Goal: Task Accomplishment & Management: Manage account settings

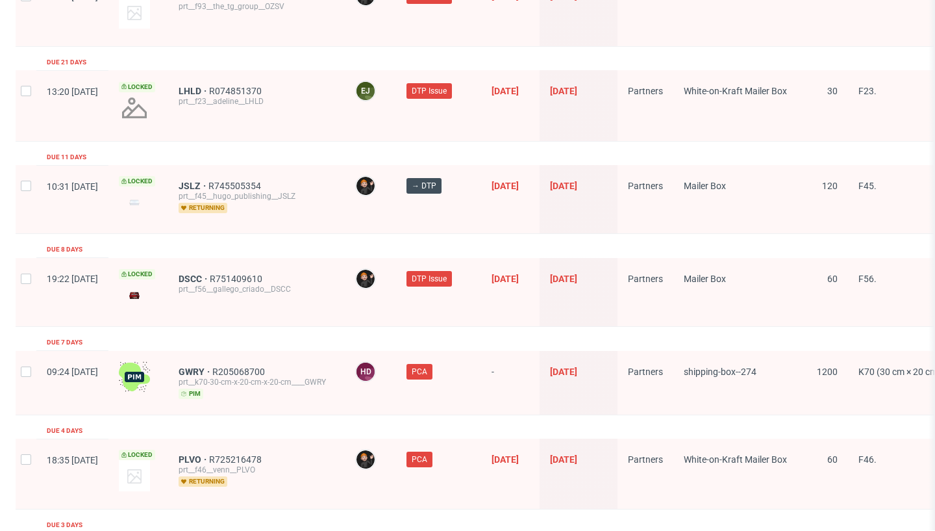
scroll to position [1339, 0]
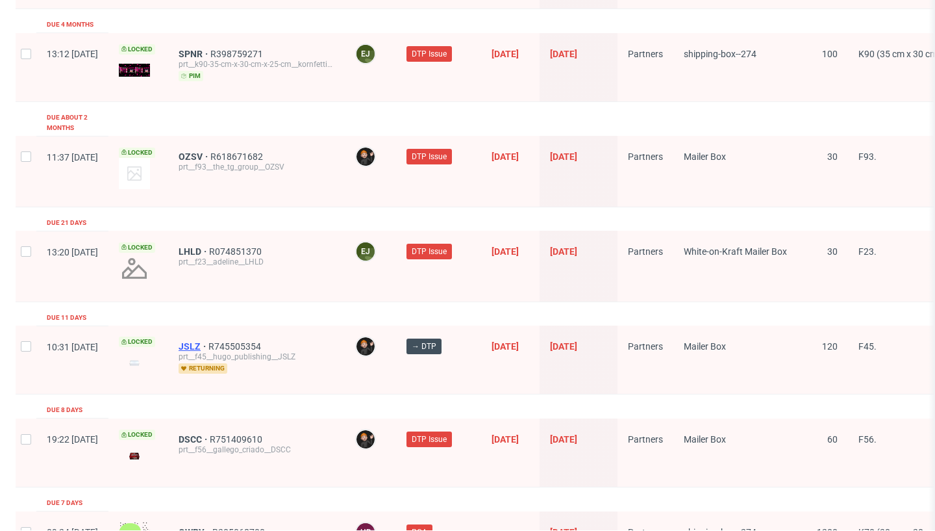
click at [208, 341] on span "JSLZ" at bounding box center [194, 346] width 30 height 10
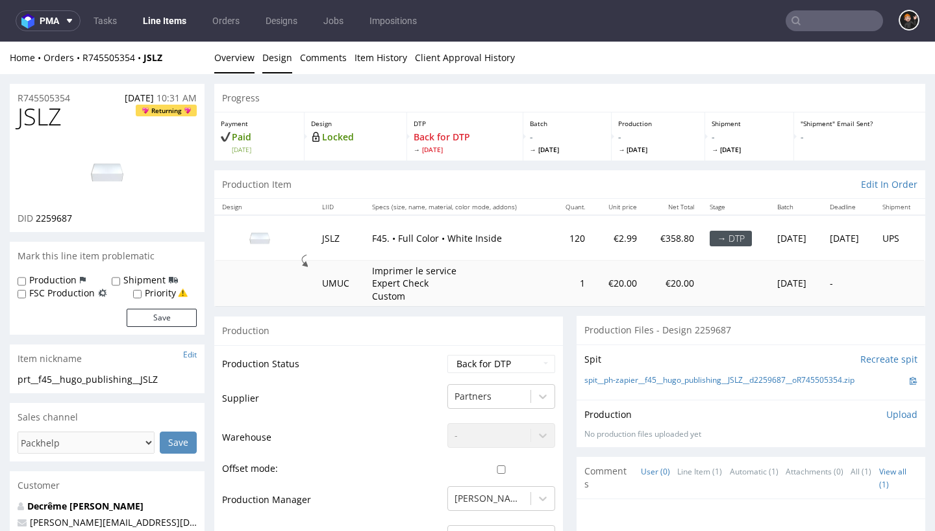
click at [278, 55] on link "Design" at bounding box center [277, 58] width 30 height 32
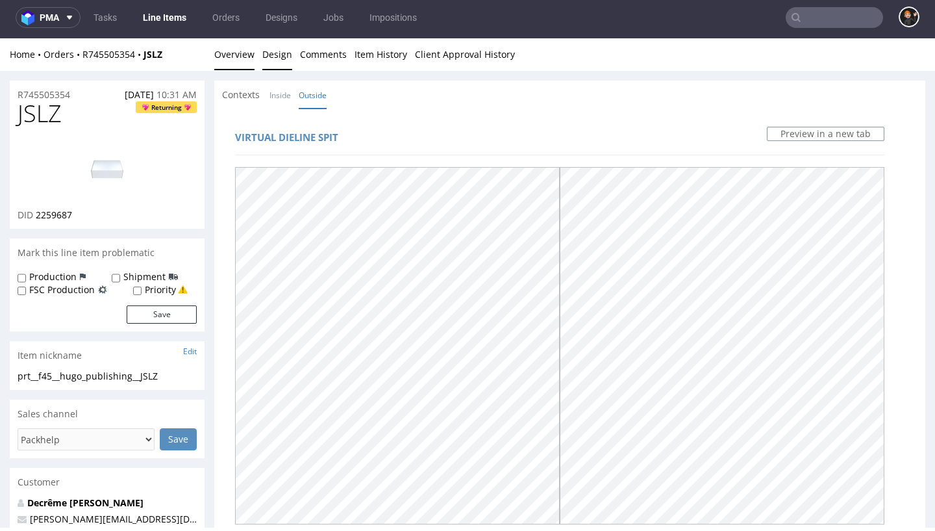
click at [246, 60] on link "Overview" at bounding box center [234, 54] width 40 height 32
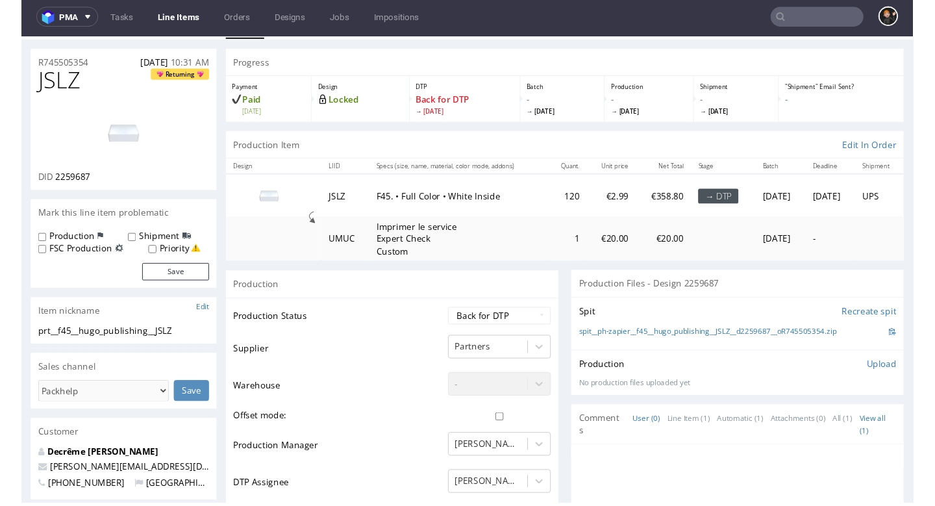
scroll to position [378, 0]
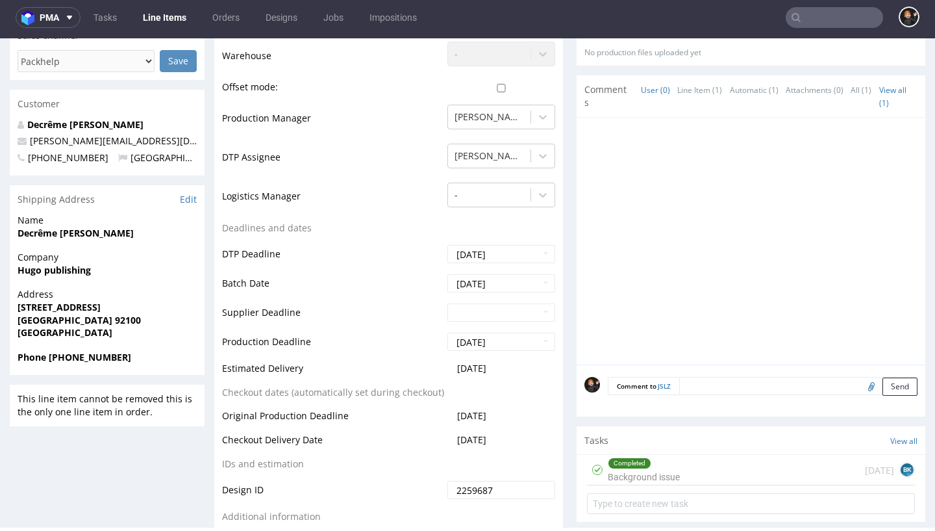
click at [673, 466] on div "Completed Background issue" at bounding box center [644, 470] width 72 height 30
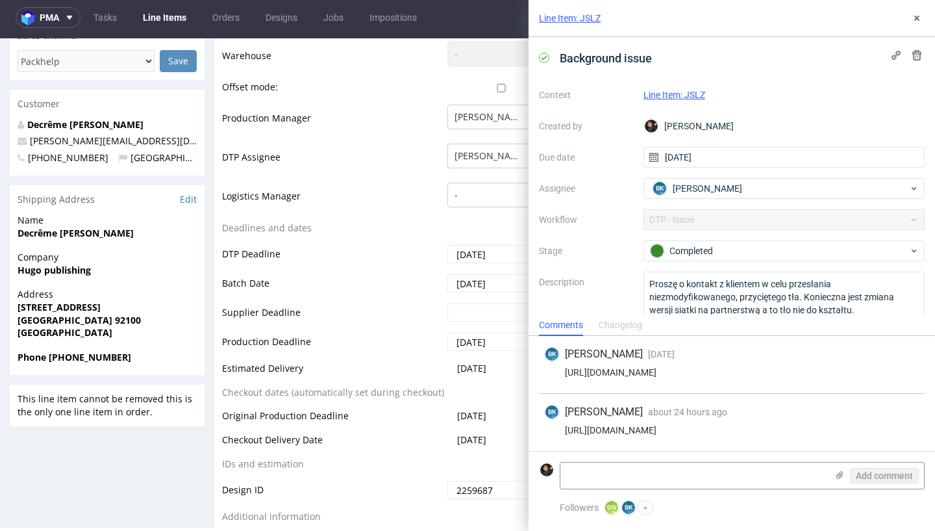
drag, startPoint x: 651, startPoint y: 431, endPoint x: 557, endPoint y: 429, distance: 94.2
click at [557, 429] on div "https://we.tl/t-elwVu9C42B" at bounding box center [731, 430] width 375 height 10
copy div "https://we.tl/t-elwVu9C42B"
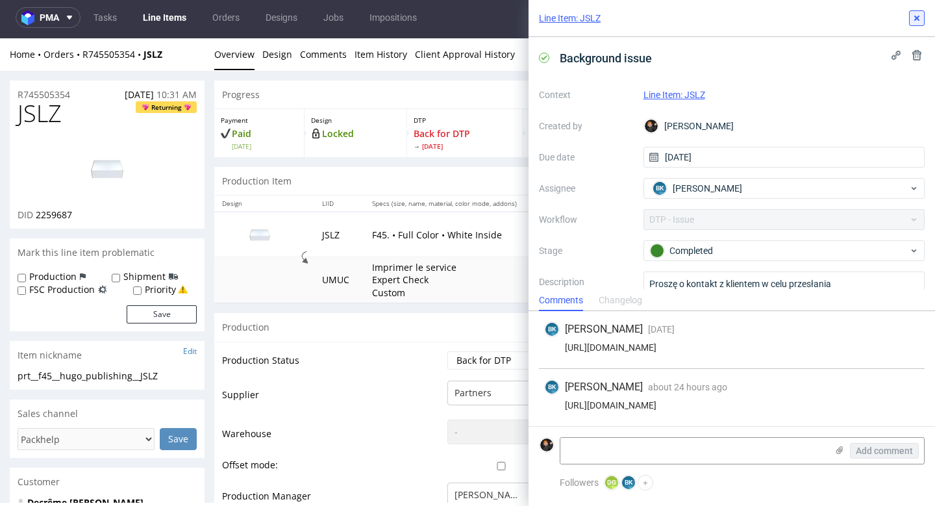
click at [919, 14] on icon at bounding box center [917, 18] width 10 height 10
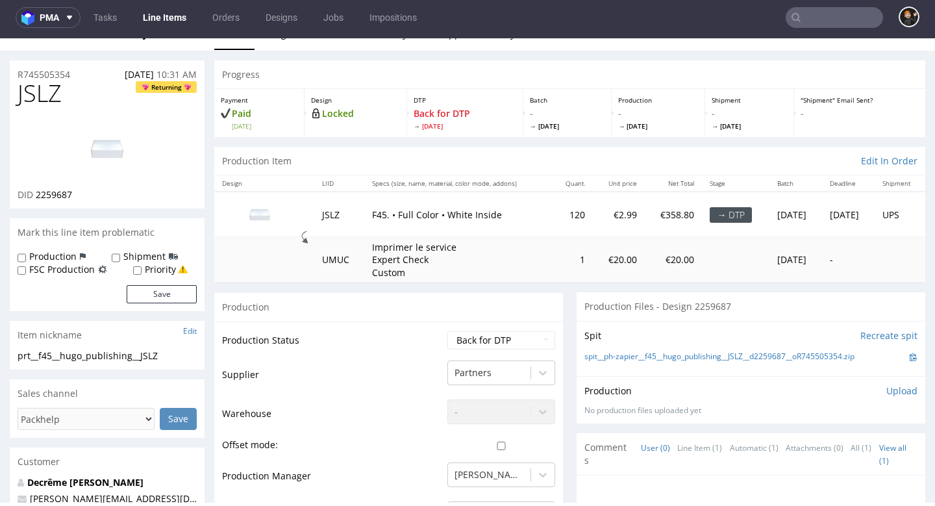
scroll to position [86, 0]
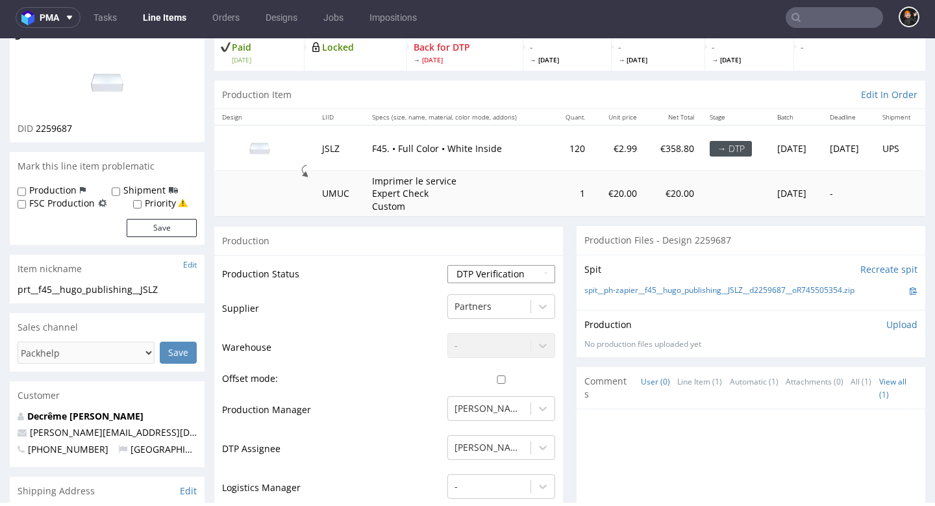
select select "dtp_ca_needed"
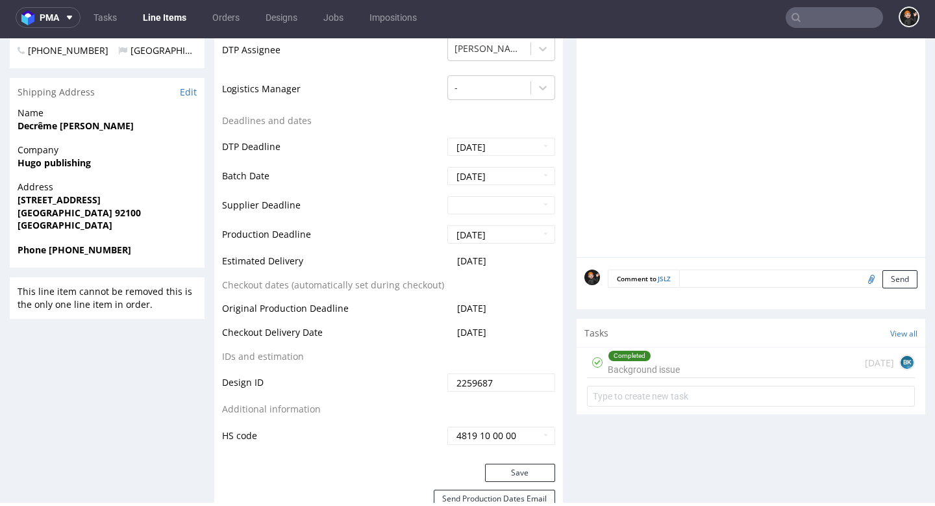
scroll to position [553, 0]
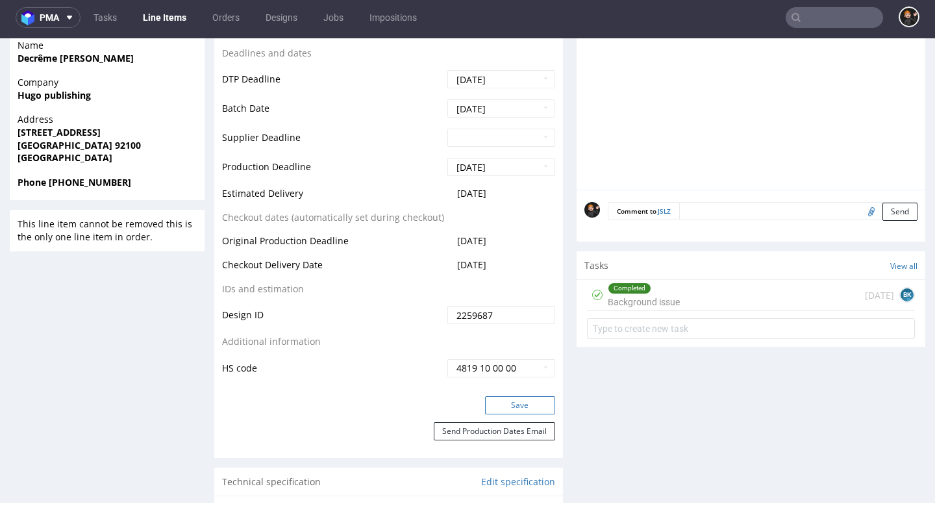
click at [503, 396] on button "Save" at bounding box center [520, 405] width 70 height 18
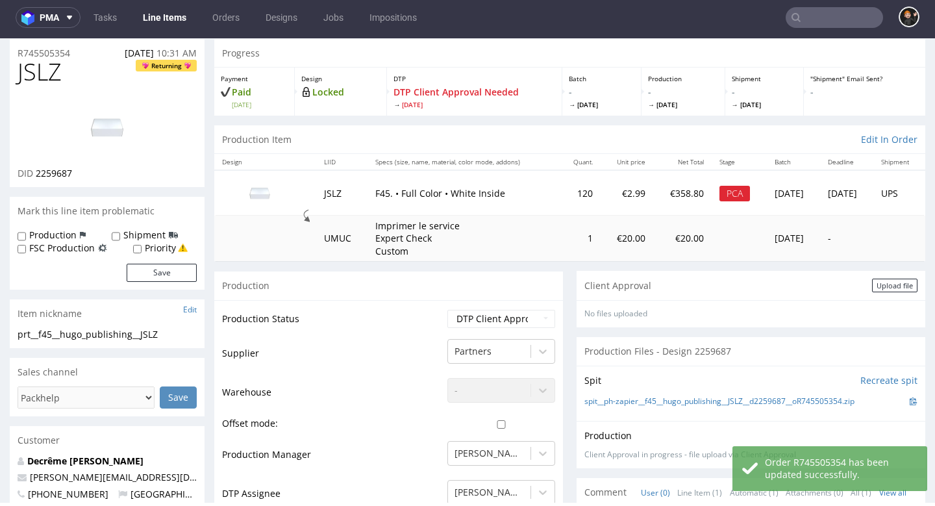
scroll to position [0, 0]
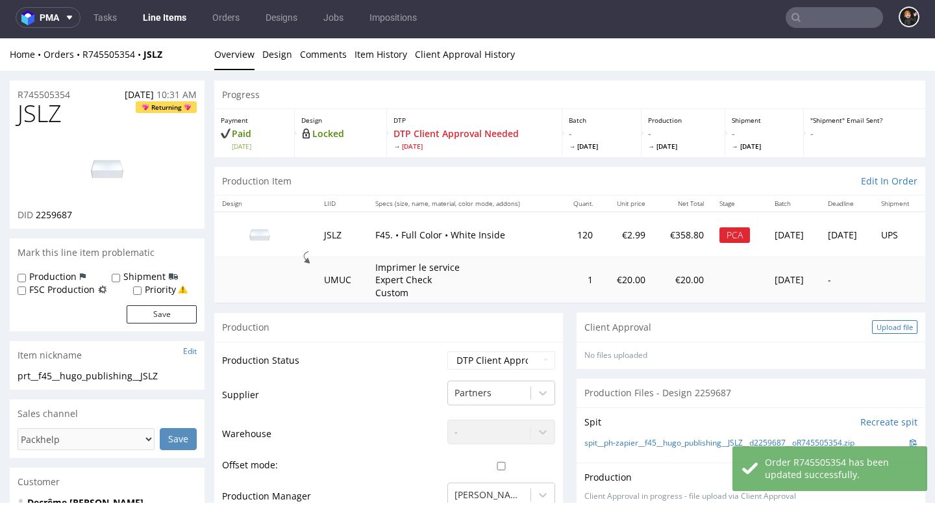
click at [880, 321] on div "Upload file" at bounding box center [894, 327] width 45 height 14
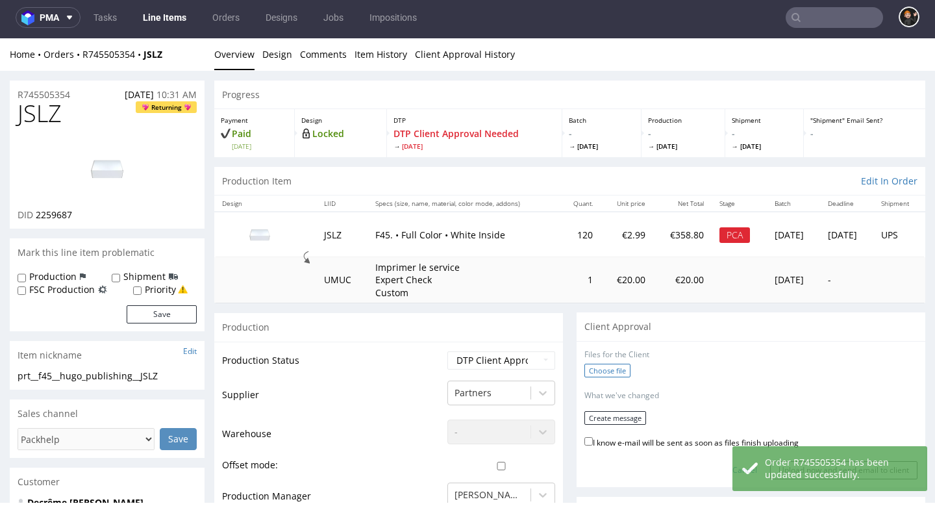
click at [616, 372] on label "Choose file" at bounding box center [608, 371] width 46 height 14
click at [0, 38] on input "Choose file" at bounding box center [0, 38] width 0 height 0
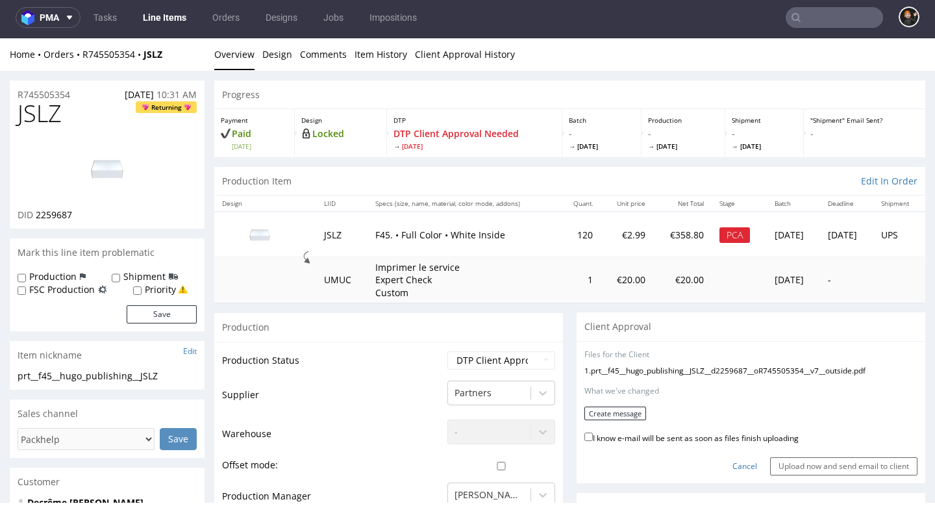
click at [707, 430] on label "I know e-mail will be sent as soon as files finish uploading" at bounding box center [692, 437] width 214 height 14
click at [593, 433] on input "I know e-mail will be sent as soon as files finish uploading" at bounding box center [589, 437] width 8 height 8
checkbox input "true"
click at [637, 418] on form "Files for the Client 1 . prt__f45__hugo_publishing__JSLZ__d2259687__oR745505354…" at bounding box center [751, 412] width 333 height 126
click at [634, 412] on button "Create message" at bounding box center [616, 414] width 62 height 14
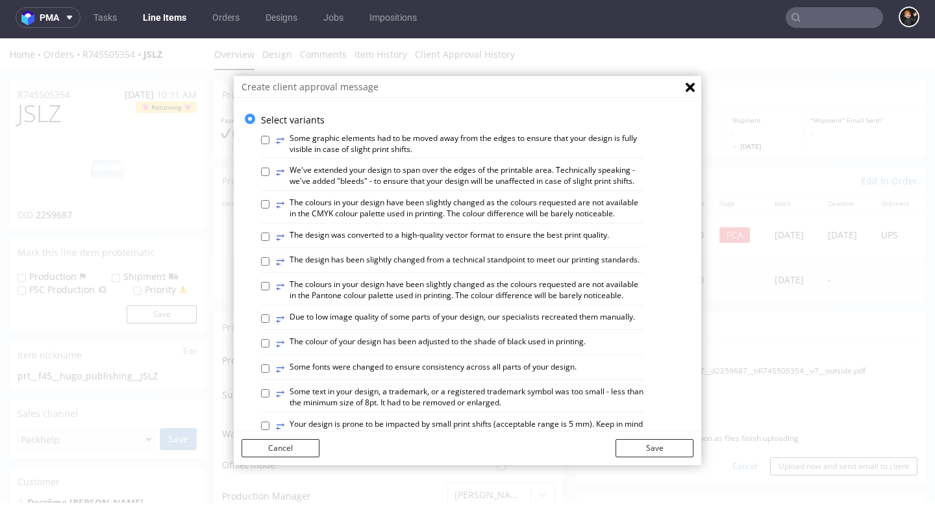
click at [474, 256] on label "⥂ The design has been slightly changed from a technical standpoint to meet our …" at bounding box center [458, 262] width 364 height 14
click at [270, 257] on input "⥂ The design has been slightly changed from a technical standpoint to meet our …" at bounding box center [265, 261] width 8 height 8
checkbox input "true"
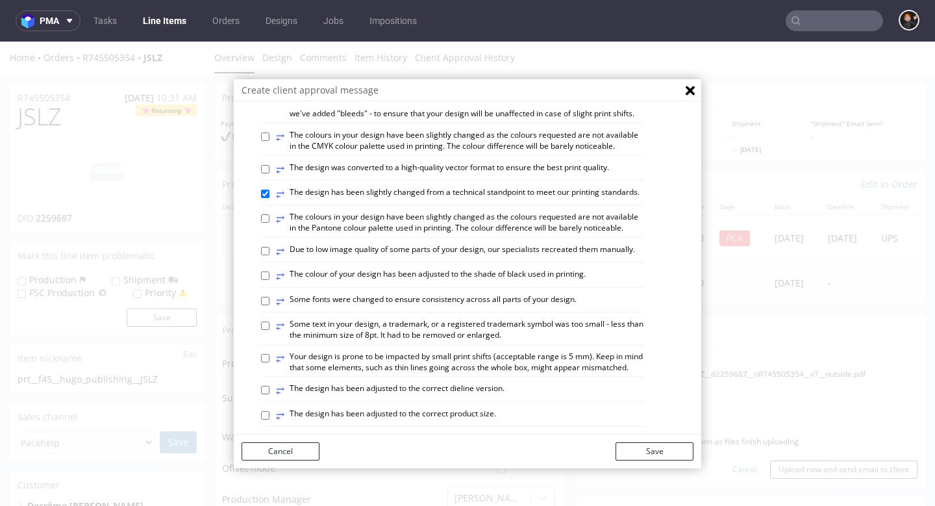
scroll to position [84, 0]
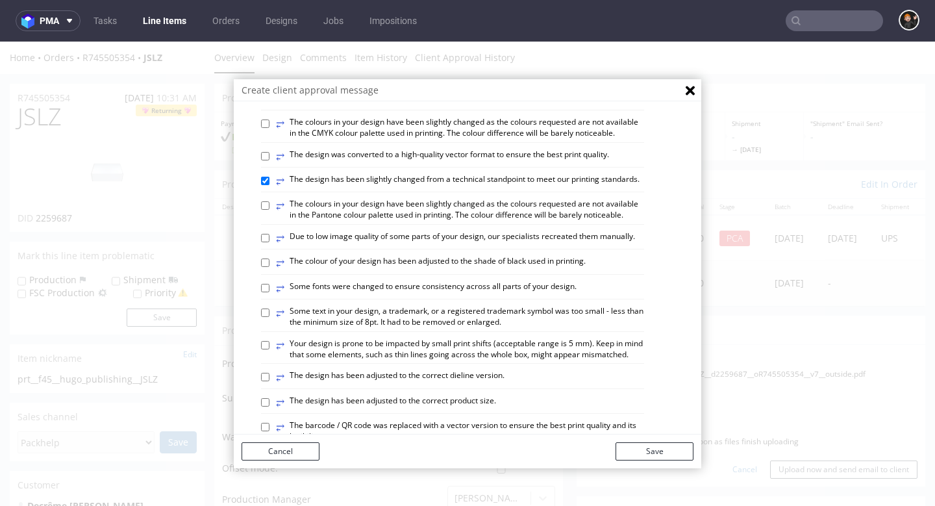
click at [451, 370] on label "⥂ The design has been adjusted to the correct dieline version." at bounding box center [390, 377] width 229 height 14
click at [270, 373] on input "⥂ The design has been adjusted to the correct dieline version." at bounding box center [265, 377] width 8 height 8
checkbox input "true"
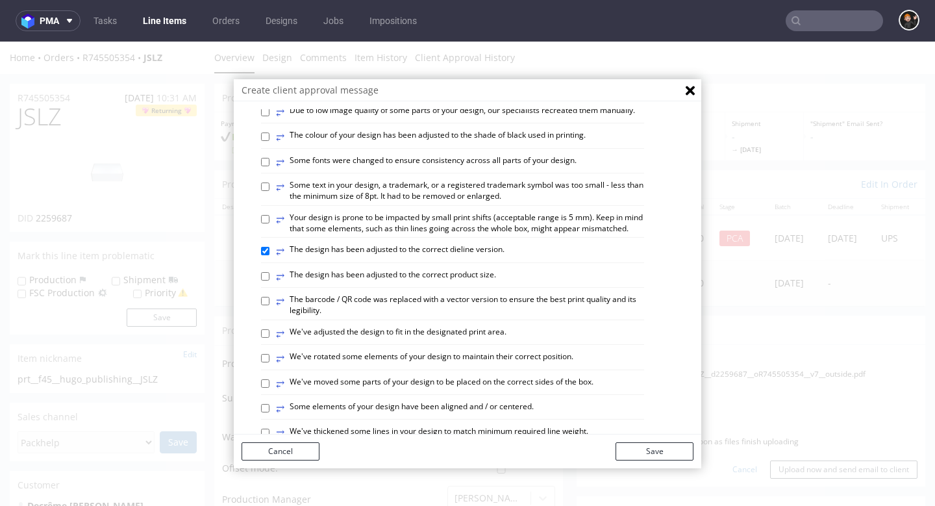
scroll to position [216, 0]
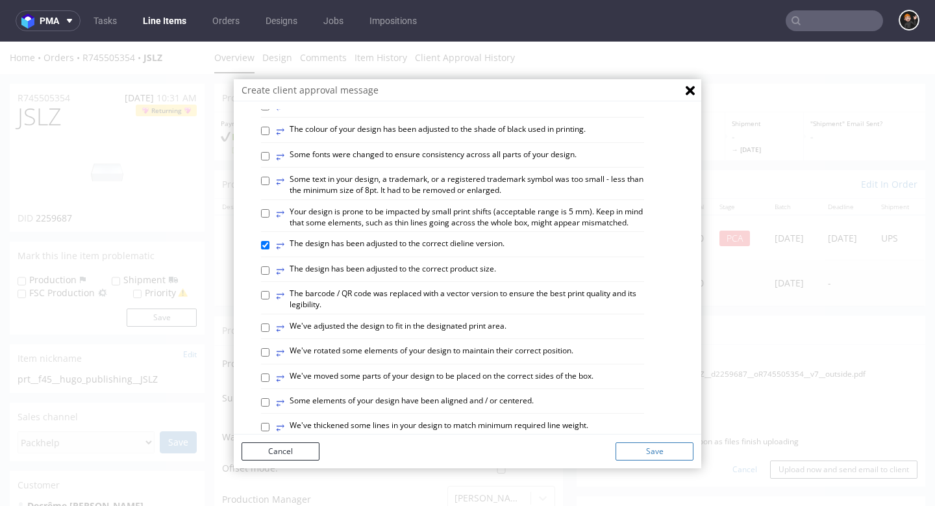
click at [653, 455] on button "Save" at bounding box center [655, 451] width 78 height 18
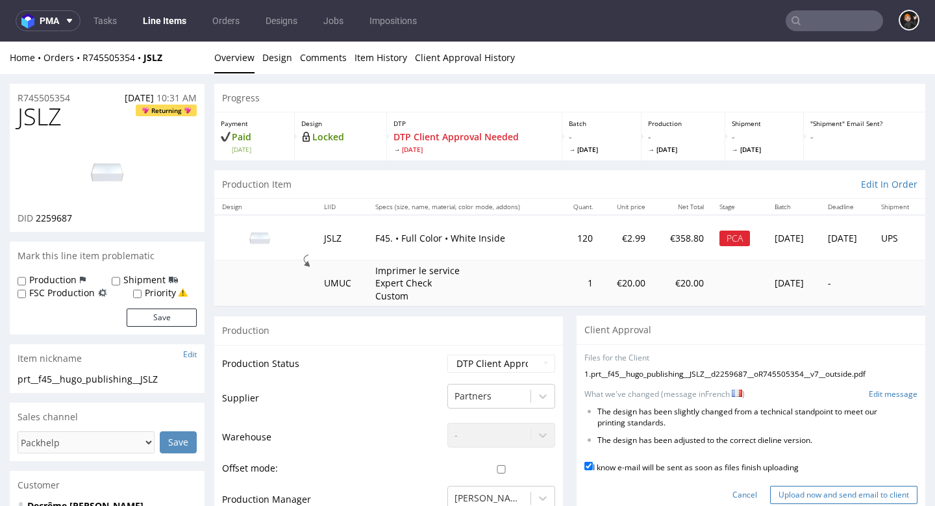
click at [784, 486] on input "Upload now and send email to client" at bounding box center [843, 495] width 147 height 18
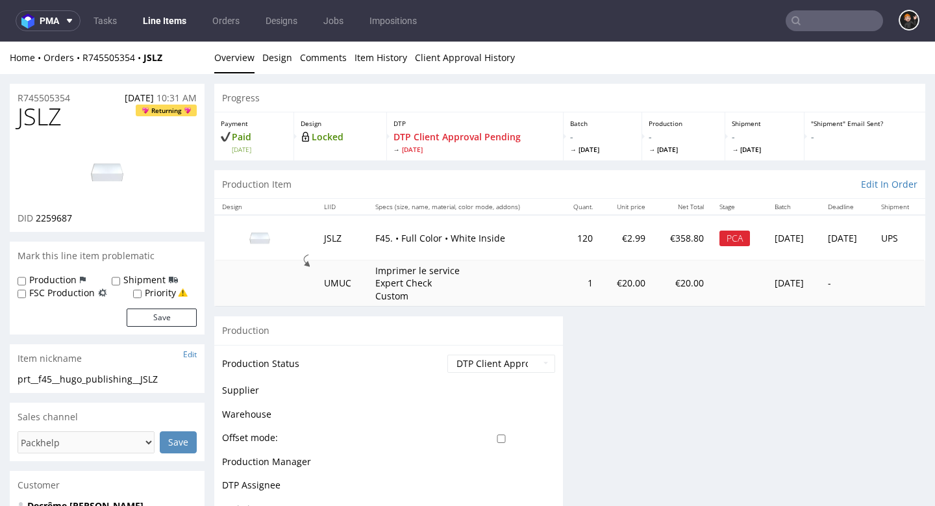
scroll to position [0, 0]
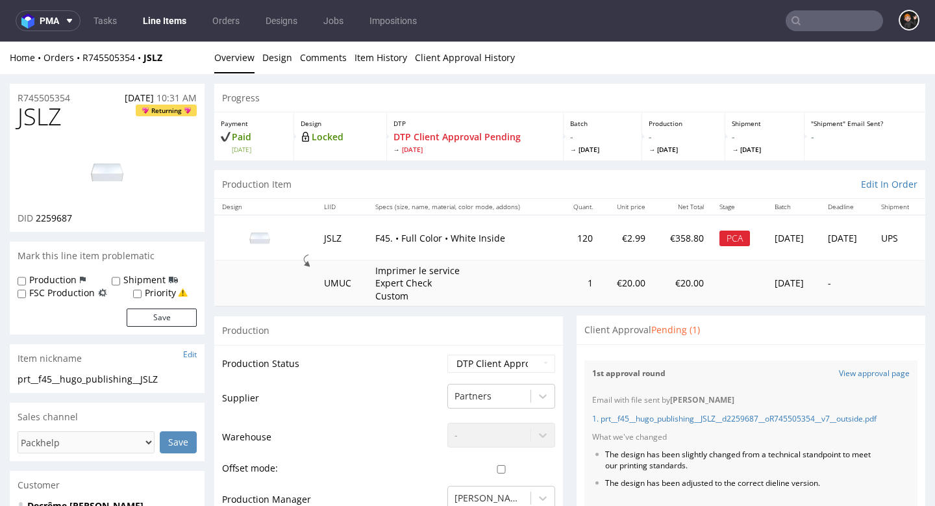
click at [174, 18] on link "Line Items" at bounding box center [164, 20] width 59 height 21
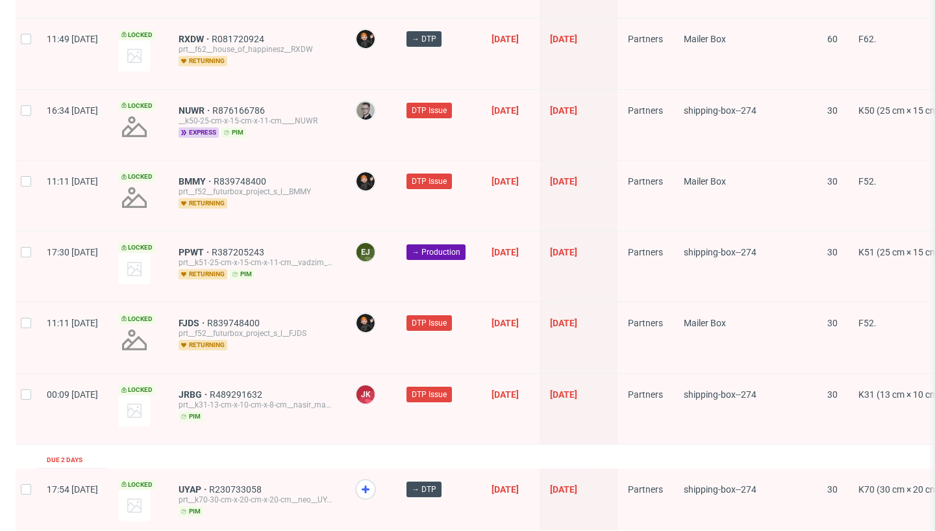
scroll to position [2084, 0]
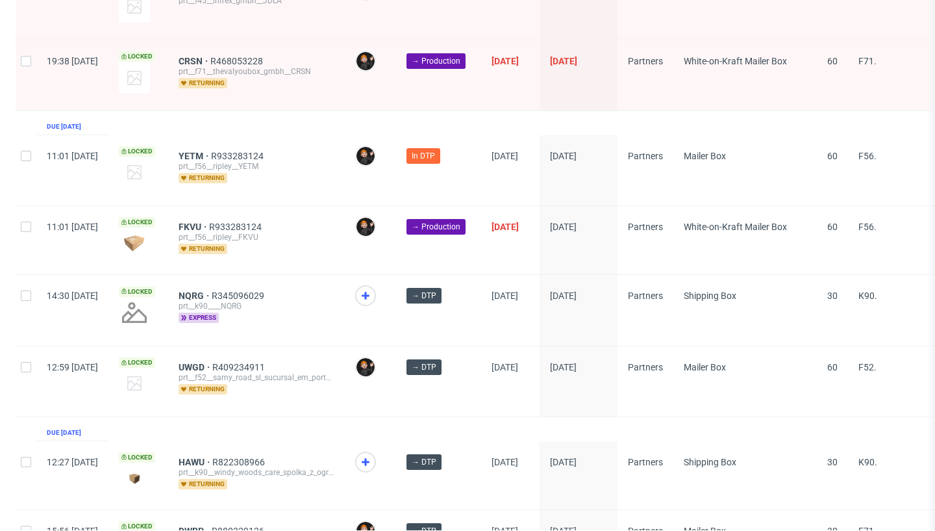
scroll to position [496, 0]
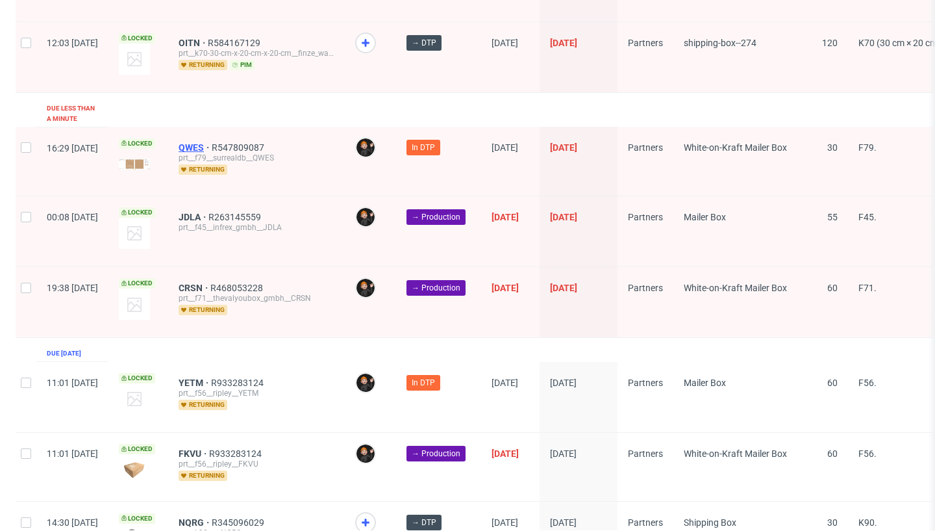
click at [212, 142] on span "QWES" at bounding box center [195, 147] width 33 height 10
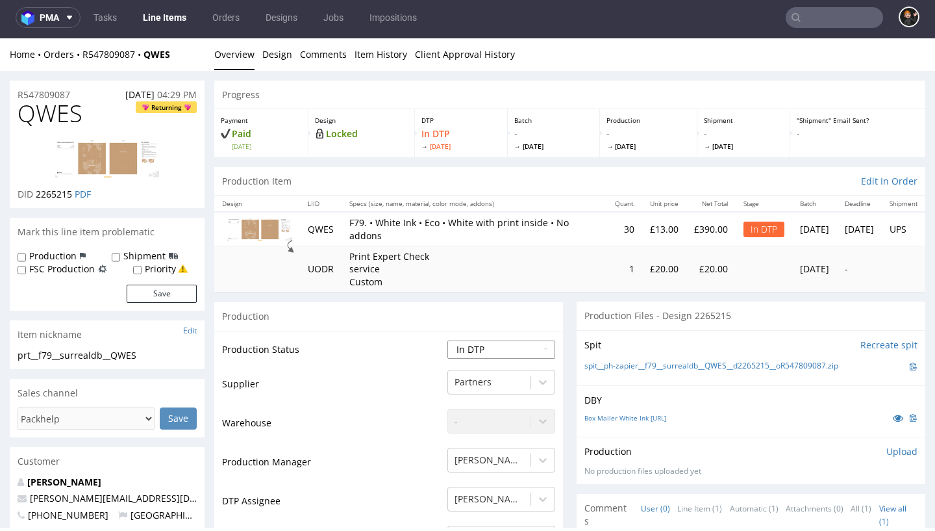
select select "dtp_waiting_for_check"
drag, startPoint x: 498, startPoint y: 498, endPoint x: 485, endPoint y: 415, distance: 83.4
click at [498, 497] on div "Dominik Grosicki selected, 7 of 31. 31 results available. Use Up and Down to ch…" at bounding box center [501, 495] width 108 height 18
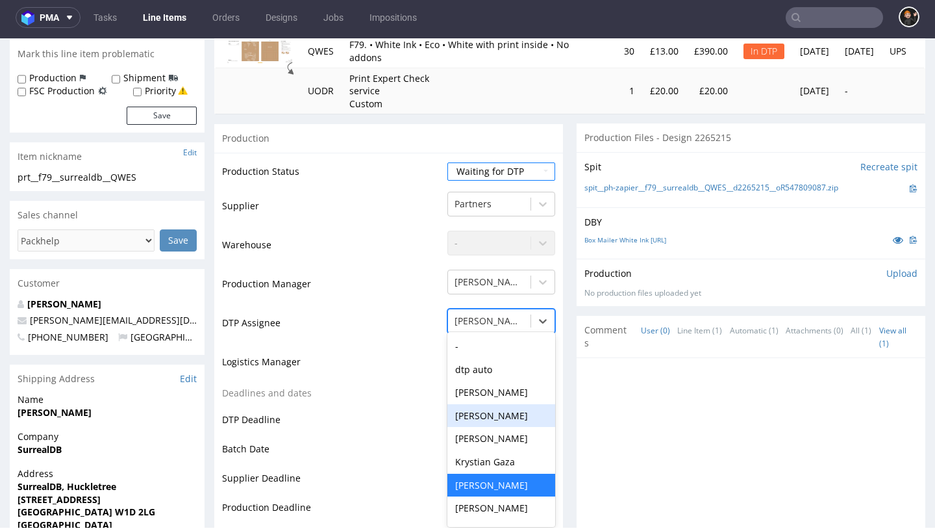
scroll to position [179, 0]
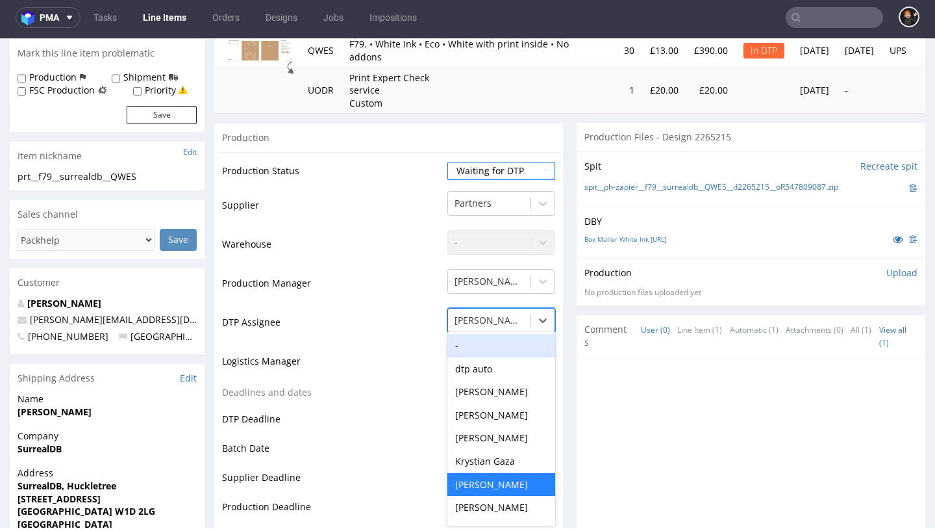
drag, startPoint x: 482, startPoint y: 346, endPoint x: 459, endPoint y: 354, distance: 24.2
click at [481, 346] on div "-" at bounding box center [501, 345] width 108 height 23
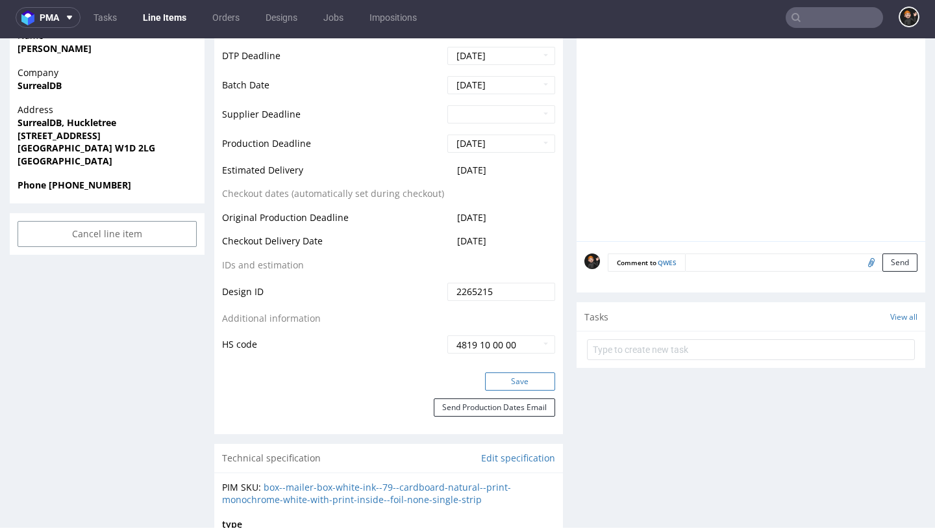
click at [512, 372] on button "Save" at bounding box center [520, 381] width 70 height 18
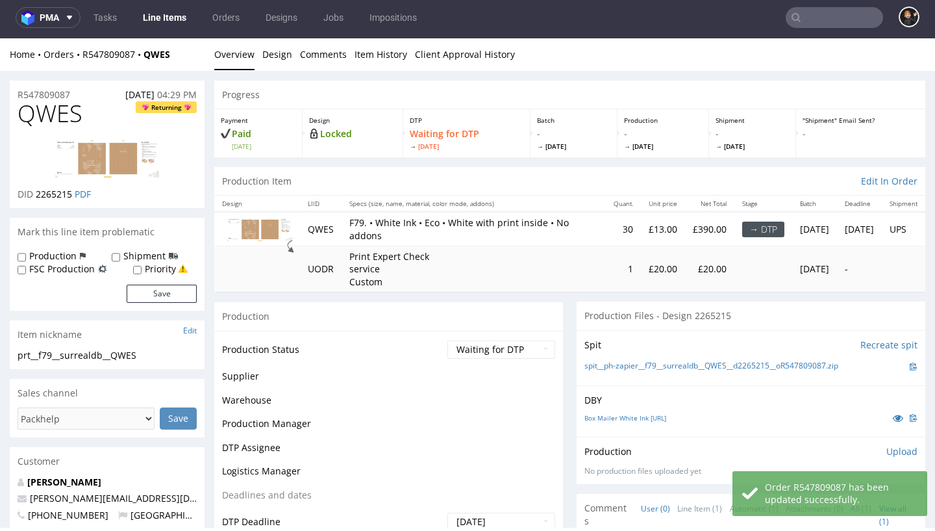
scroll to position [0, 0]
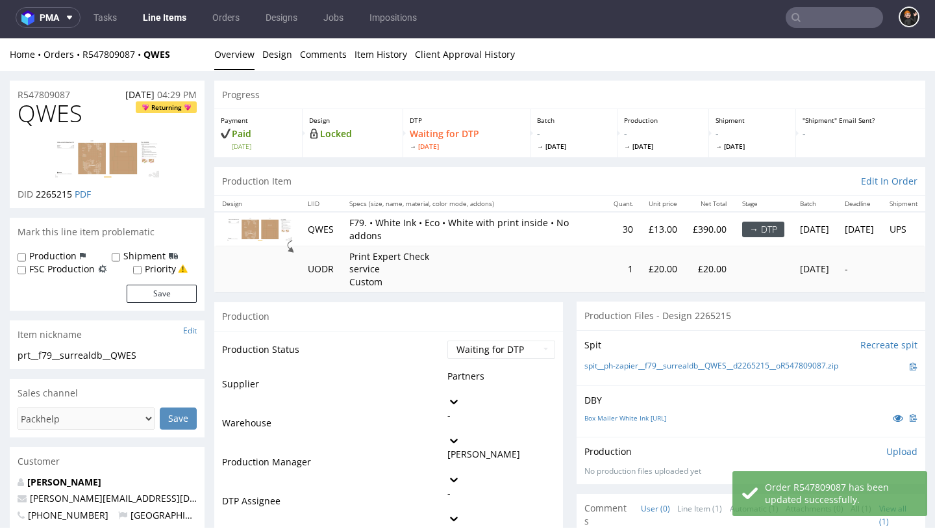
click at [162, 21] on link "Line Items" at bounding box center [164, 17] width 59 height 21
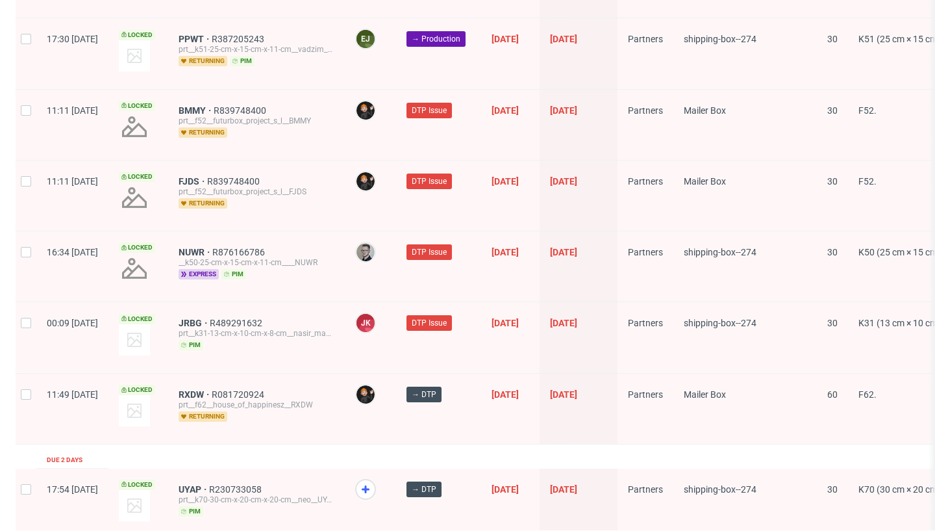
scroll to position [2084, 0]
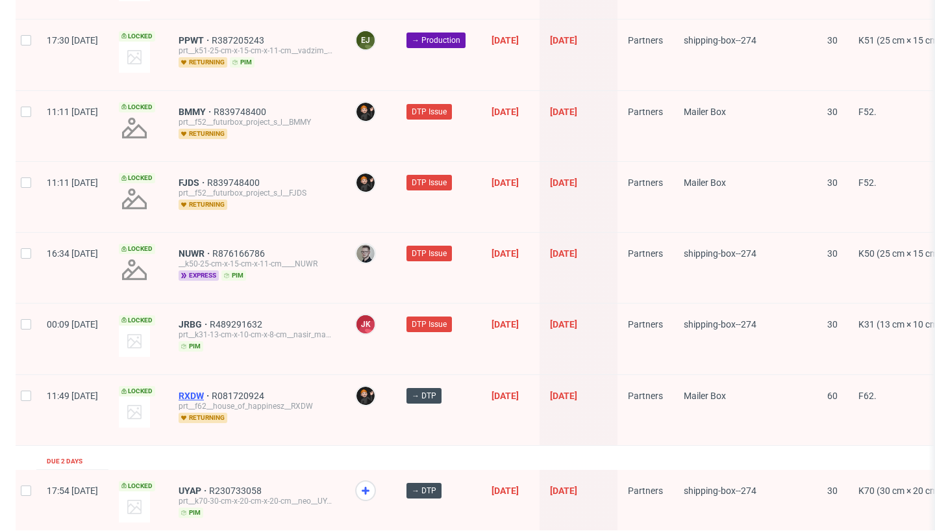
click at [212, 390] on span "RXDW" at bounding box center [195, 395] width 33 height 10
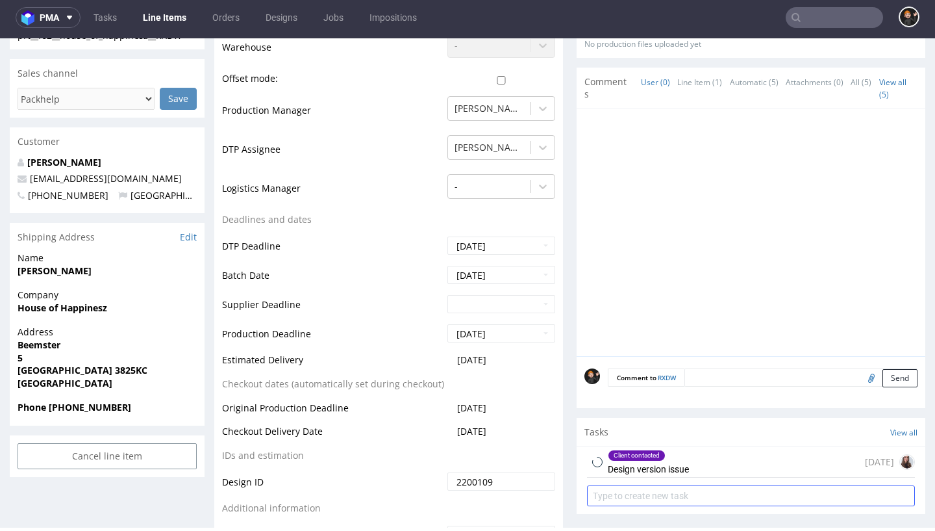
scroll to position [598, 0]
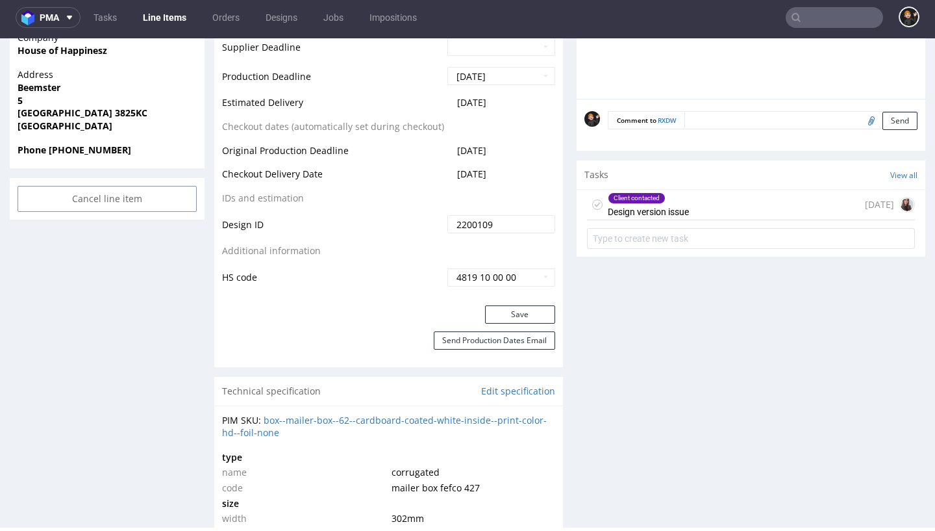
click at [638, 220] on div "Client contacted Design version issue" at bounding box center [648, 205] width 81 height 30
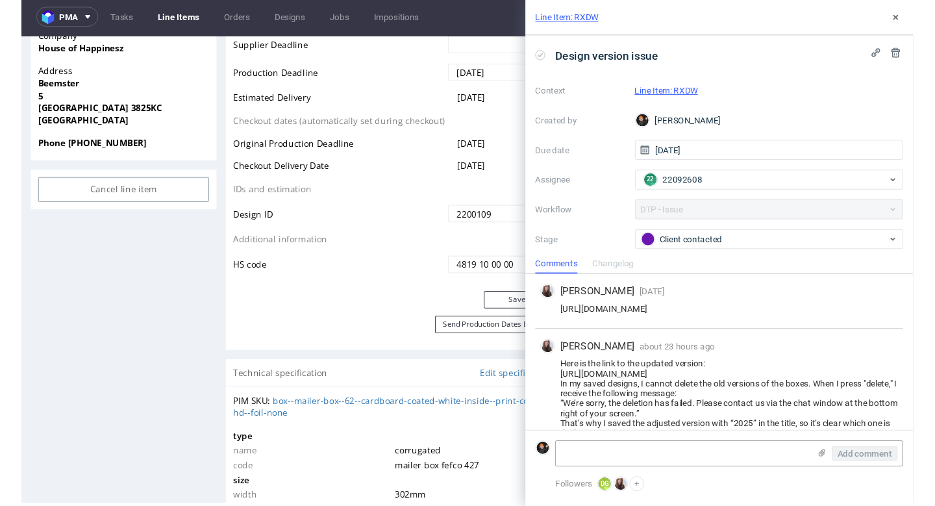
scroll to position [228, 0]
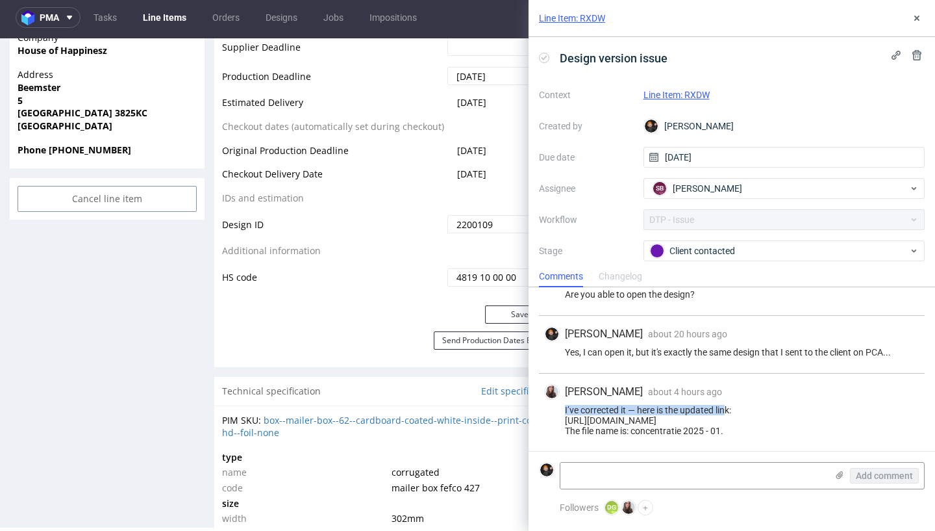
drag, startPoint x: 563, startPoint y: 410, endPoint x: 729, endPoint y: 407, distance: 166.3
click at [729, 407] on div "I’ve corrected it — here is the updated link: [URL][DOMAIN_NAME] The file name …" at bounding box center [731, 420] width 375 height 31
click at [796, 410] on div "I’ve corrected it — here is the updated link: [URL][DOMAIN_NAME] The file name …" at bounding box center [731, 420] width 375 height 31
drag, startPoint x: 564, startPoint y: 421, endPoint x: 819, endPoint y: 420, distance: 255.2
click at [819, 420] on div "I’ve corrected it — here is the updated link: [URL][DOMAIN_NAME] The file name …" at bounding box center [731, 420] width 375 height 31
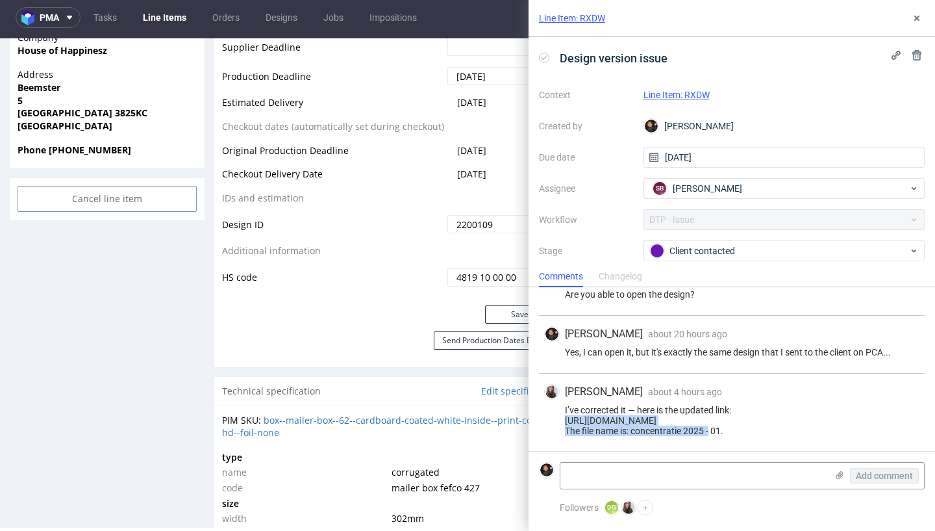
copy div "https://packhelp.com/nl-nl/editor/product/design/2266647"
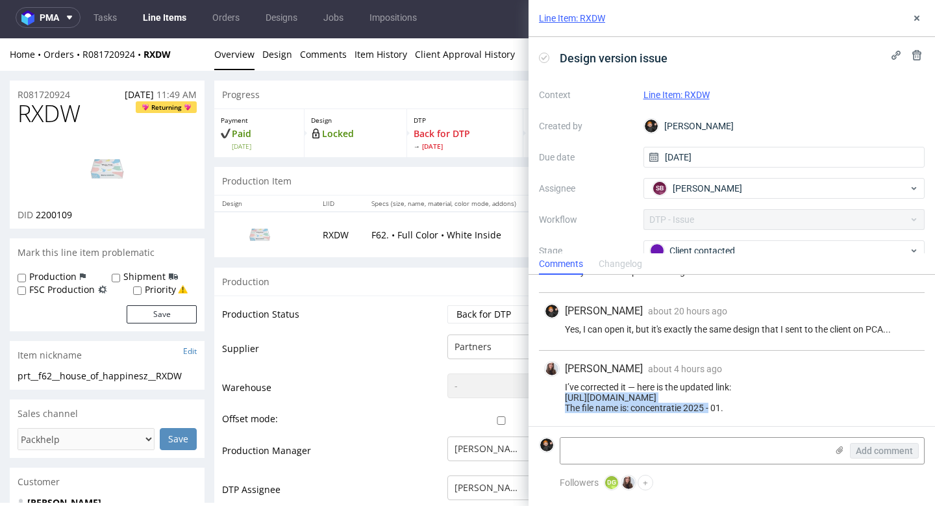
scroll to position [0, 0]
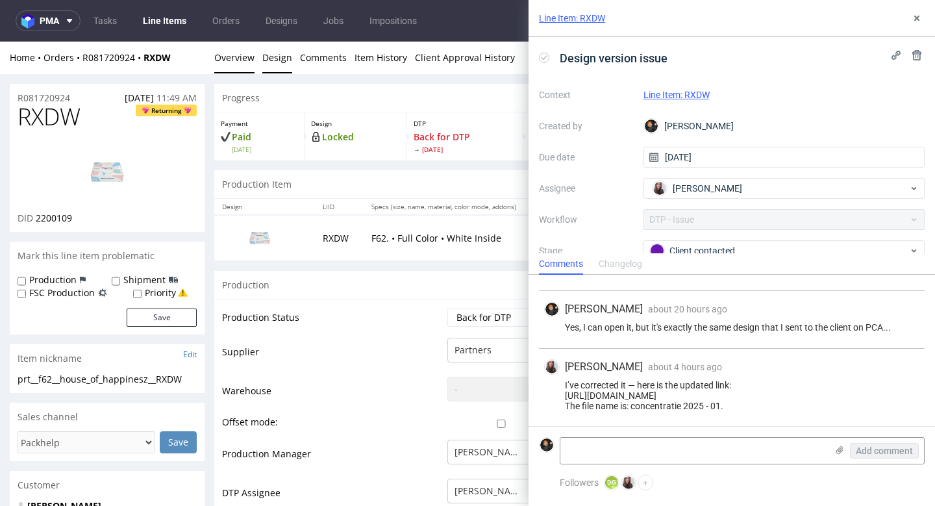
click at [271, 60] on link "Design" at bounding box center [277, 58] width 30 height 32
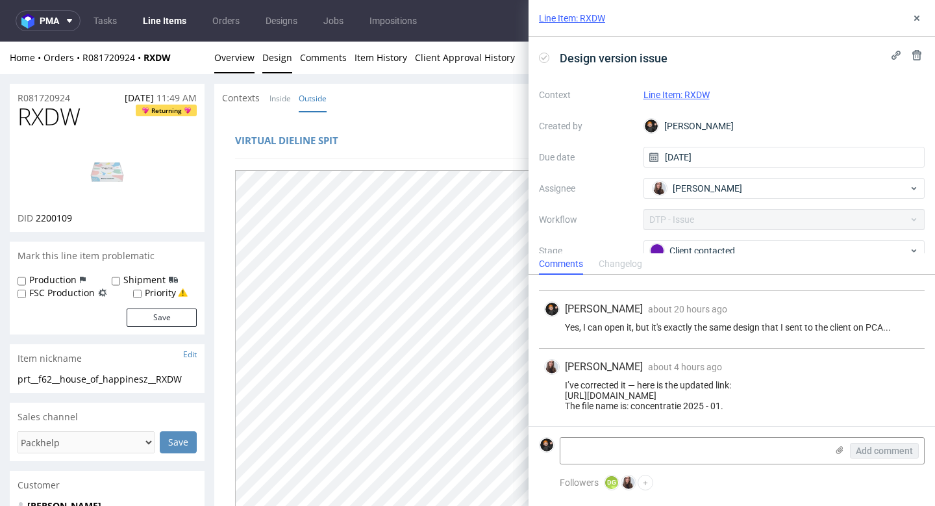
click at [233, 46] on link "Overview" at bounding box center [234, 58] width 40 height 32
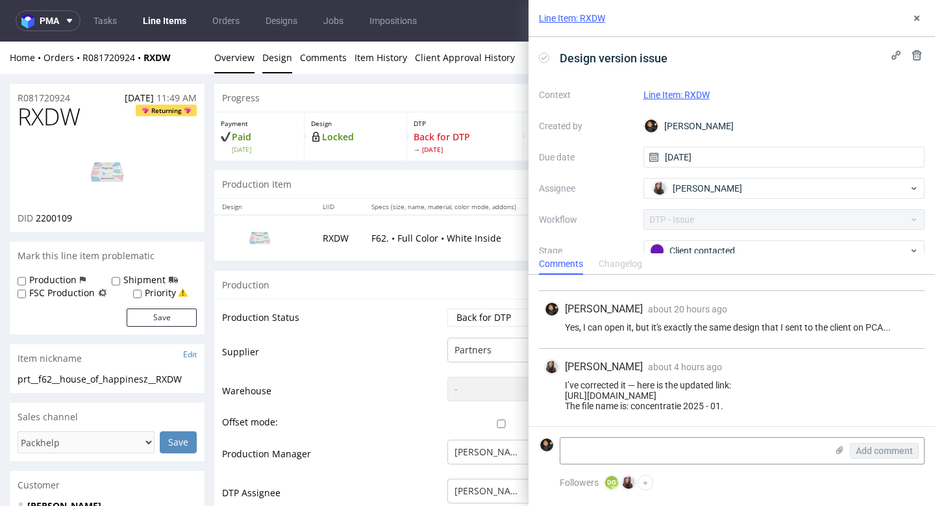
click at [285, 49] on link "Design" at bounding box center [277, 58] width 30 height 32
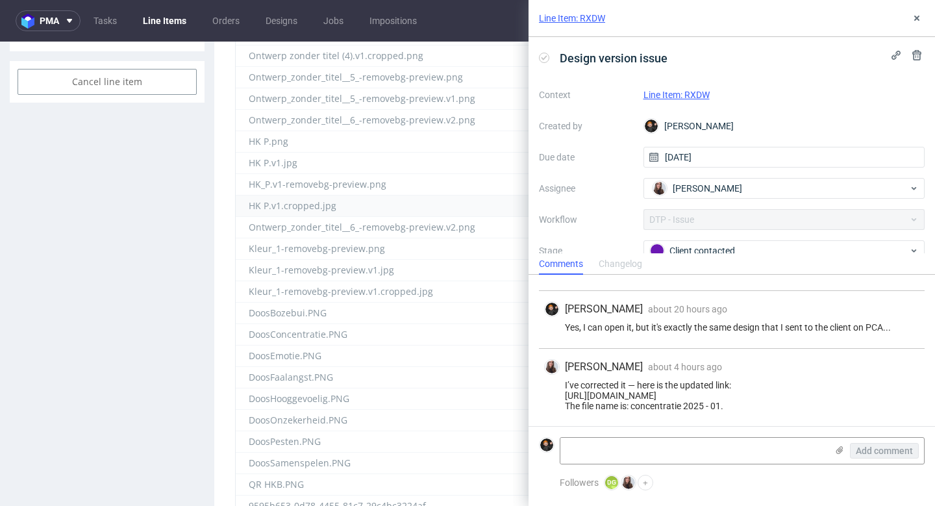
scroll to position [949, 0]
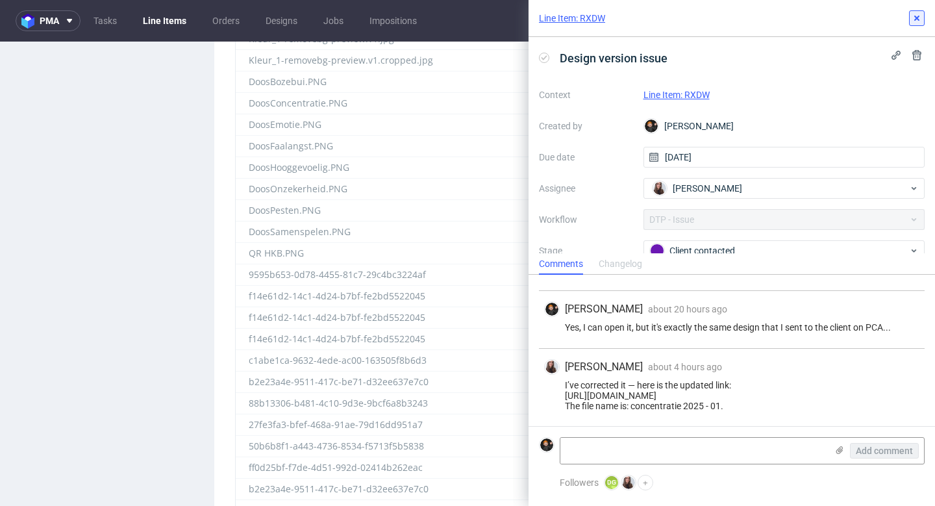
click at [913, 16] on icon at bounding box center [917, 18] width 10 height 10
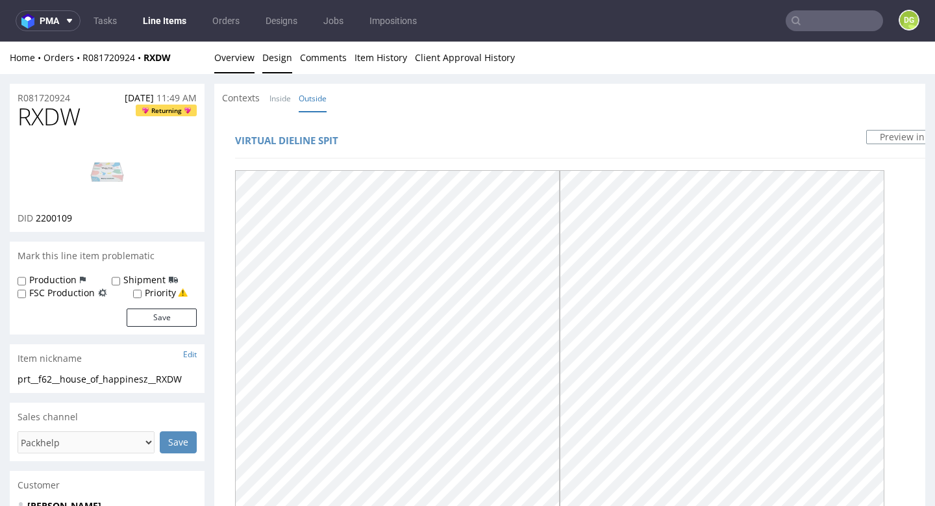
click at [231, 60] on link "Overview" at bounding box center [234, 58] width 40 height 32
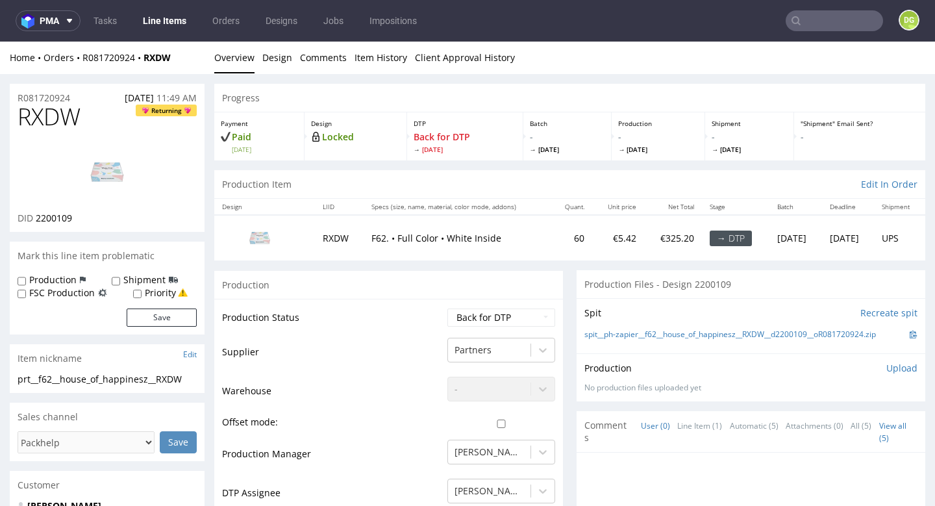
scroll to position [120, 0]
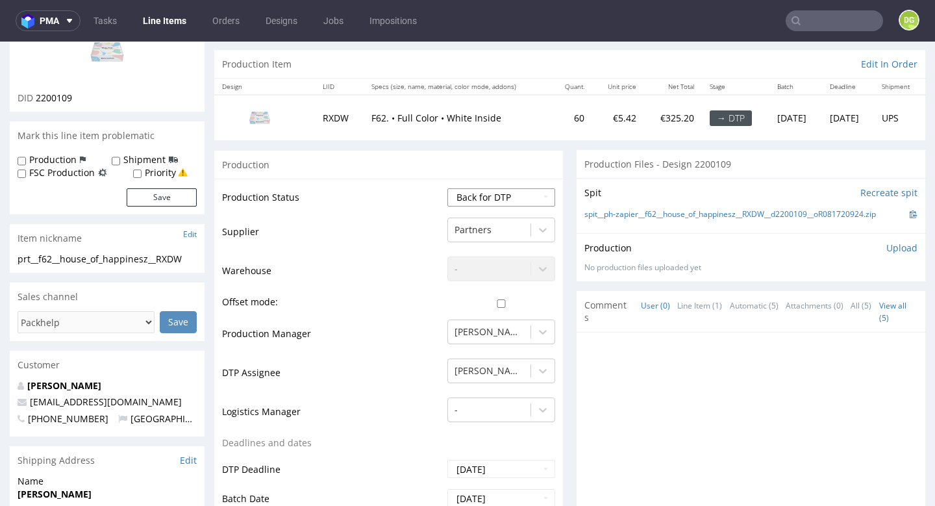
select select "dtp_ca_needed"
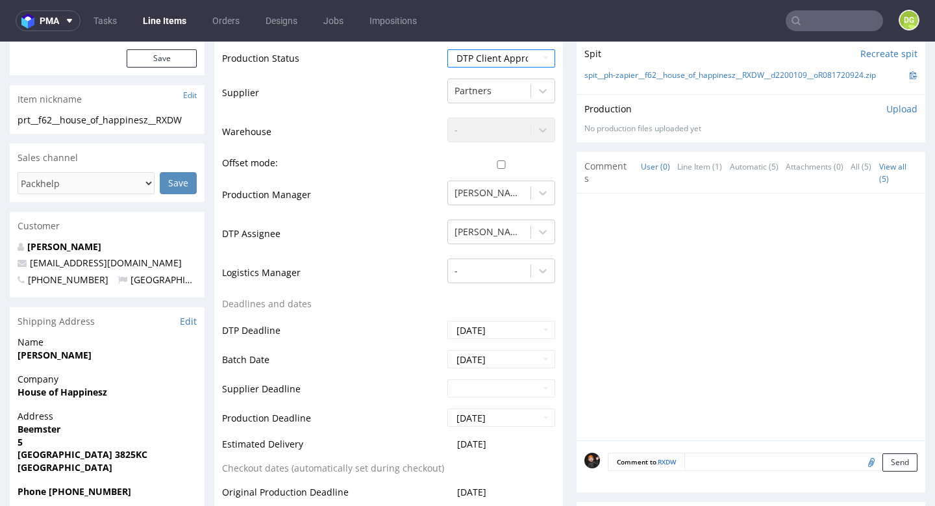
scroll to position [481, 0]
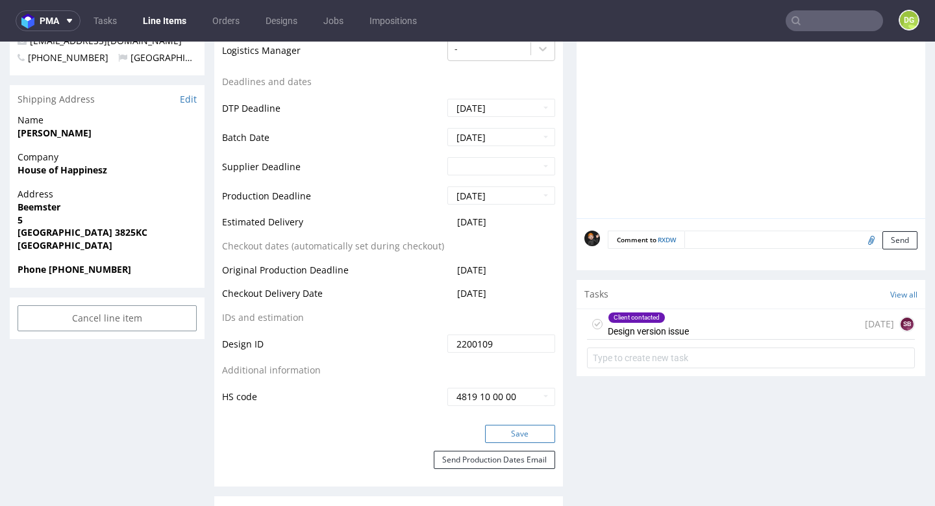
click at [508, 443] on button "Save" at bounding box center [520, 434] width 70 height 18
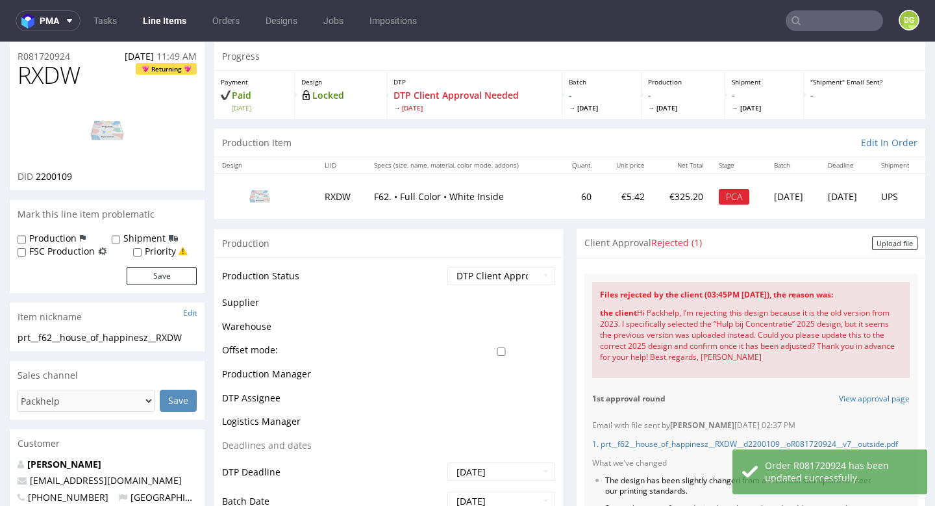
scroll to position [42, 0]
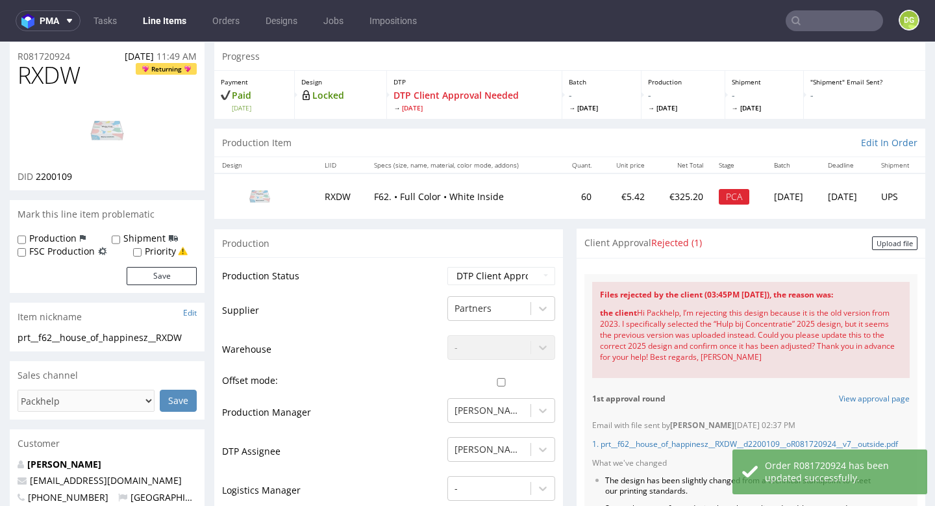
drag, startPoint x: 886, startPoint y: 242, endPoint x: 879, endPoint y: 244, distance: 6.6
click at [886, 243] on div "Upload file" at bounding box center [894, 243] width 45 height 14
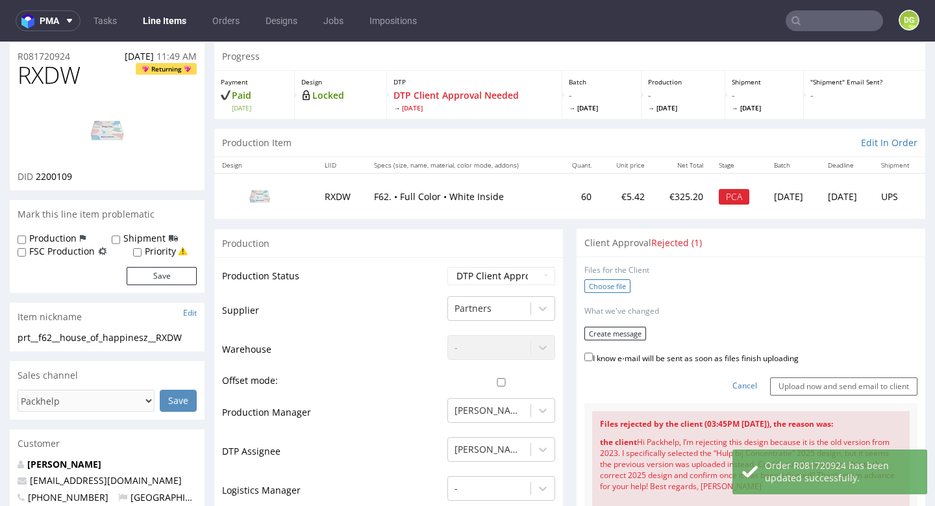
click at [611, 279] on label "Choose file" at bounding box center [608, 286] width 46 height 14
click at [0, 42] on input "Choose file" at bounding box center [0, 42] width 0 height 0
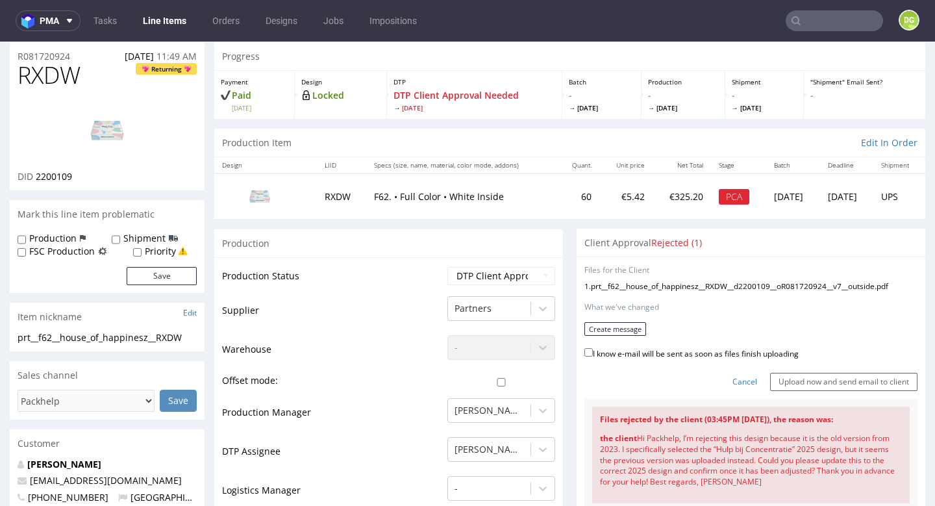
click at [613, 347] on label "I know e-mail will be sent as soon as files finish uploading" at bounding box center [692, 353] width 214 height 14
click at [593, 348] on input "I know e-mail will be sent as soon as files finish uploading" at bounding box center [589, 352] width 8 height 8
checkbox input "true"
click at [611, 331] on button "Create message" at bounding box center [616, 329] width 62 height 14
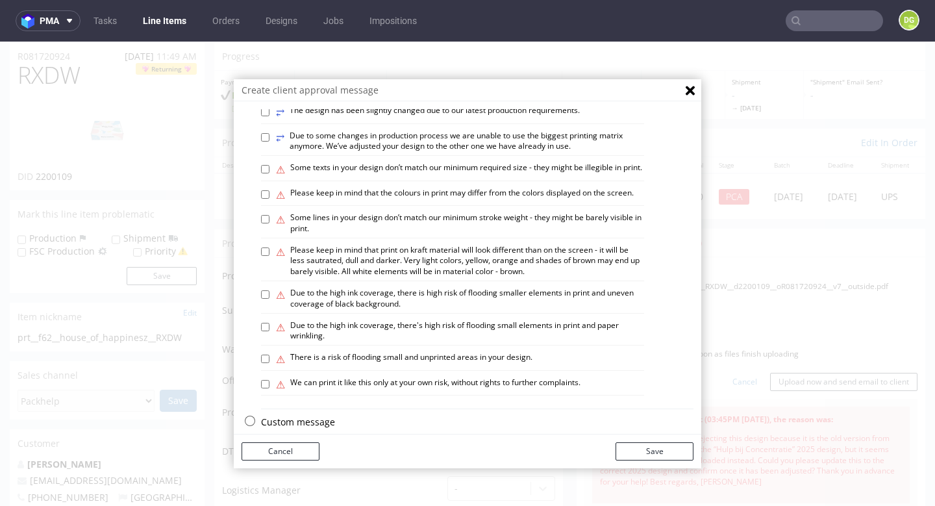
scroll to position [720, 0]
click at [294, 416] on p "Custom message" at bounding box center [477, 422] width 433 height 13
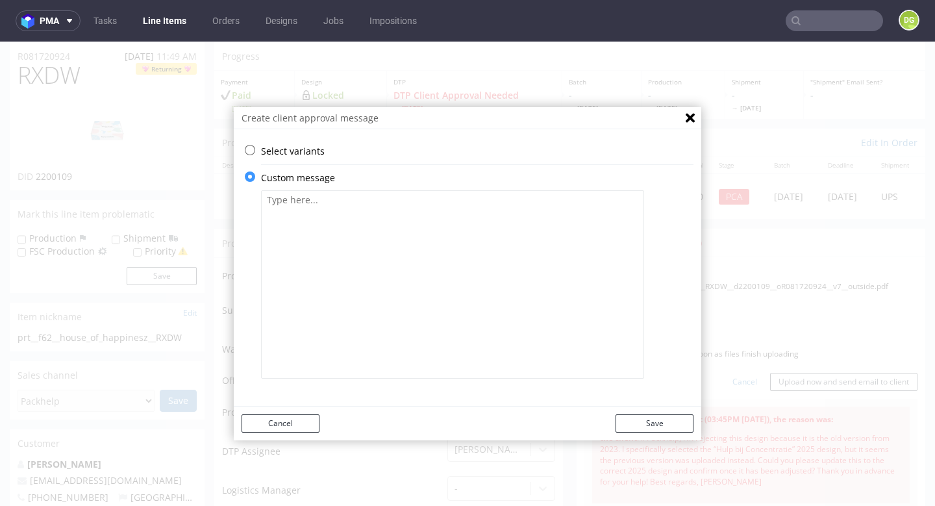
scroll to position [0, 0]
click at [325, 398] on div "Select variants ⥂ Some graphic elements had to be moved away from the edges to …" at bounding box center [468, 272] width 468 height 270
click at [338, 305] on textarea at bounding box center [452, 284] width 383 height 188
paste textarea "Is everything okay now?"
type textarea "Is everything okay now?"
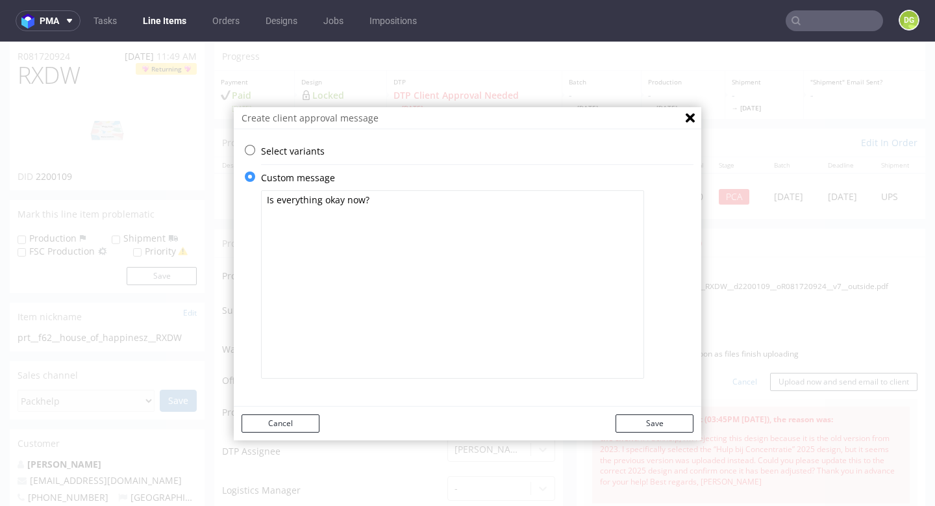
drag, startPoint x: 665, startPoint y: 417, endPoint x: 786, endPoint y: 400, distance: 122.0
click at [665, 416] on button "Save" at bounding box center [655, 423] width 78 height 18
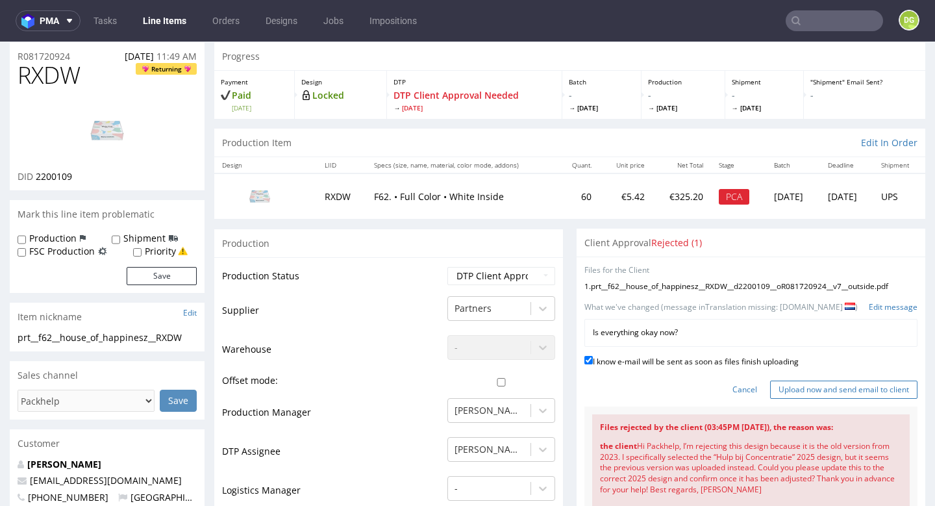
click at [829, 390] on input "Upload now and send email to client" at bounding box center [843, 390] width 147 height 18
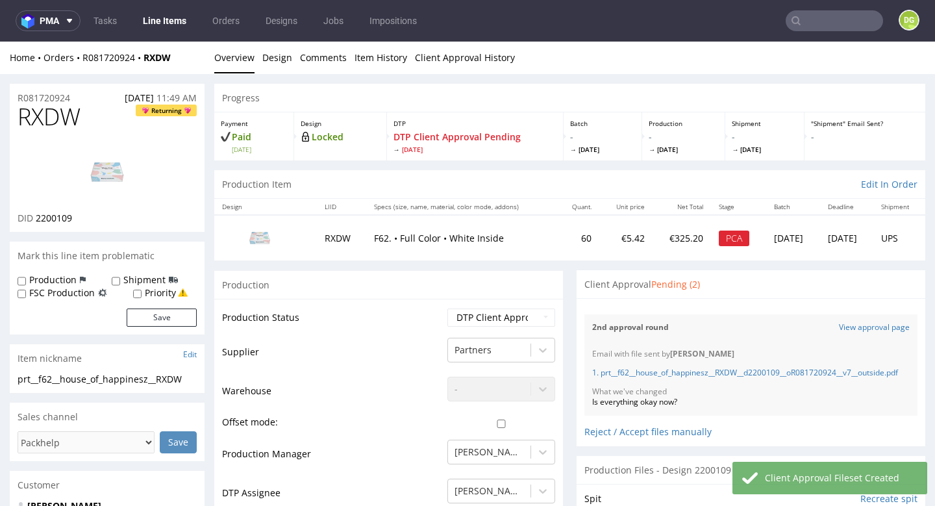
click at [145, 23] on link "Line Items" at bounding box center [164, 20] width 59 height 21
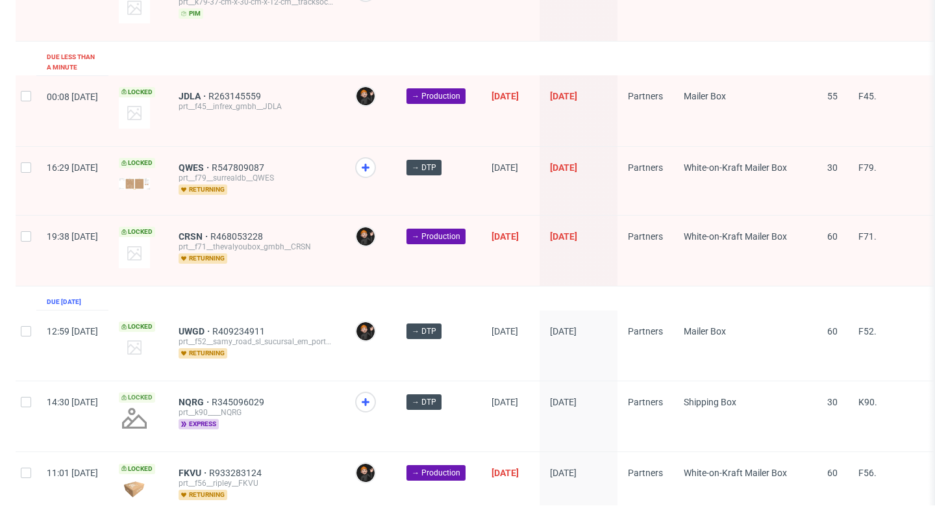
scroll to position [528, 0]
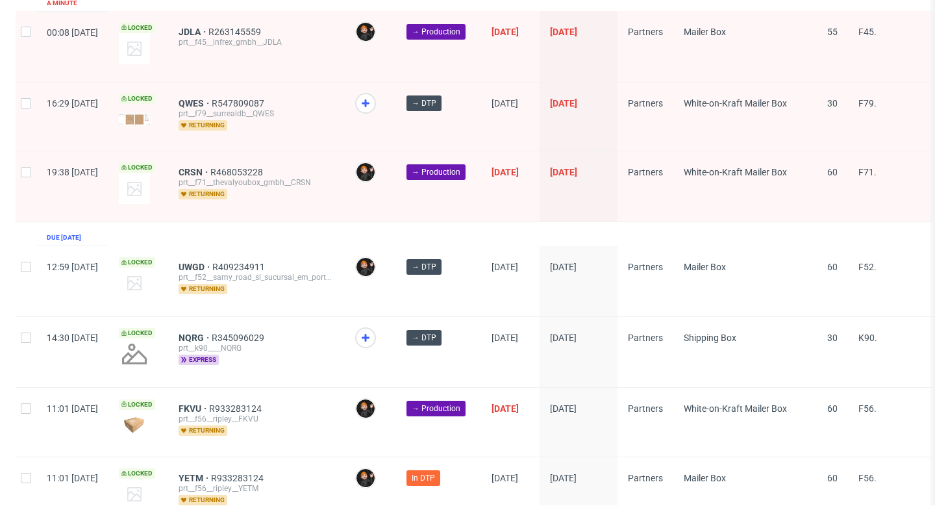
click at [225, 86] on div "QWES R547809087 prt__f79__surrealdb__QWES returning" at bounding box center [256, 116] width 177 height 68
click at [212, 98] on span "QWES" at bounding box center [195, 103] width 33 height 10
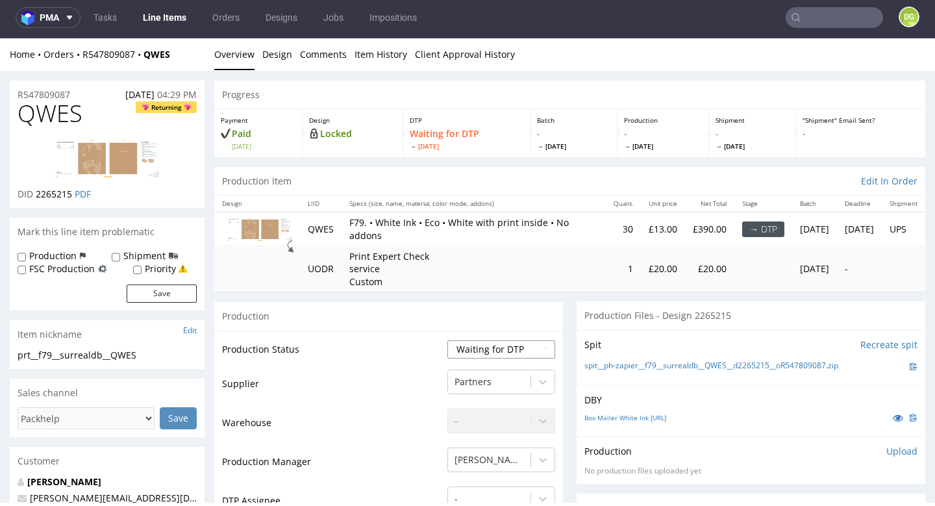
select select "dtp_in_process"
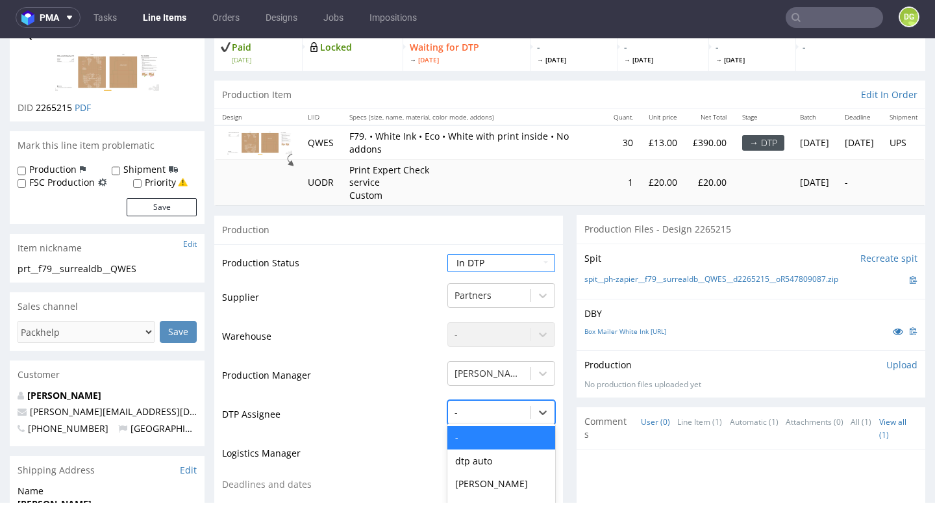
click at [471, 401] on div "- selected, 1 of 31. 31 results available. Use Up and Down to choose options, p…" at bounding box center [501, 409] width 108 height 18
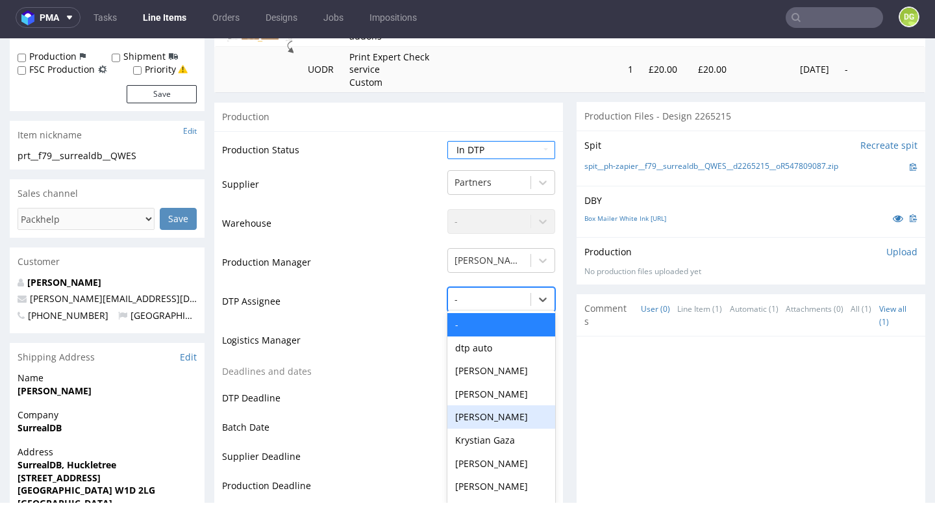
click at [481, 415] on div "[PERSON_NAME]" at bounding box center [501, 416] width 108 height 23
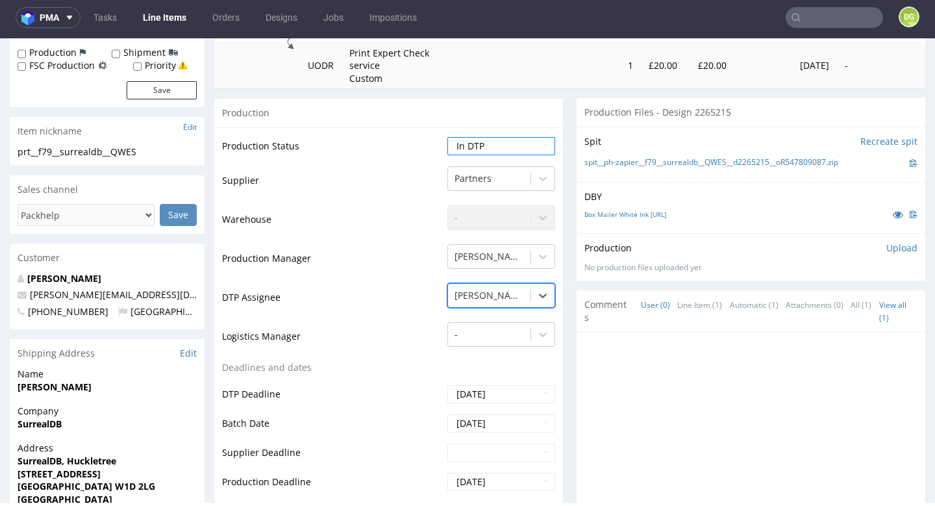
click at [485, 290] on div at bounding box center [489, 296] width 69 height 16
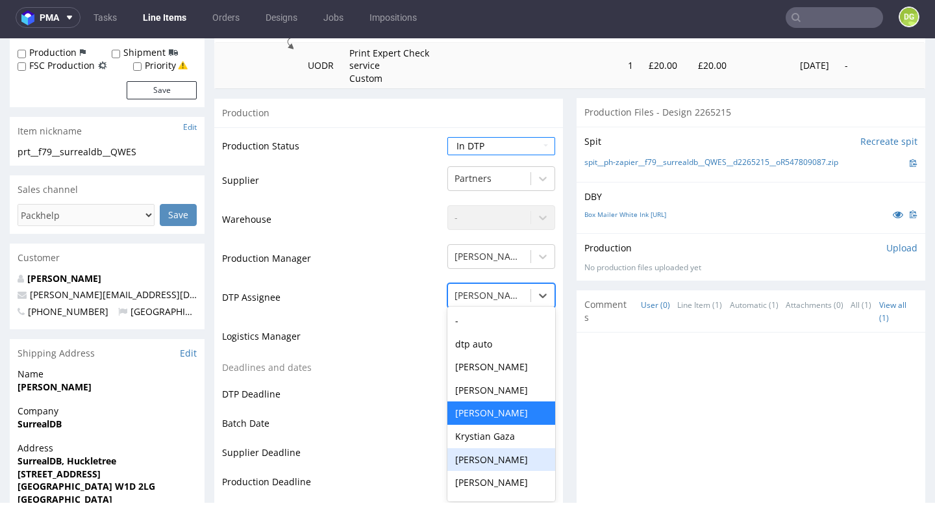
click at [476, 453] on div "[PERSON_NAME]" at bounding box center [501, 459] width 108 height 23
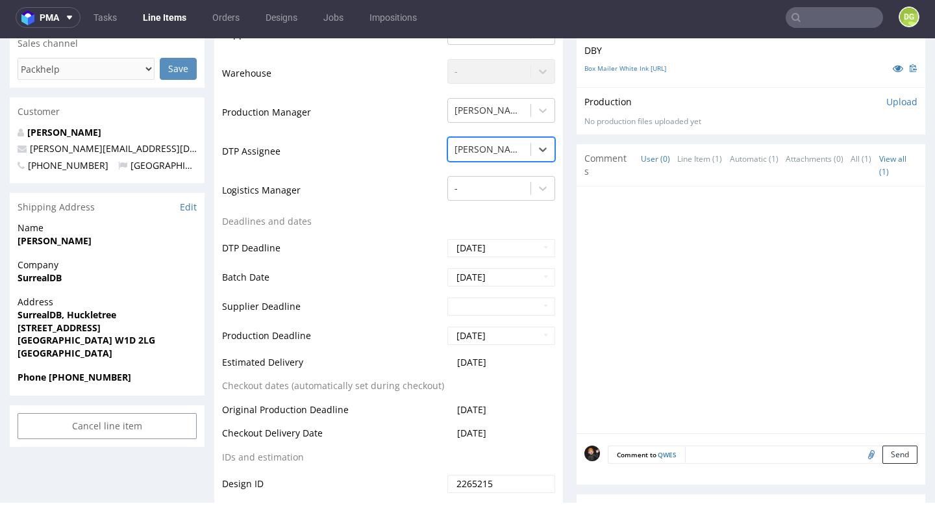
scroll to position [668, 0]
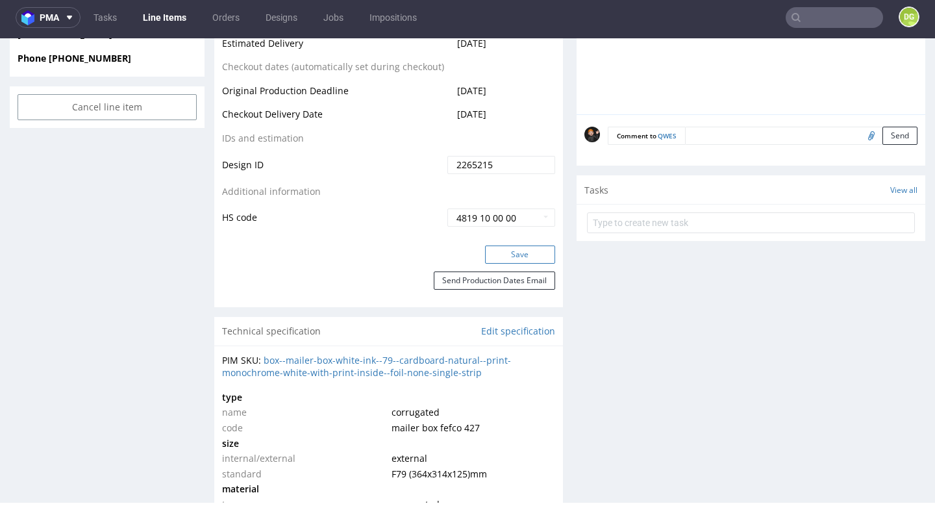
click at [544, 246] on button "Save" at bounding box center [520, 255] width 70 height 18
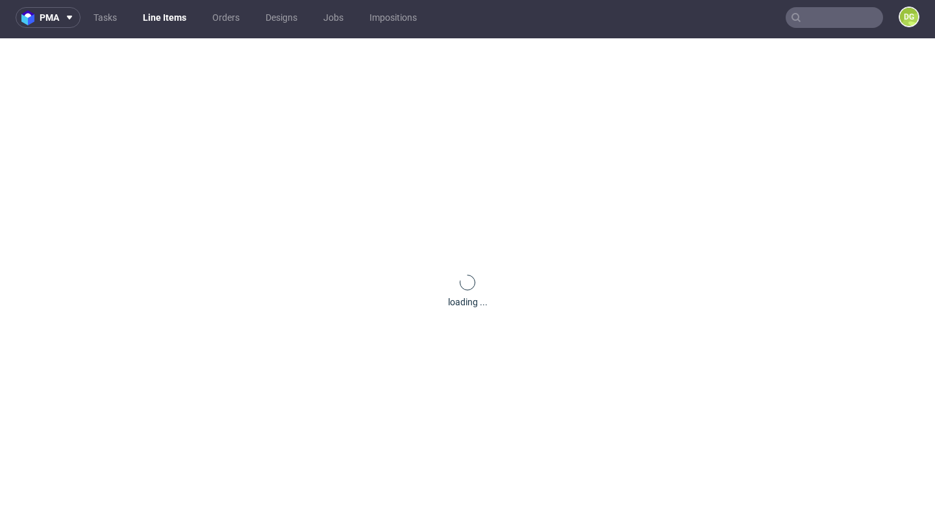
scroll to position [0, 0]
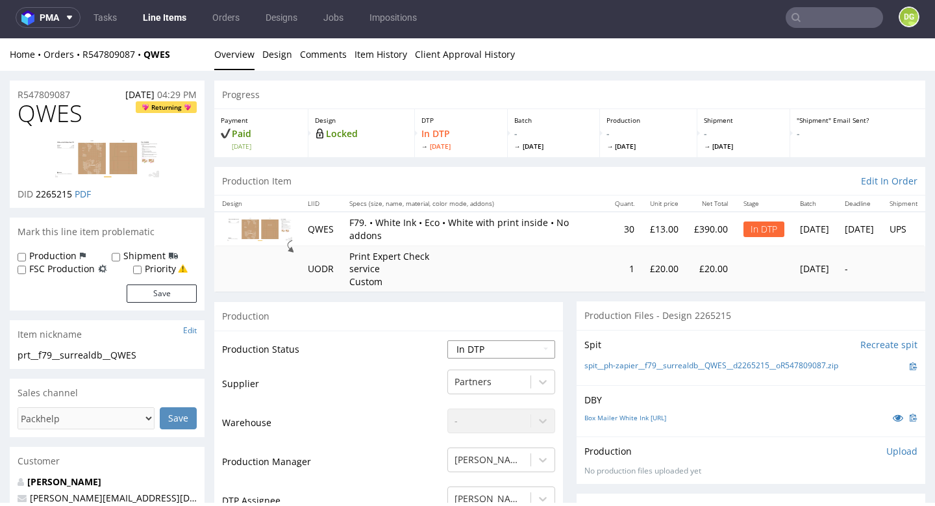
select select "dtp_ca_needed"
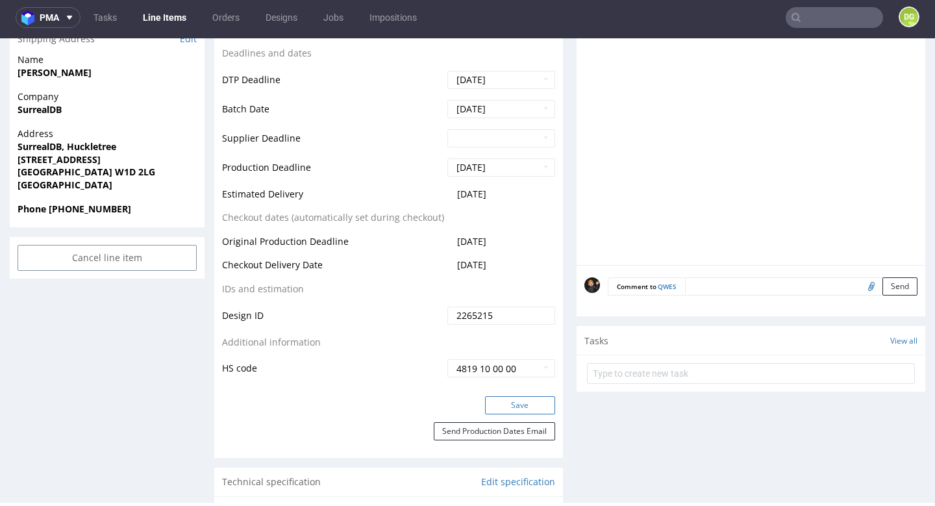
click at [506, 396] on button "Save" at bounding box center [520, 405] width 70 height 18
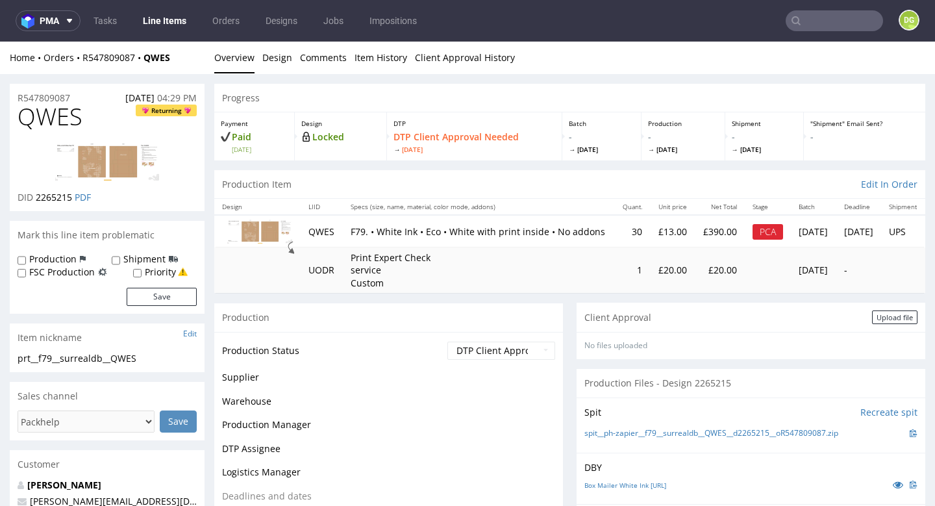
scroll to position [0, 0]
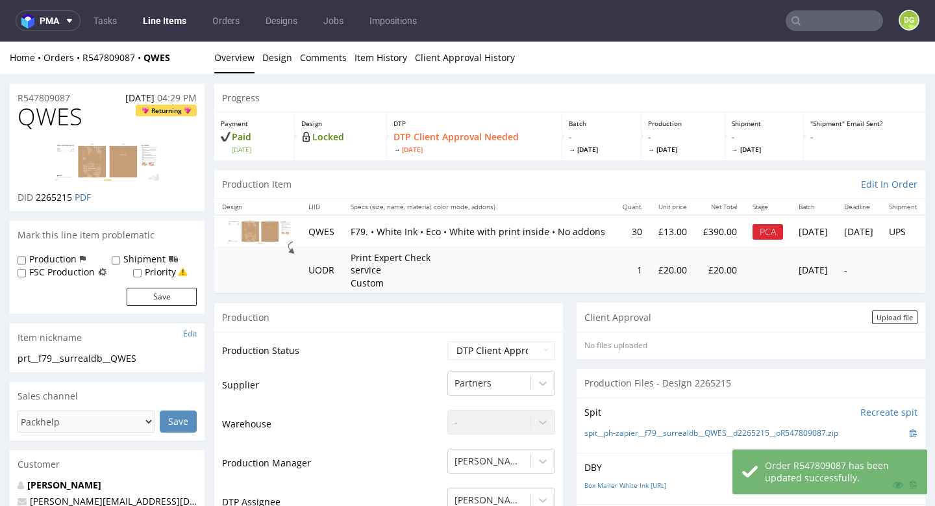
drag, startPoint x: 879, startPoint y: 318, endPoint x: 852, endPoint y: 321, distance: 26.9
click at [879, 318] on div "Upload file" at bounding box center [894, 317] width 45 height 14
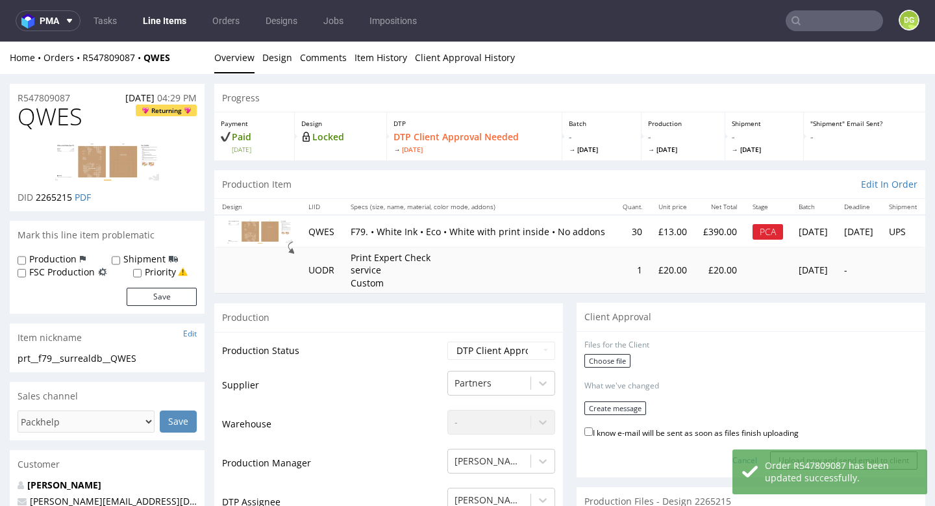
click at [614, 368] on div "Choose file" at bounding box center [751, 362] width 333 height 17
click at [613, 360] on label "Choose file" at bounding box center [608, 361] width 46 height 14
click at [0, 42] on input "Choose file" at bounding box center [0, 42] width 0 height 0
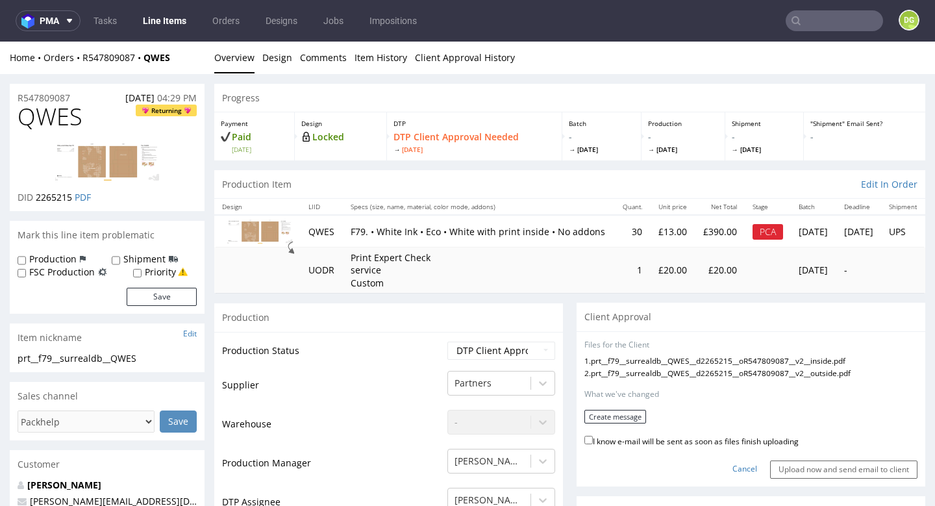
click at [727, 436] on label "I know e-mail will be sent as soon as files finish uploading" at bounding box center [692, 440] width 214 height 14
click at [593, 436] on input "I know e-mail will be sent as soon as files finish uploading" at bounding box center [589, 440] width 8 height 8
checkbox input "true"
click at [614, 417] on button "Create message" at bounding box center [616, 417] width 62 height 14
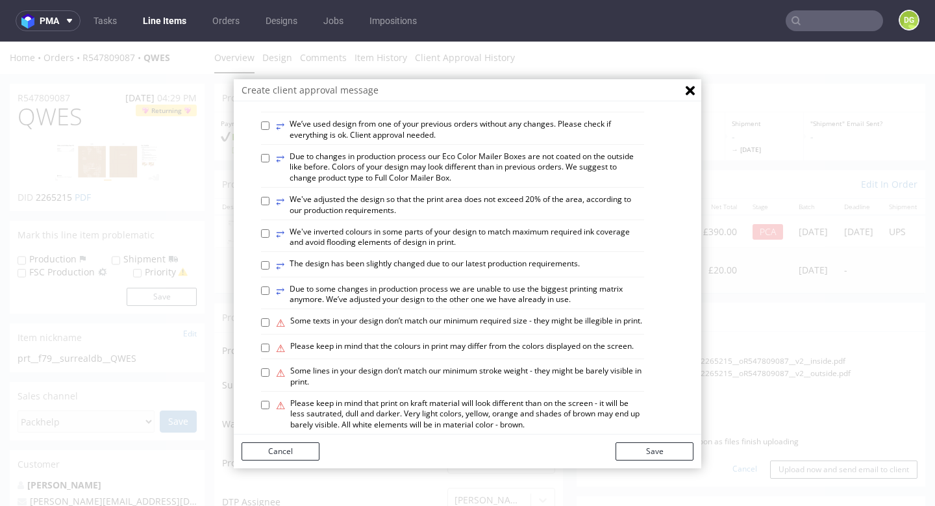
scroll to position [597, 0]
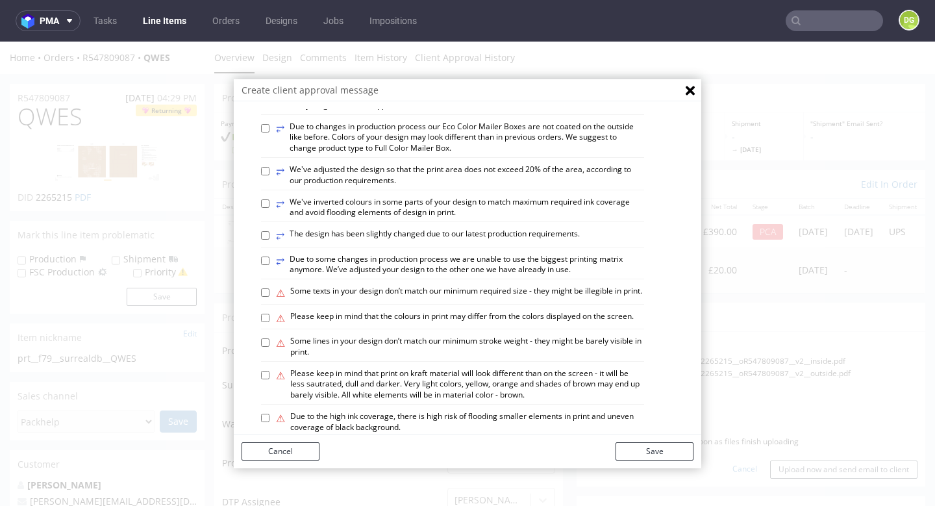
click at [479, 311] on label "⚠ Please keep in mind that the colours in print may differ from the colors disp…" at bounding box center [455, 318] width 358 height 14
click at [270, 314] on input "⚠ Please keep in mind that the colours in print may differ from the colors disp…" at bounding box center [265, 318] width 8 height 8
click at [481, 311] on label "⚠ Please keep in mind that the colours in print may differ from the colors disp…" at bounding box center [455, 318] width 358 height 14
click at [270, 314] on input "⚠ Please keep in mind that the colours in print may differ from the colors disp…" at bounding box center [265, 318] width 8 height 8
checkbox input "false"
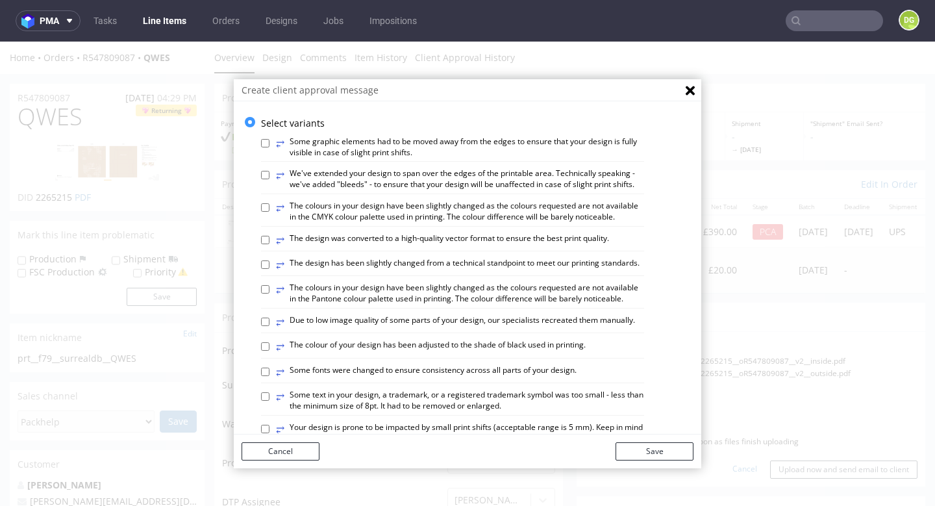
scroll to position [0, 0]
click at [473, 258] on label "⥂ The design has been slightly changed from a technical standpoint to meet our …" at bounding box center [458, 265] width 364 height 14
click at [270, 260] on input "⥂ The design has been slightly changed from a technical standpoint to meet our …" at bounding box center [265, 264] width 8 height 8
checkbox input "true"
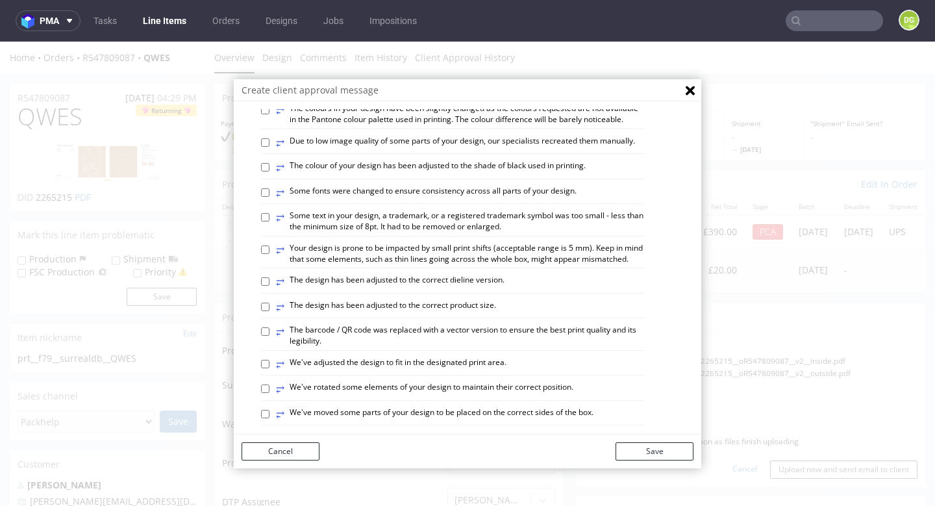
scroll to position [187, 0]
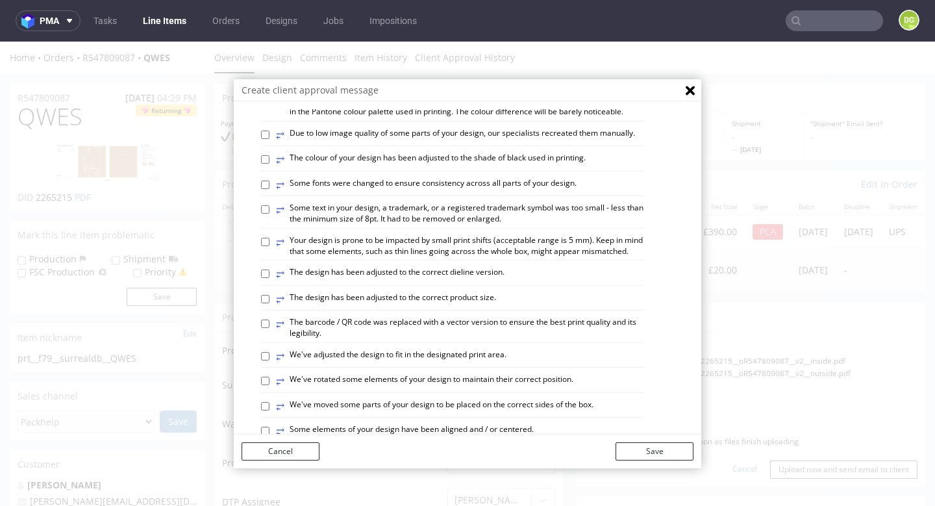
click at [418, 267] on label "⥂ The design has been adjusted to the correct dieline version." at bounding box center [390, 274] width 229 height 14
click at [270, 270] on input "⥂ The design has been adjusted to the correct dieline version." at bounding box center [265, 274] width 8 height 8
checkbox input "true"
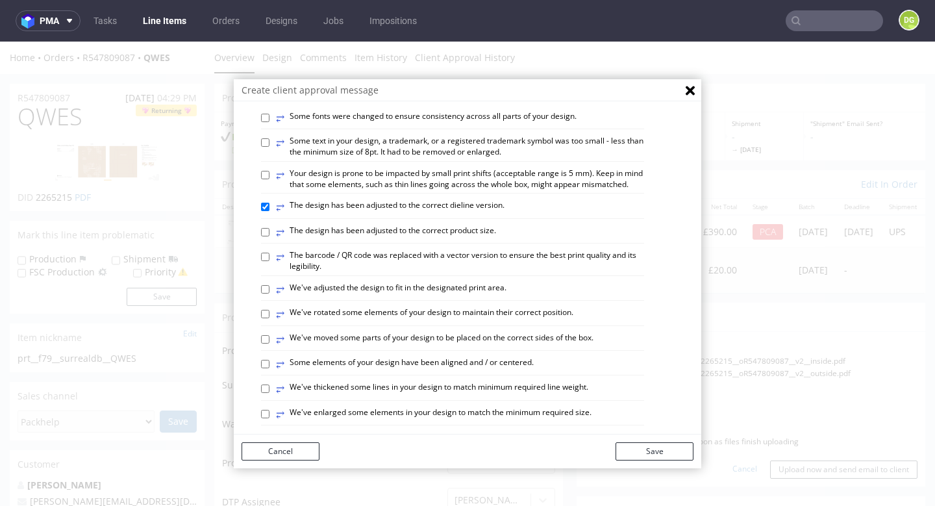
scroll to position [255, 0]
click at [434, 225] on label "⥂ The design has been adjusted to the correct product size." at bounding box center [386, 232] width 220 height 14
click at [270, 227] on input "⥂ The design has been adjusted to the correct product size." at bounding box center [265, 231] width 8 height 8
checkbox input "true"
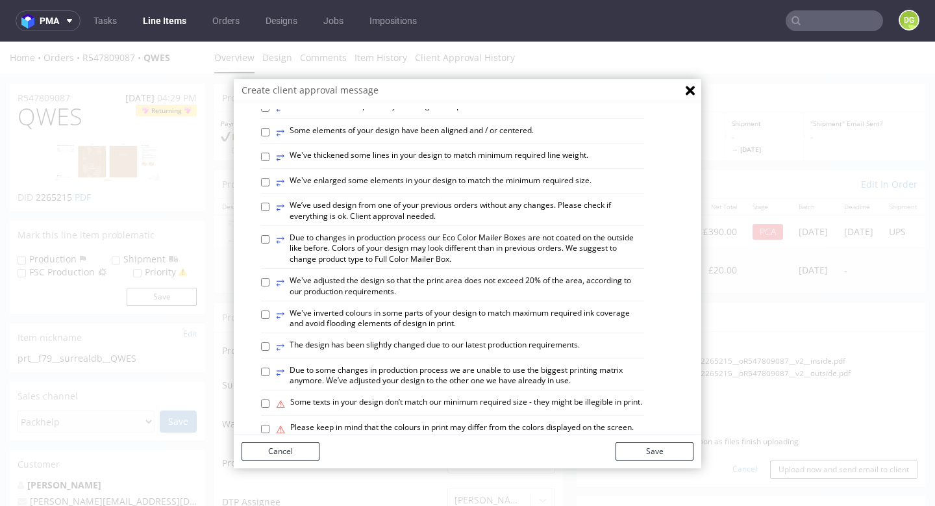
scroll to position [488, 0]
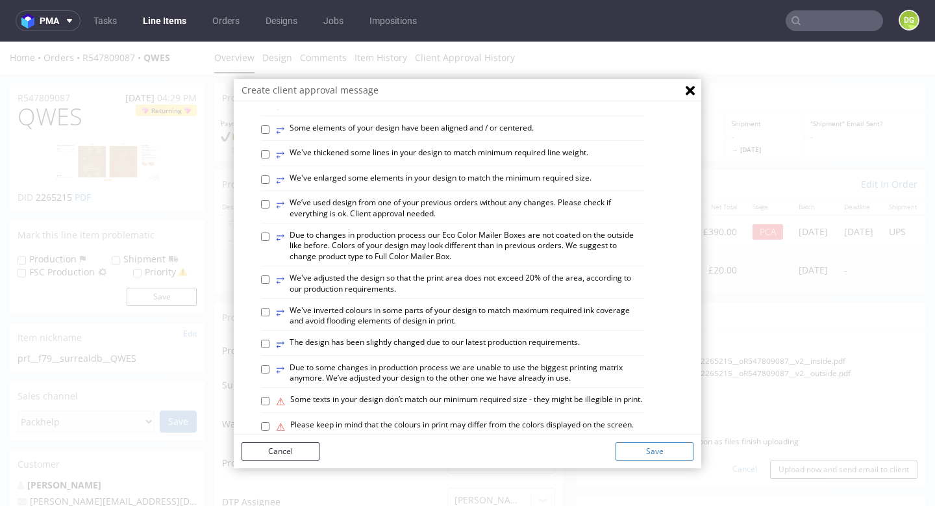
click at [657, 448] on button "Save" at bounding box center [655, 451] width 78 height 18
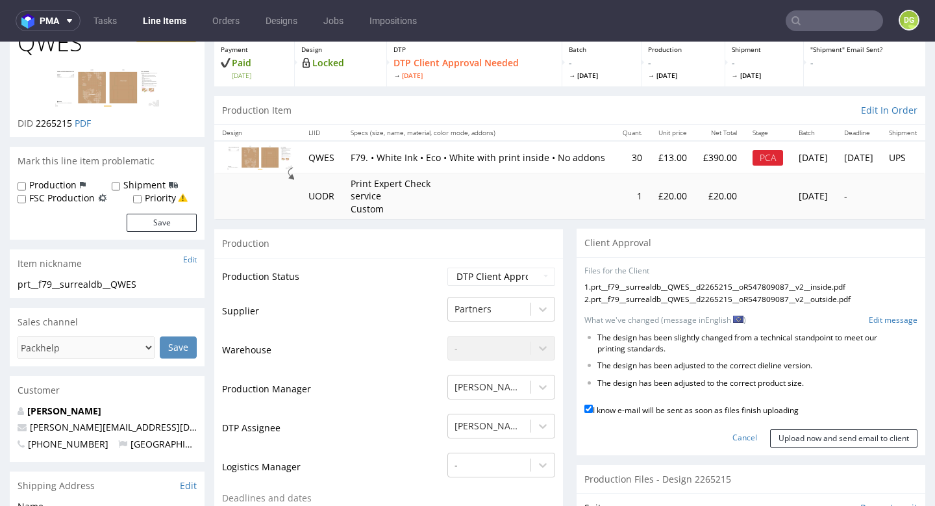
scroll to position [86, 0]
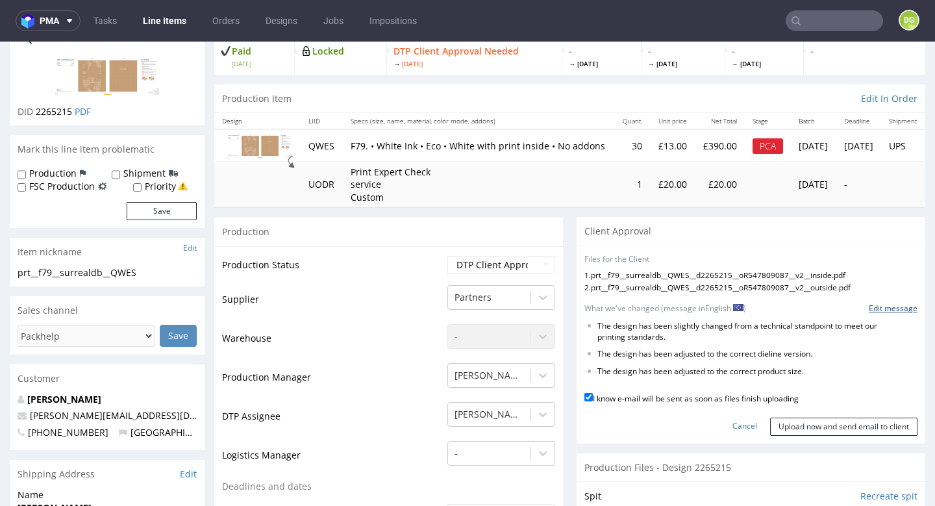
click at [872, 306] on link "Edit message" at bounding box center [893, 308] width 49 height 11
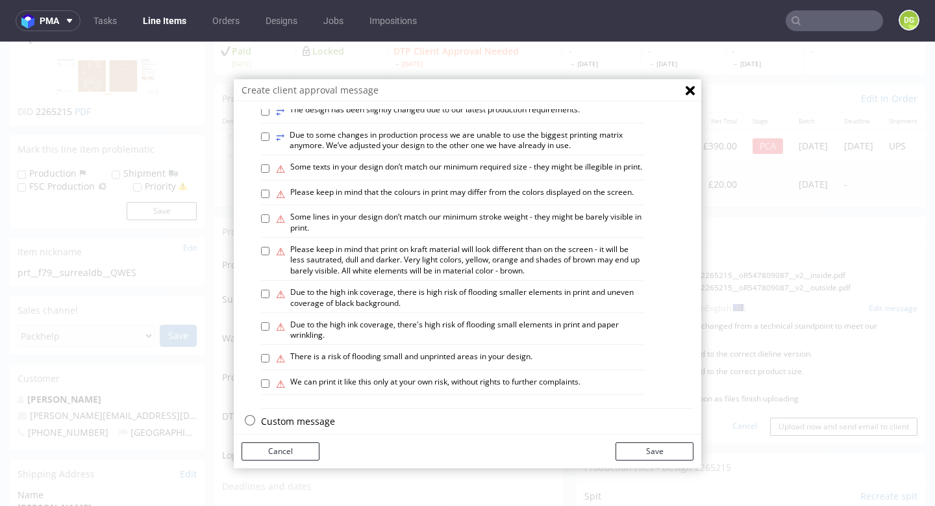
scroll to position [720, 0]
click at [296, 416] on p "Custom message" at bounding box center [477, 422] width 433 height 13
checkbox input "false"
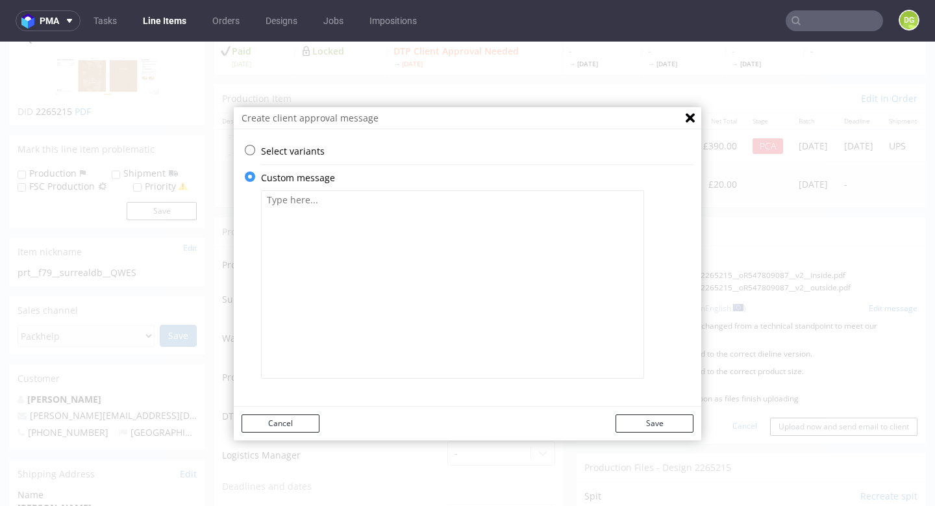
scroll to position [0, 0]
click at [340, 323] on textarea at bounding box center [452, 284] width 383 height 188
paste textarea "We adapted the work to the F79 e-commerce grid. We increased the ink opacity on…"
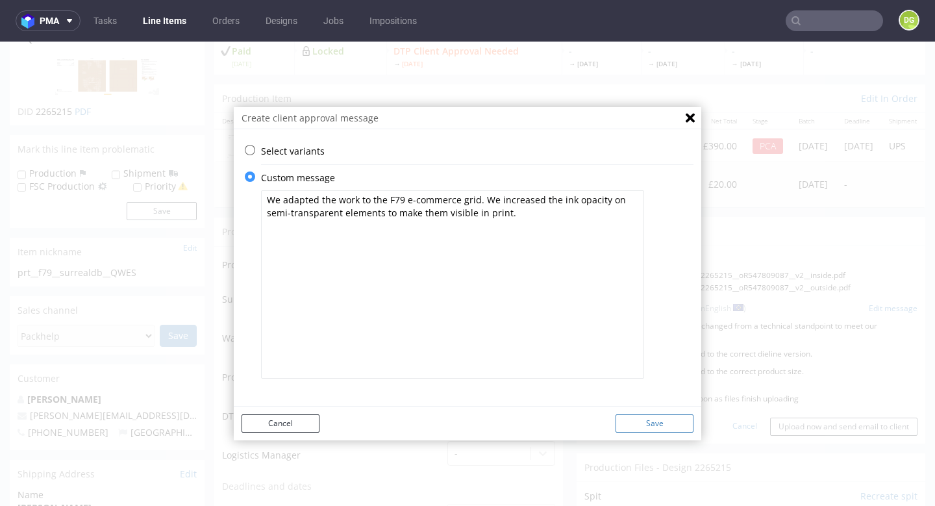
type textarea "We adapted the work to the F79 e-commerce grid. We increased the ink opacity on…"
click at [653, 424] on button "Save" at bounding box center [655, 423] width 78 height 18
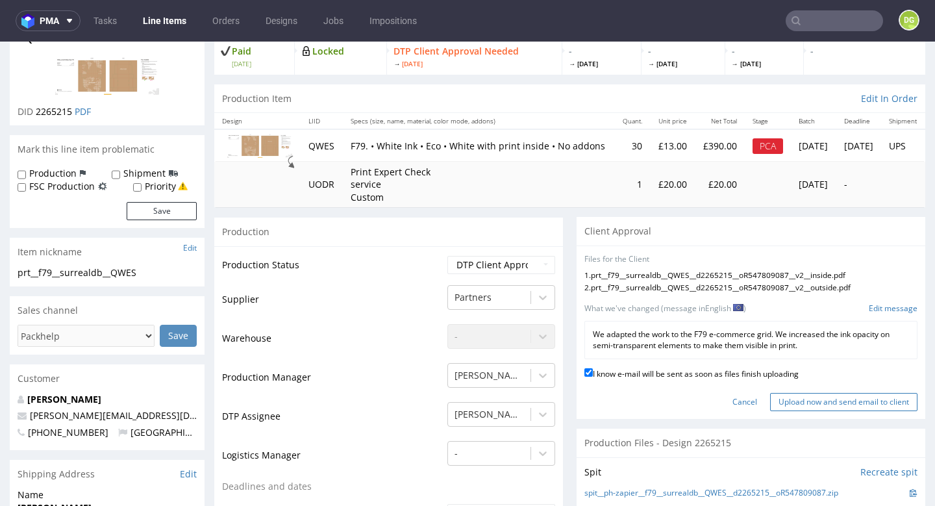
click at [815, 401] on input "Upload now and send email to client" at bounding box center [843, 402] width 147 height 18
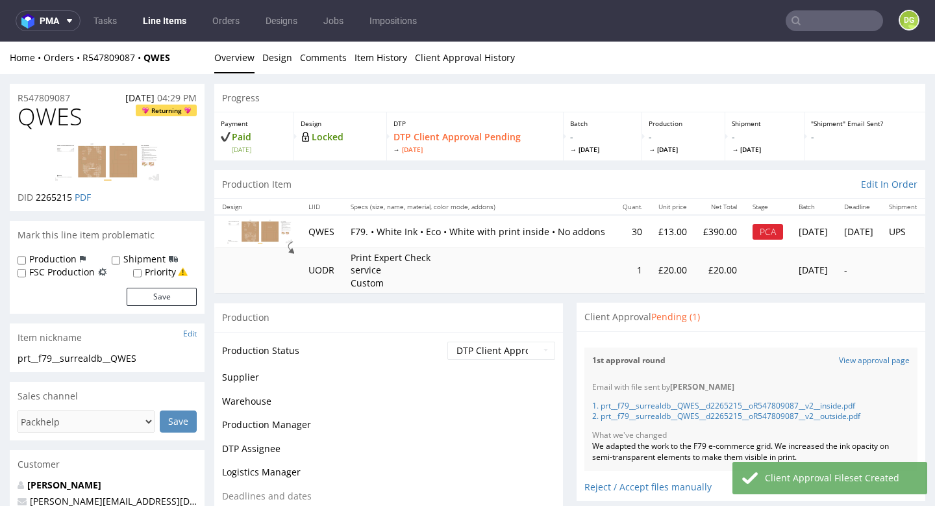
click at [164, 22] on link "Line Items" at bounding box center [164, 20] width 59 height 21
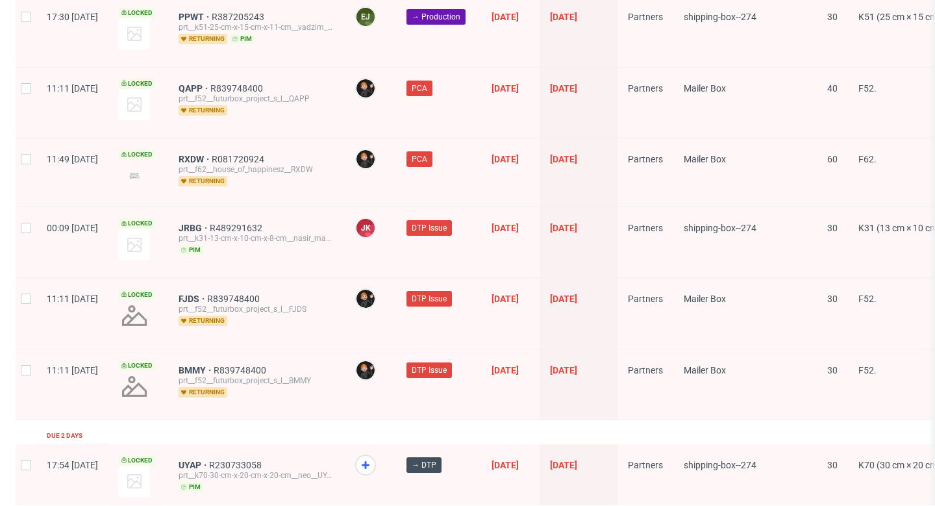
scroll to position [2106, 0]
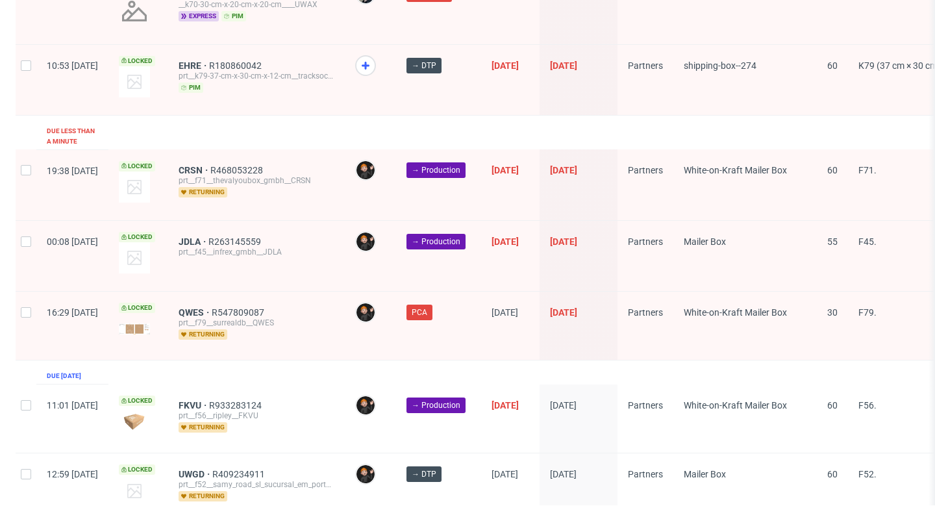
scroll to position [633, 0]
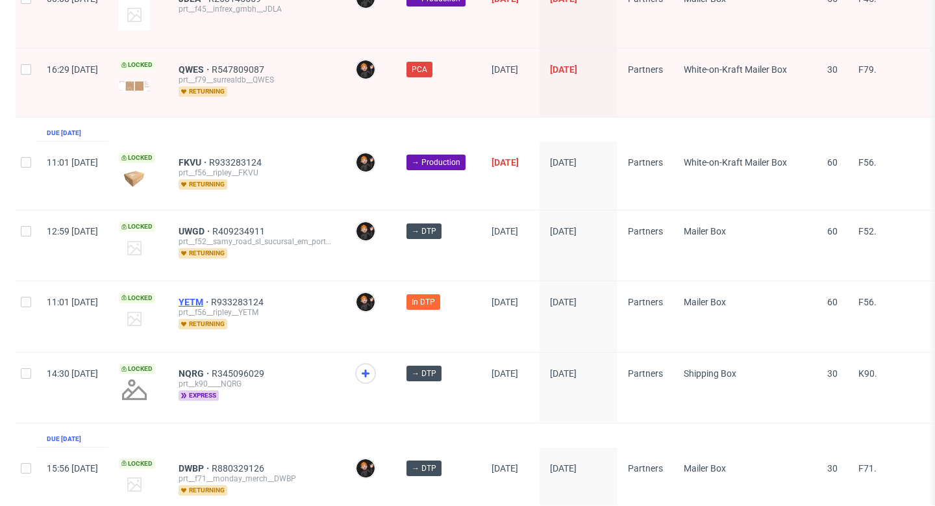
click at [211, 297] on span "YETM" at bounding box center [195, 302] width 32 height 10
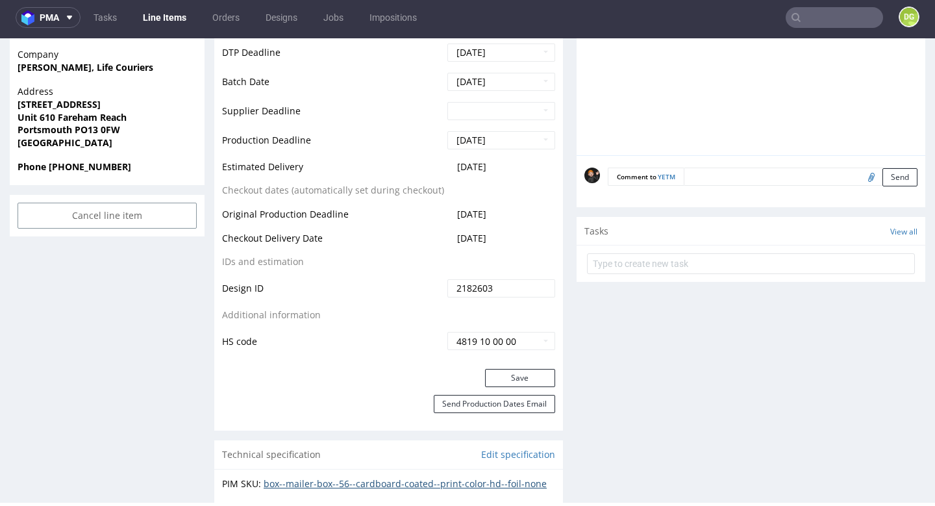
scroll to position [729, 0]
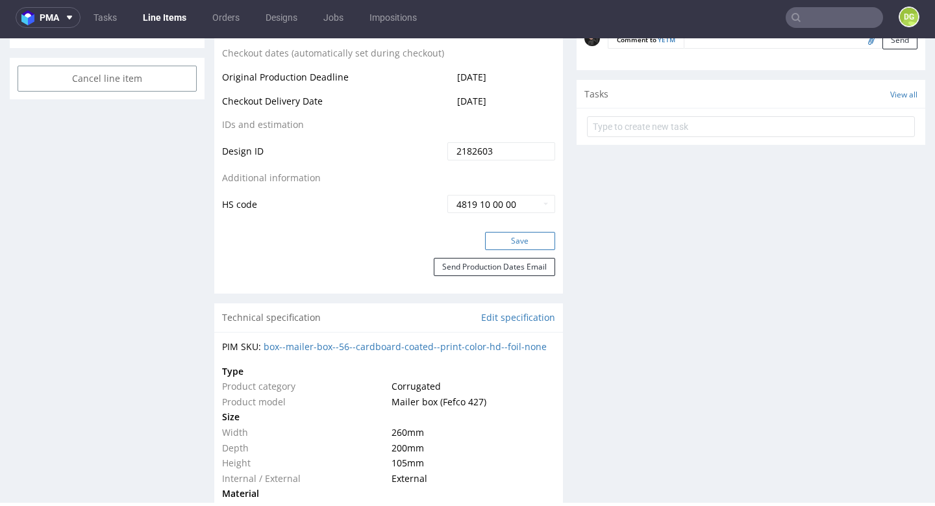
click at [519, 250] on button "Save" at bounding box center [520, 241] width 70 height 18
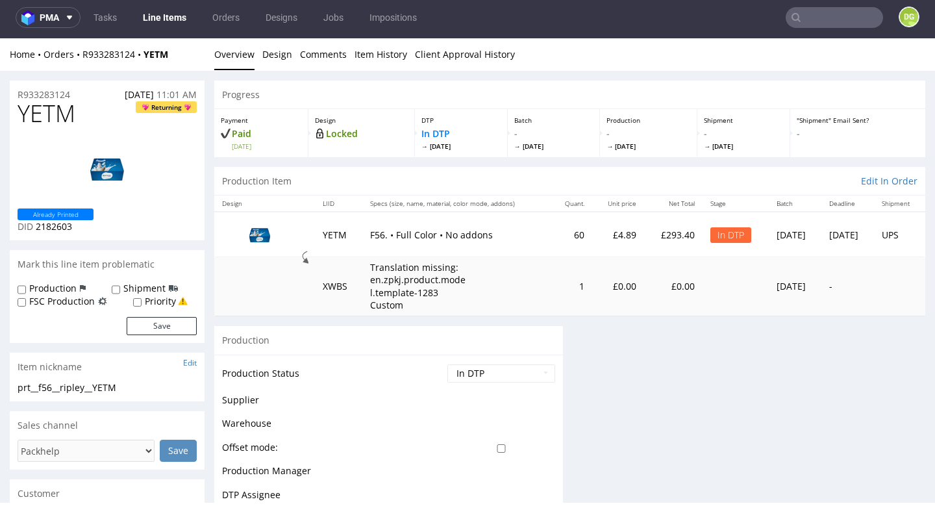
scroll to position [0, 0]
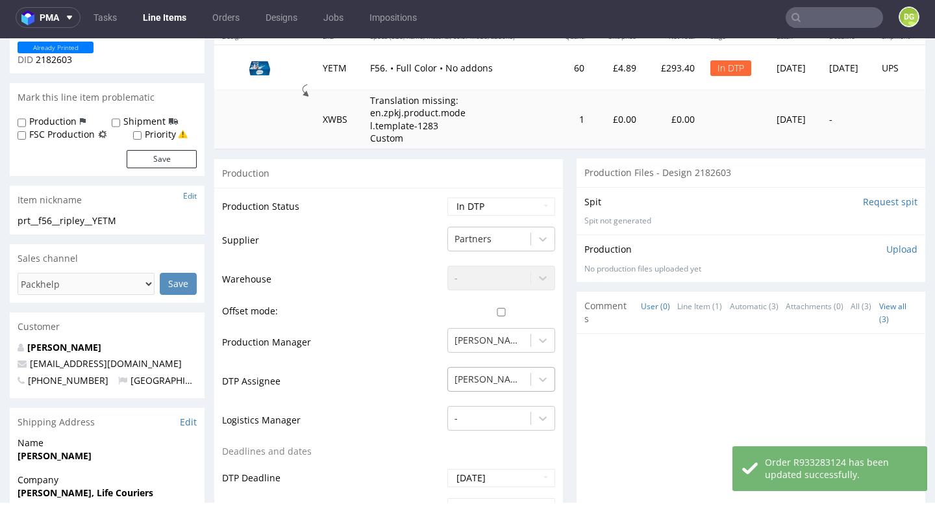
click at [508, 367] on div "[PERSON_NAME]" at bounding box center [501, 376] width 108 height 18
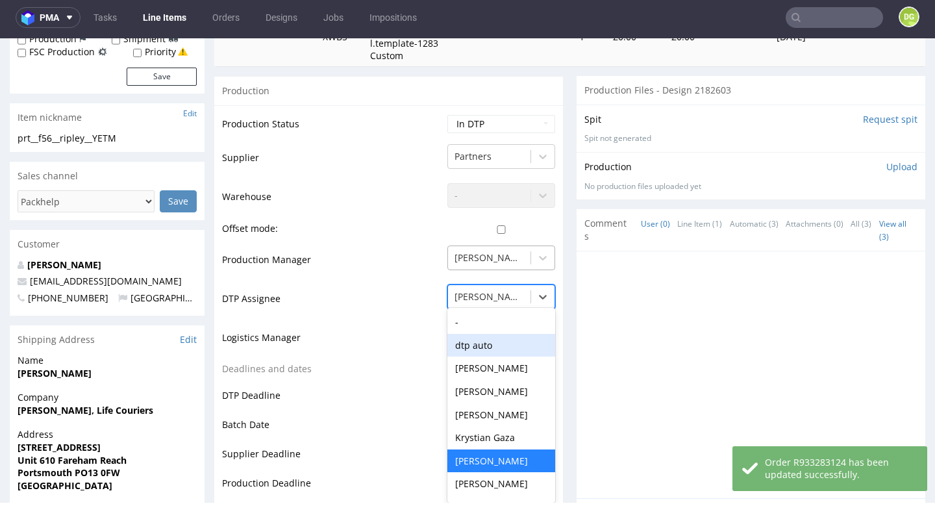
scroll to position [251, 0]
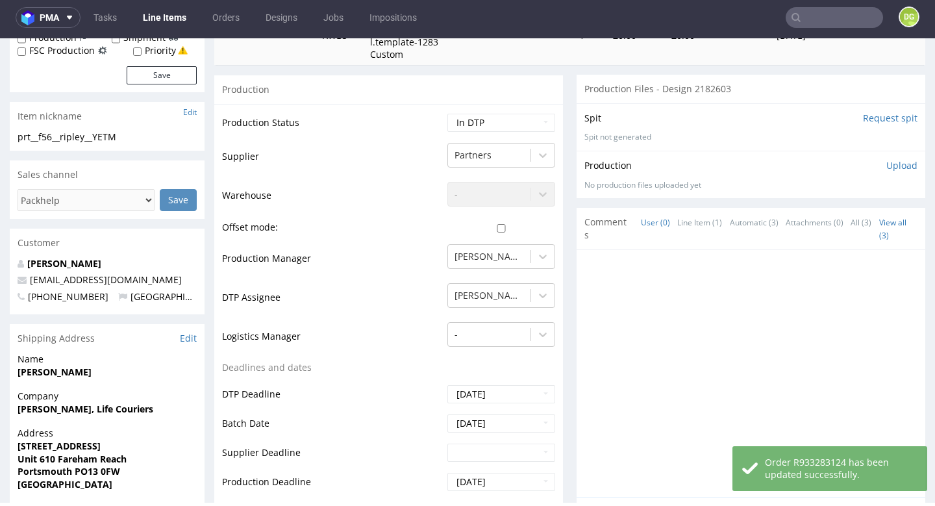
drag, startPoint x: 405, startPoint y: 244, endPoint x: 431, endPoint y: 191, distance: 59.5
click at [405, 243] on td "Production Manager" at bounding box center [333, 262] width 222 height 39
click at [465, 301] on td "[PERSON_NAME]" at bounding box center [499, 301] width 111 height 39
click at [468, 294] on div at bounding box center [489, 296] width 69 height 16
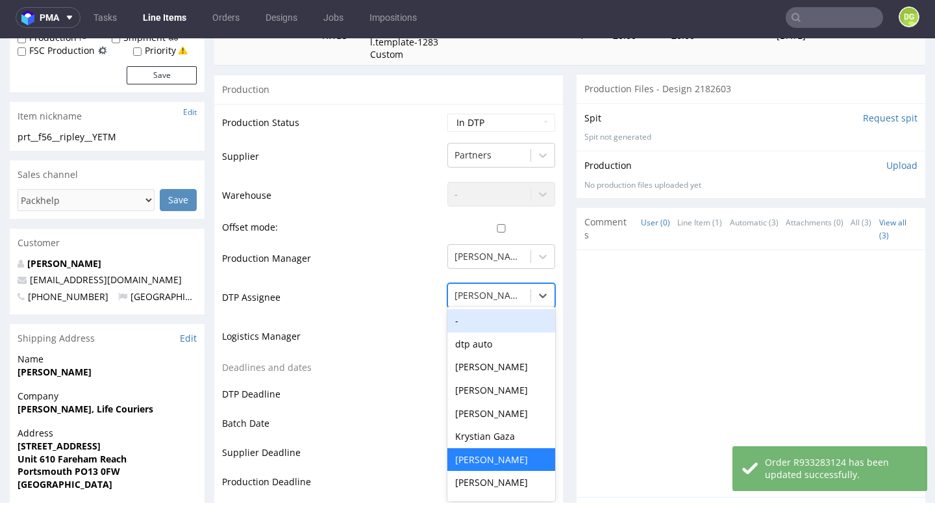
drag, startPoint x: 465, startPoint y: 312, endPoint x: 471, endPoint y: 222, distance: 90.5
click at [465, 312] on div "-" at bounding box center [501, 320] width 108 height 23
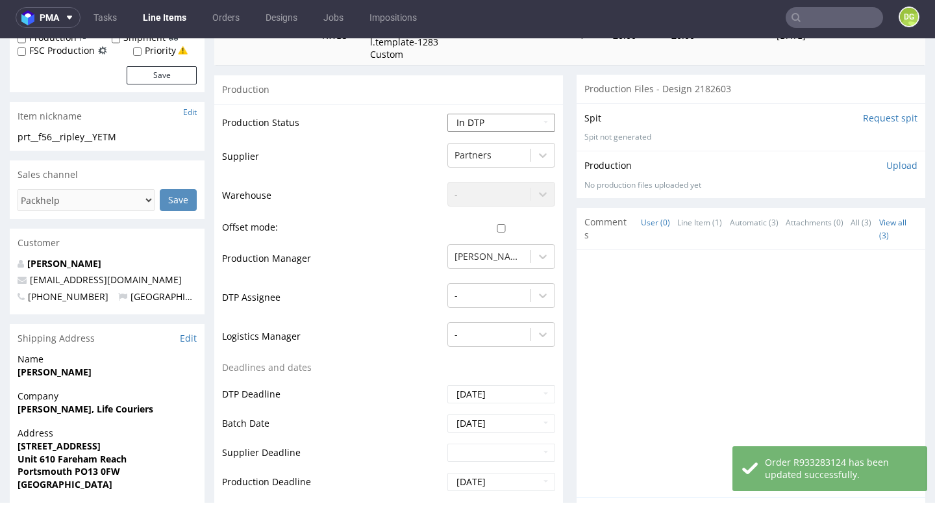
select select "dtp_waiting_for_check"
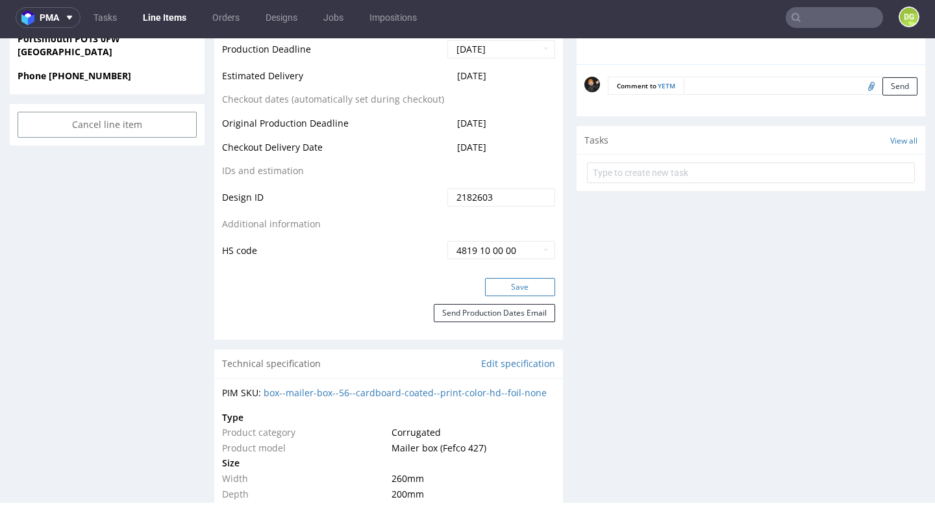
click at [523, 278] on button "Save" at bounding box center [520, 287] width 70 height 18
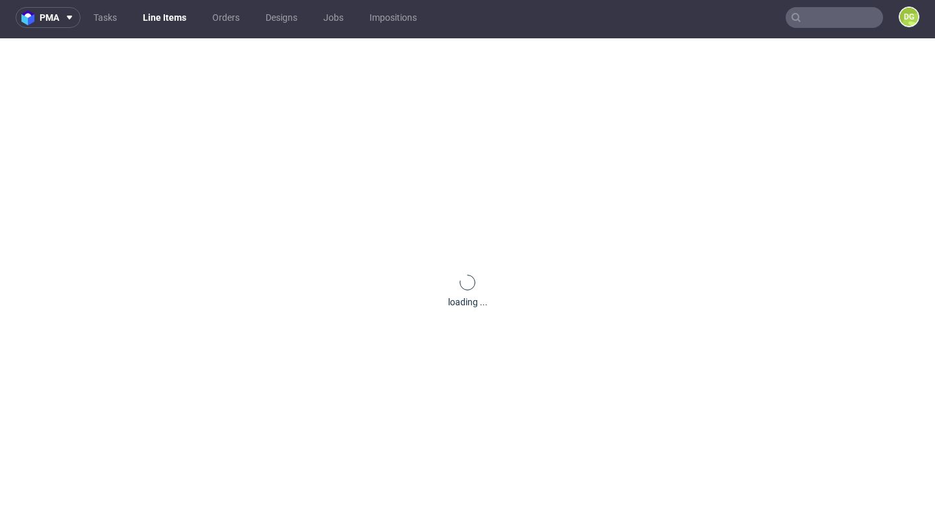
scroll to position [0, 0]
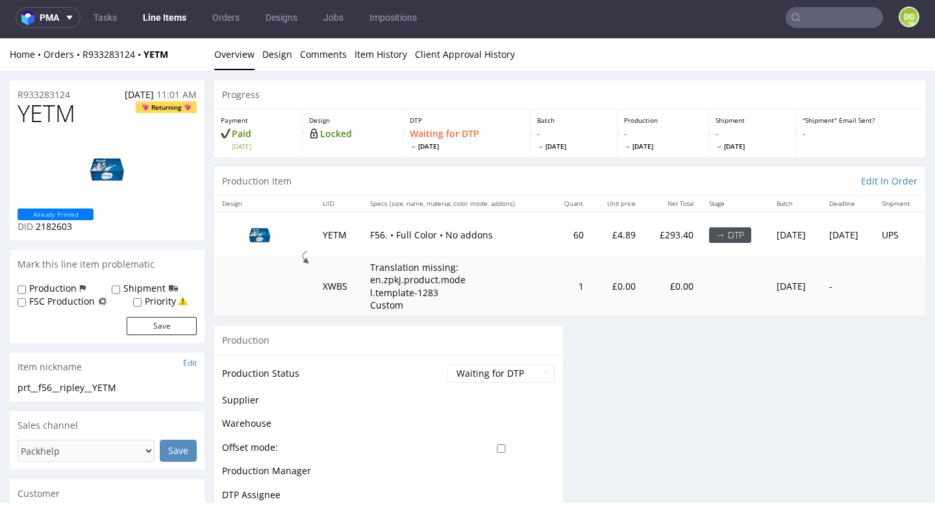
click at [170, 21] on link "Line Items" at bounding box center [164, 17] width 59 height 21
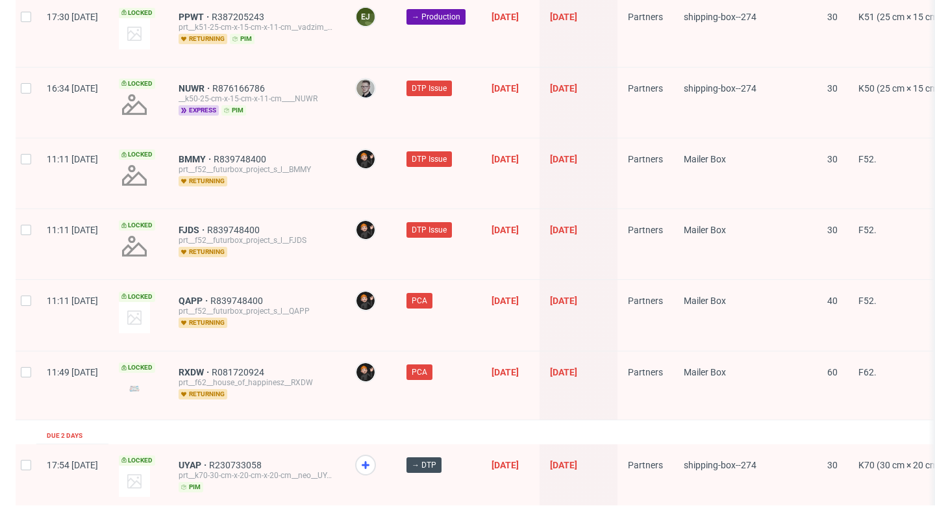
scroll to position [2106, 0]
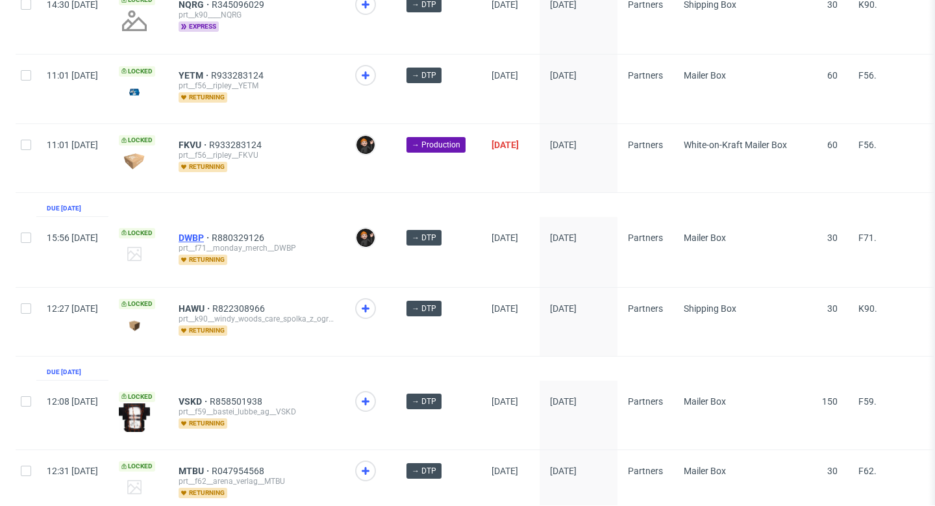
click at [212, 233] on span "DWBP" at bounding box center [195, 238] width 33 height 10
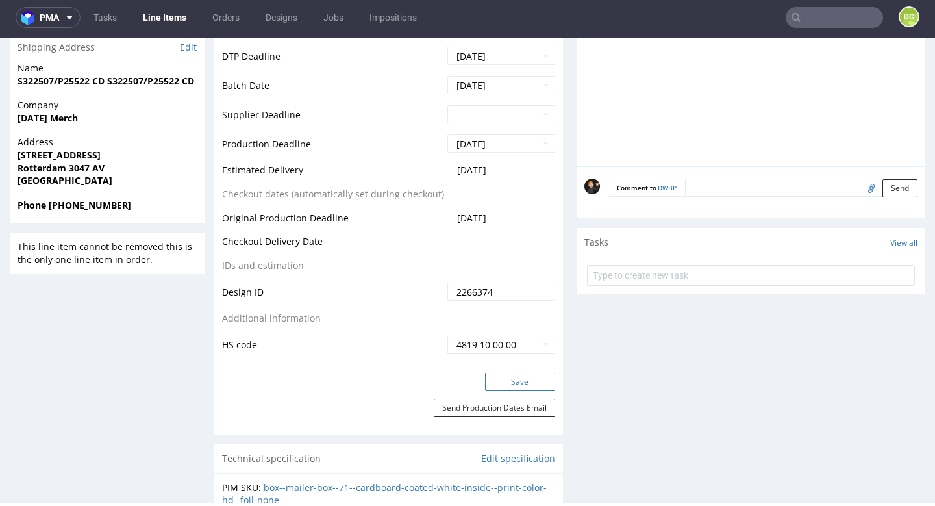
click at [516, 391] on button "Save" at bounding box center [520, 382] width 70 height 18
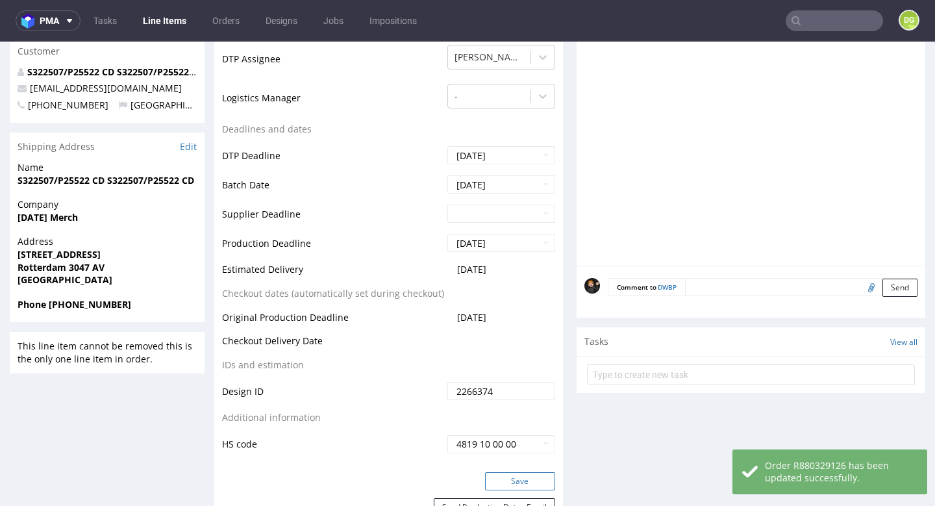
click at [533, 472] on button "Save" at bounding box center [520, 481] width 70 height 18
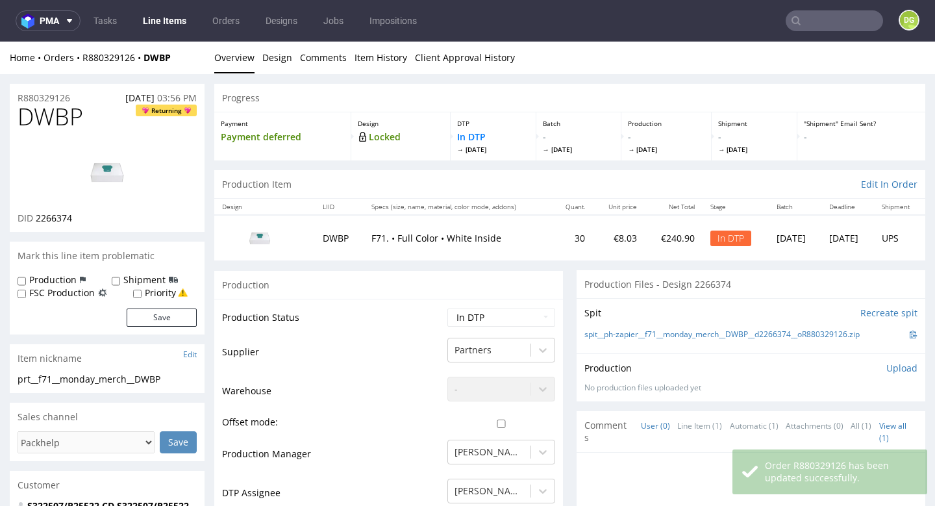
click at [58, 108] on span "DWBP" at bounding box center [51, 117] width 66 height 26
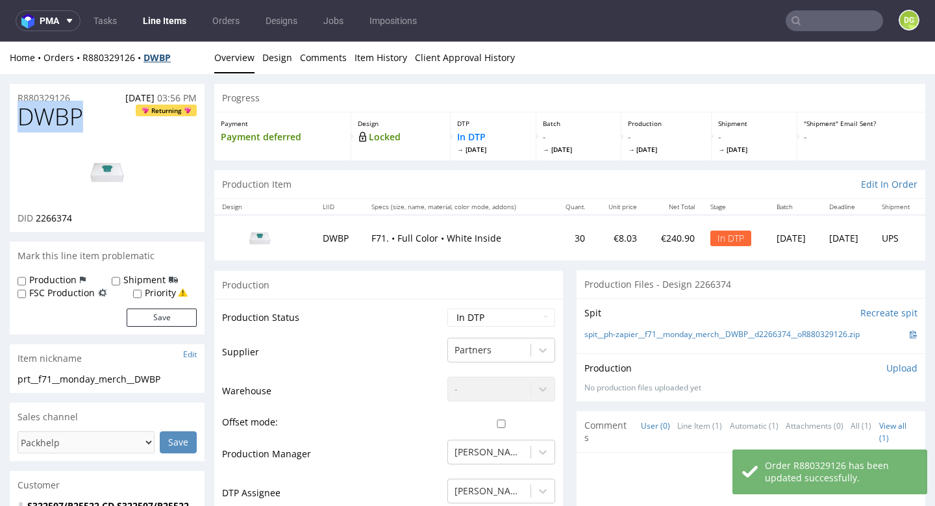
copy span "DWBP"
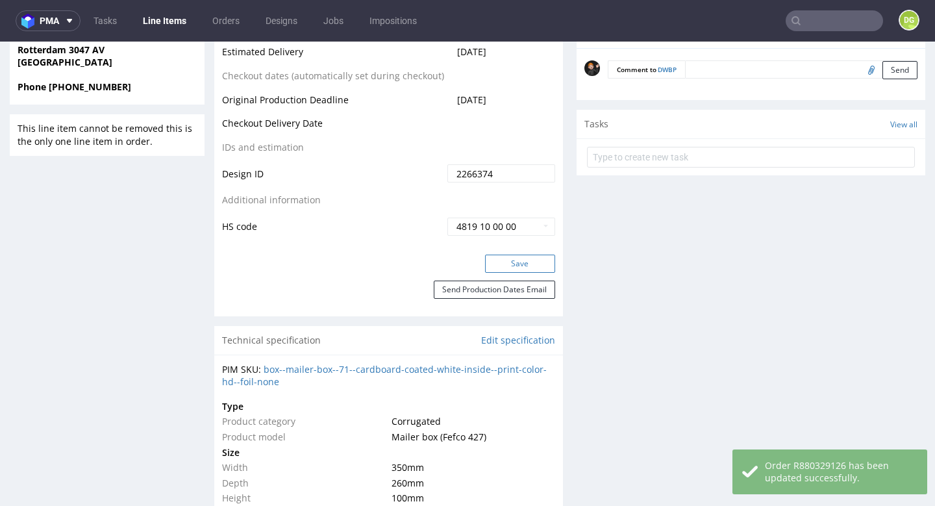
drag, startPoint x: 514, startPoint y: 255, endPoint x: 492, endPoint y: 253, distance: 22.2
click at [514, 255] on button "Save" at bounding box center [520, 264] width 70 height 18
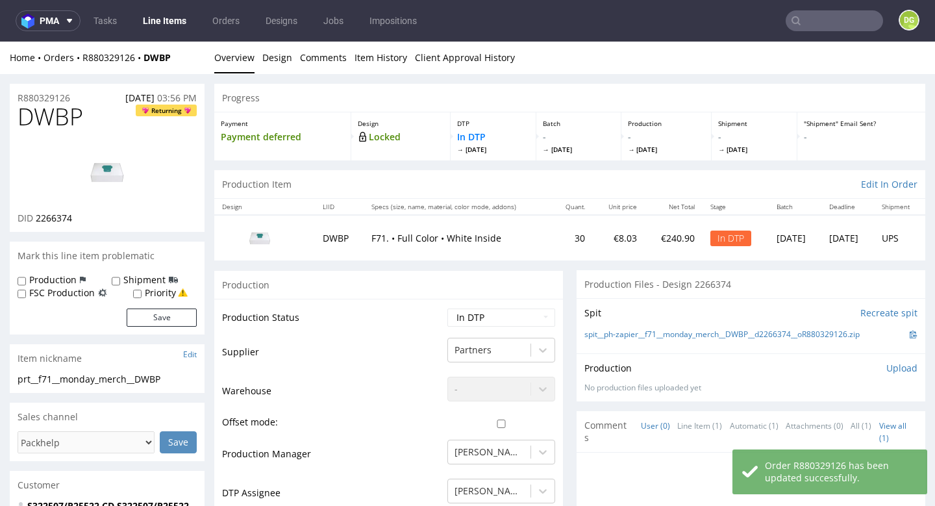
click at [57, 120] on span "DWBP" at bounding box center [51, 117] width 66 height 26
drag, startPoint x: 57, startPoint y: 120, endPoint x: 144, endPoint y: 111, distance: 87.4
click at [57, 120] on span "DWBP" at bounding box center [51, 117] width 66 height 26
copy span "DWBP"
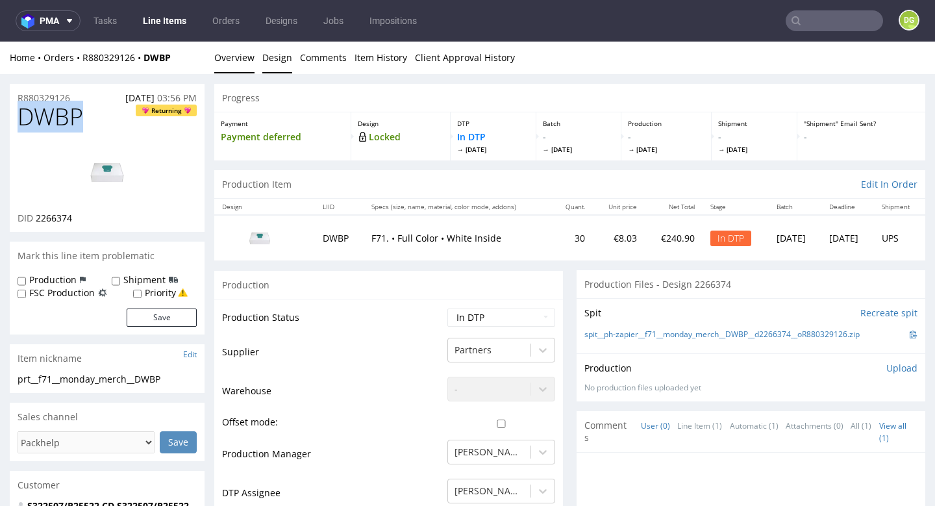
click at [283, 57] on link "Design" at bounding box center [277, 58] width 30 height 32
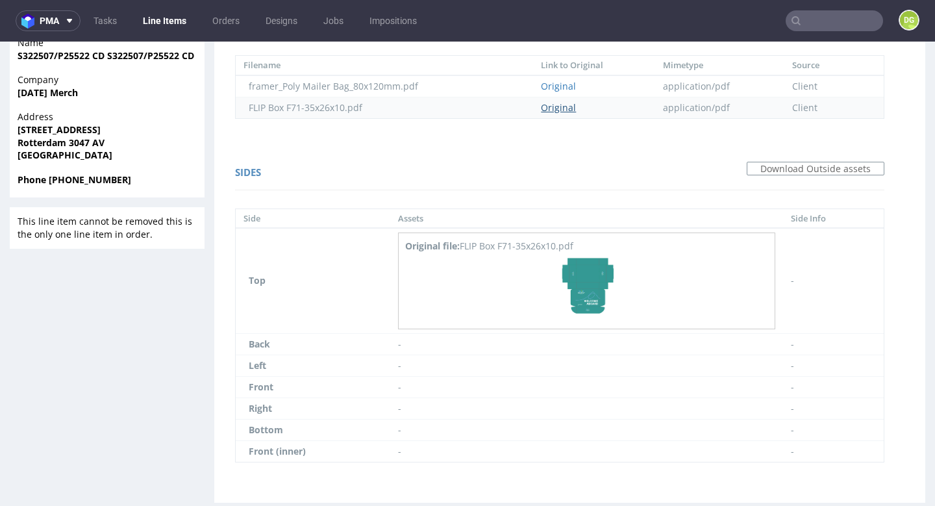
click at [560, 103] on link "Original" at bounding box center [558, 107] width 35 height 12
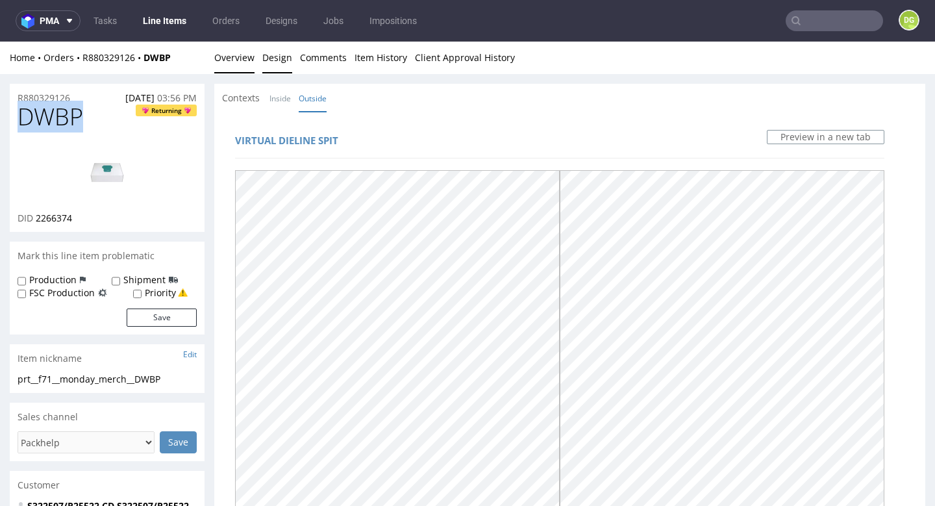
click at [234, 66] on link "Overview" at bounding box center [234, 58] width 40 height 32
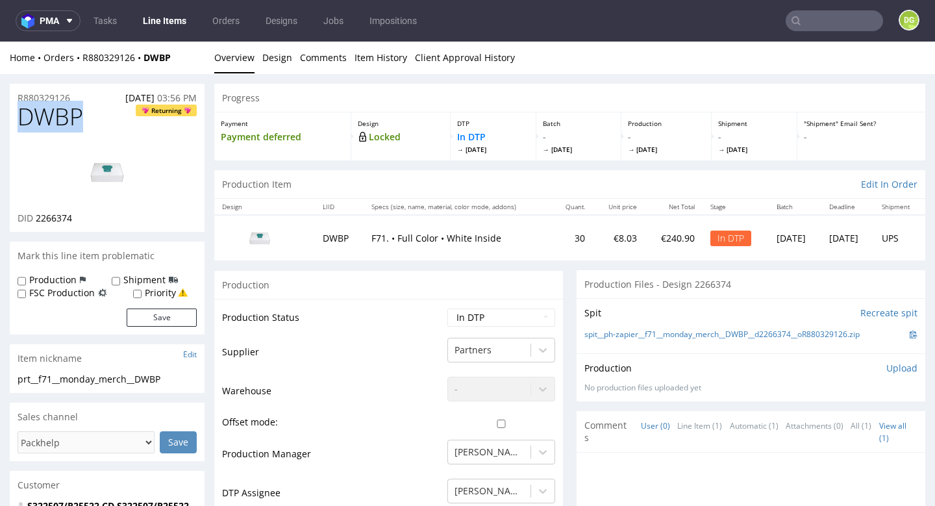
scroll to position [0, 1]
select select "dtp_ca_needed"
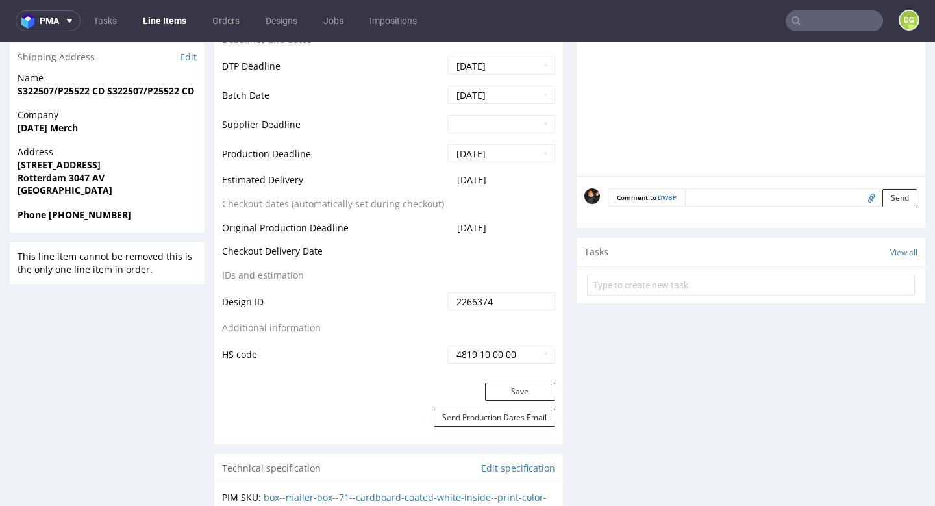
scroll to position [614, 0]
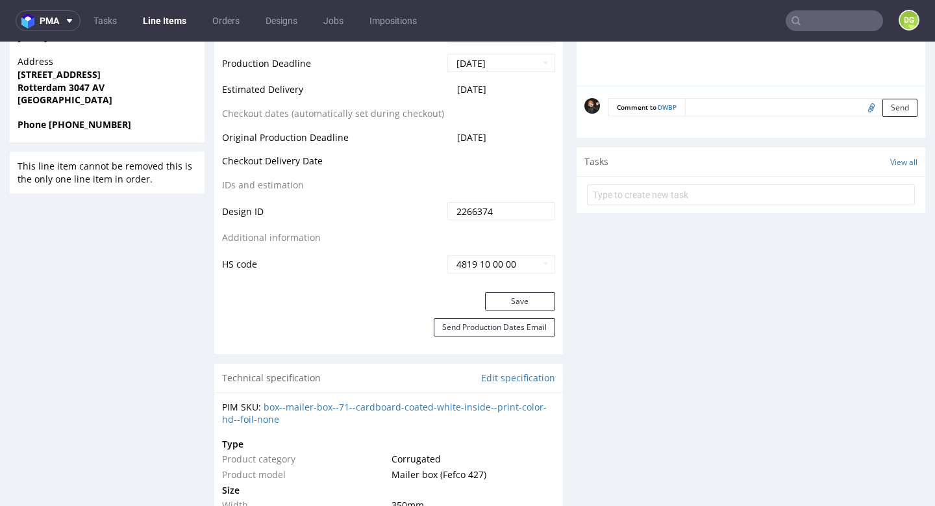
click at [501, 312] on div "Save" at bounding box center [388, 305] width 349 height 26
click at [507, 303] on button "Save" at bounding box center [520, 301] width 70 height 18
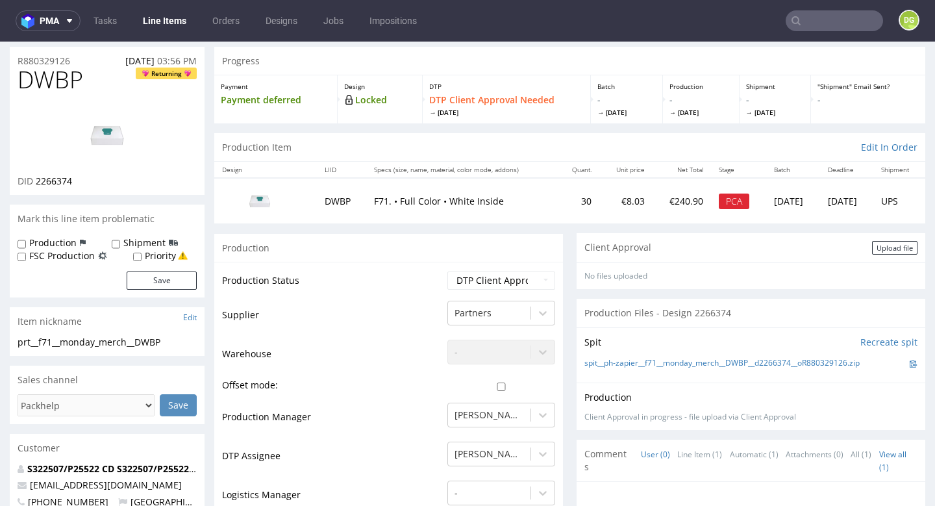
scroll to position [36, 0]
click at [877, 247] on div "Upload file" at bounding box center [894, 249] width 45 height 14
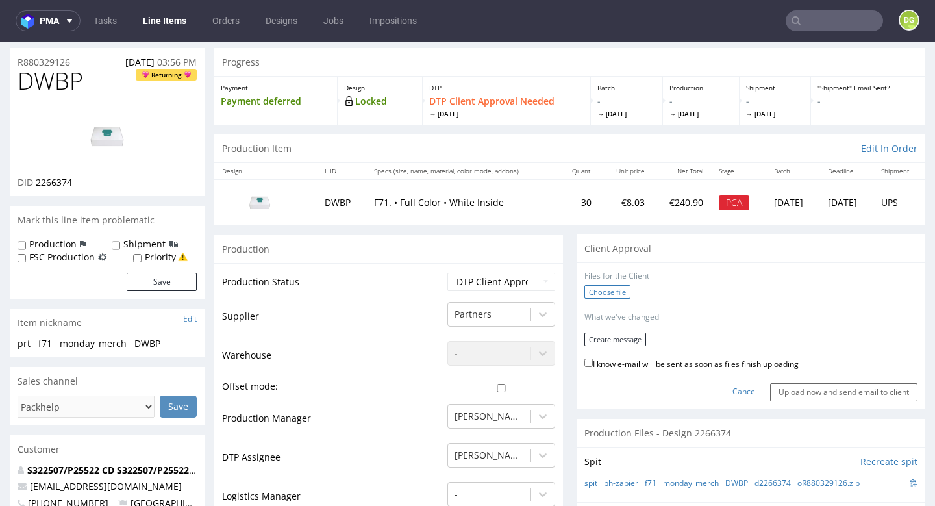
click at [608, 285] on label "Choose file" at bounding box center [608, 292] width 46 height 14
click at [0, 42] on input "Choose file" at bounding box center [0, 42] width 0 height 0
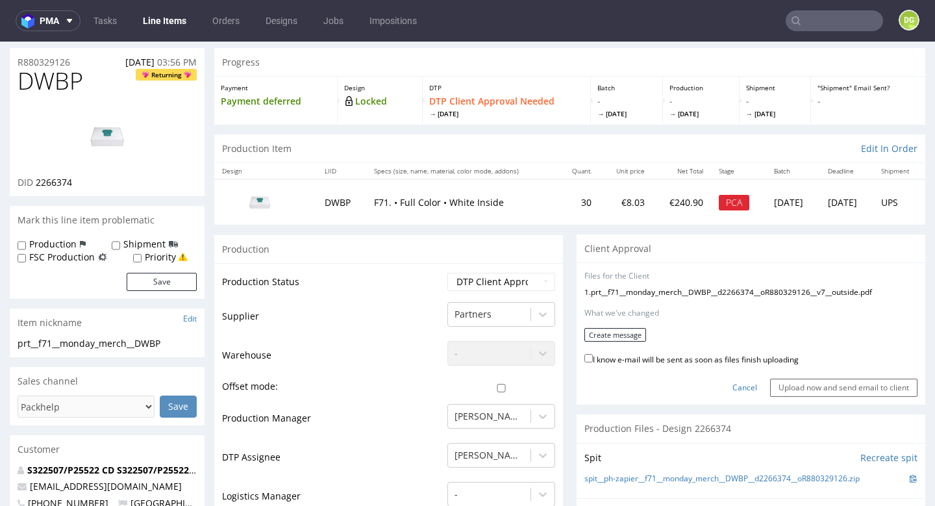
click at [709, 358] on label "I know e-mail will be sent as soon as files finish uploading" at bounding box center [692, 358] width 214 height 14
click at [593, 358] on input "I know e-mail will be sent as soon as files finish uploading" at bounding box center [589, 358] width 8 height 8
checkbox input "true"
click at [614, 339] on button "Create message" at bounding box center [616, 336] width 62 height 14
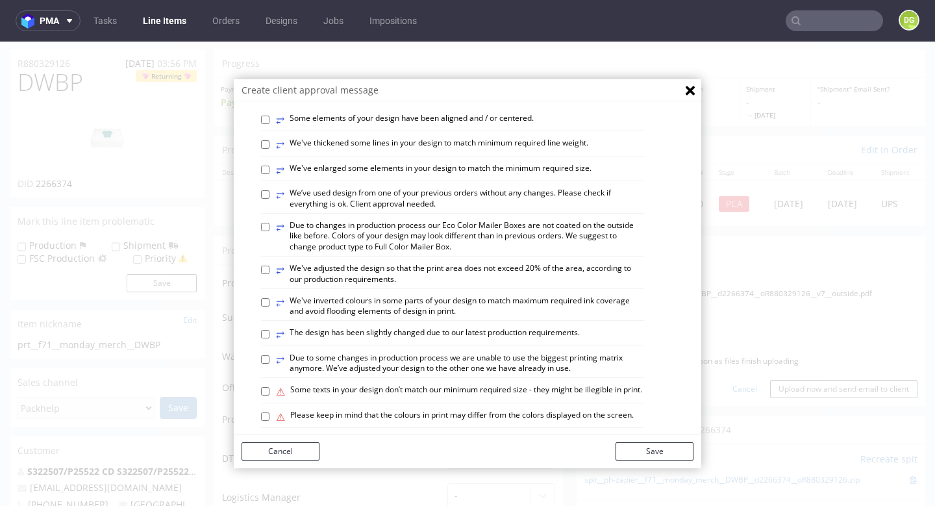
scroll to position [499, 0]
click at [431, 187] on label "⥂ We’ve used design from one of your previous orders without any changes. Pleas…" at bounding box center [460, 198] width 368 height 22
click at [270, 190] on input "⥂ We’ve used design from one of your previous orders without any changes. Pleas…" at bounding box center [265, 194] width 8 height 8
checkbox input "true"
click at [670, 450] on button "Save" at bounding box center [655, 451] width 78 height 18
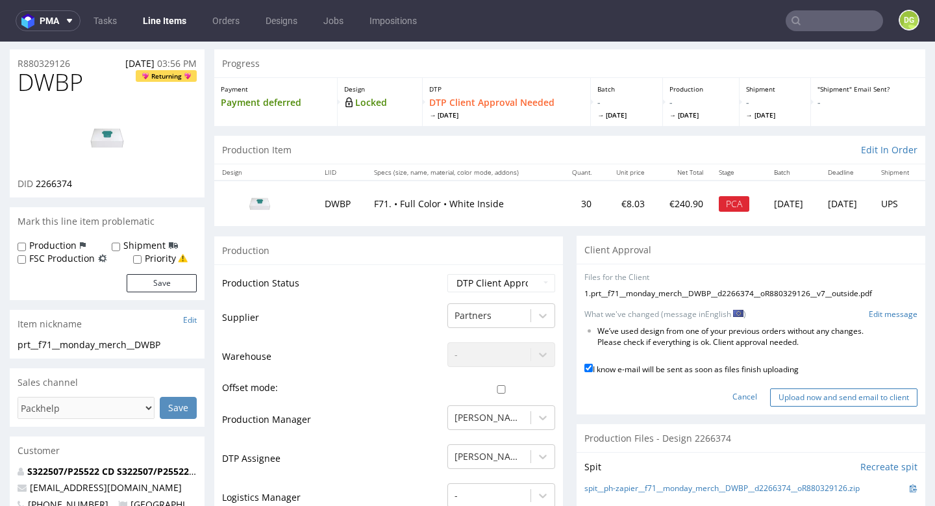
click at [816, 389] on input "Upload now and send email to client" at bounding box center [843, 397] width 147 height 18
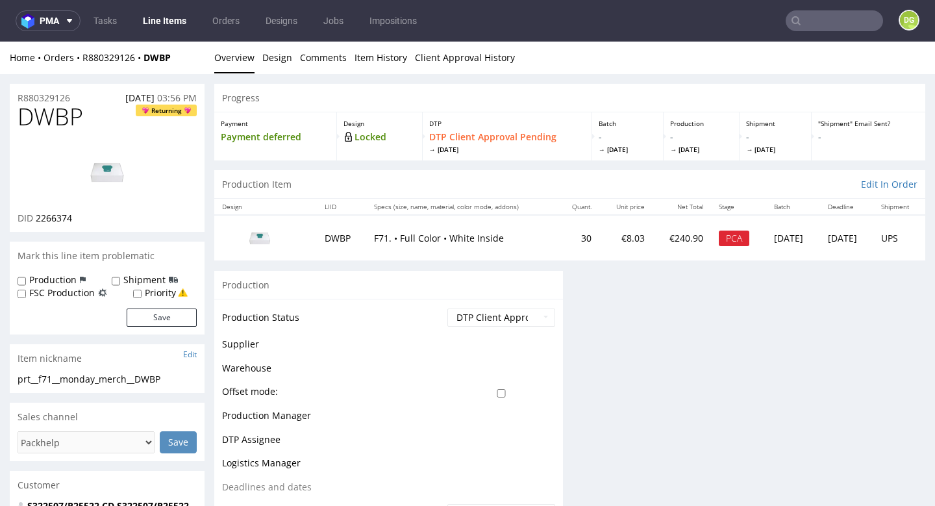
scroll to position [0, 0]
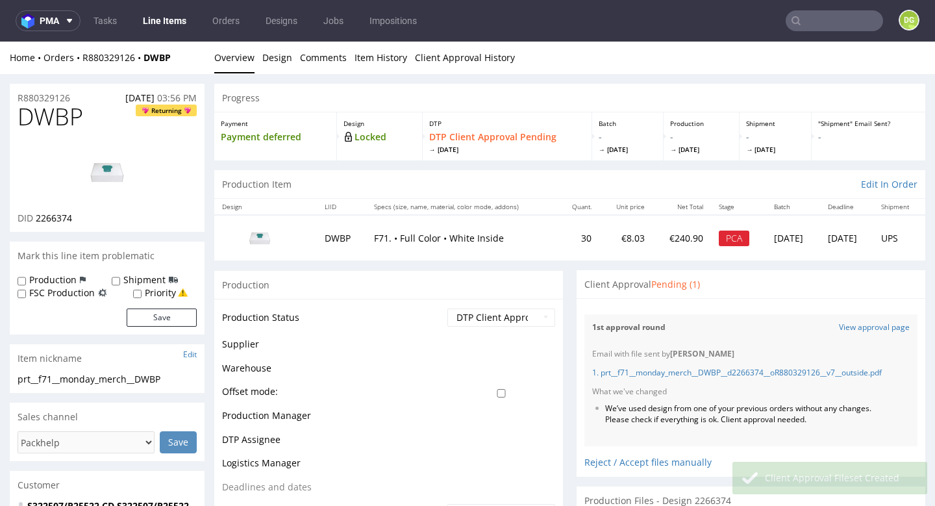
click at [170, 23] on link "Line Items" at bounding box center [164, 20] width 59 height 21
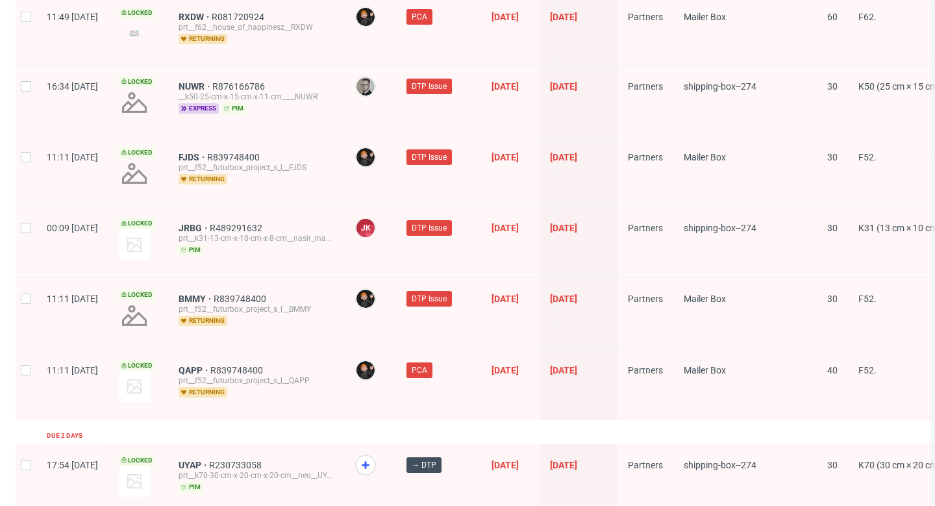
scroll to position [2106, 0]
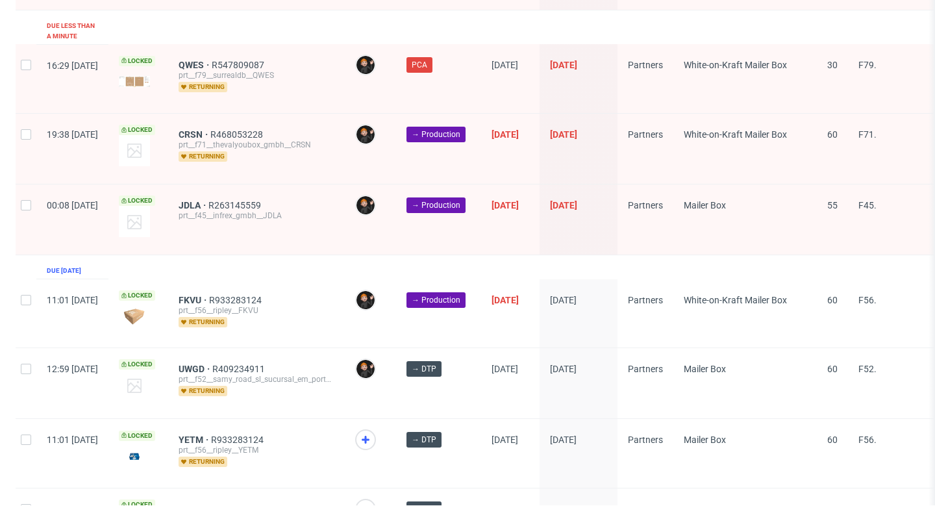
scroll to position [685, 0]
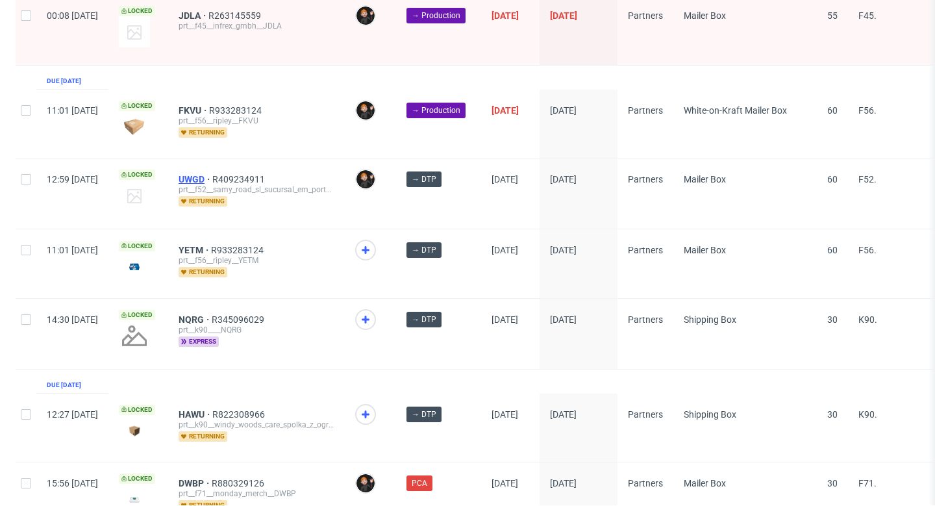
click at [212, 174] on span "UWGD" at bounding box center [196, 179] width 34 height 10
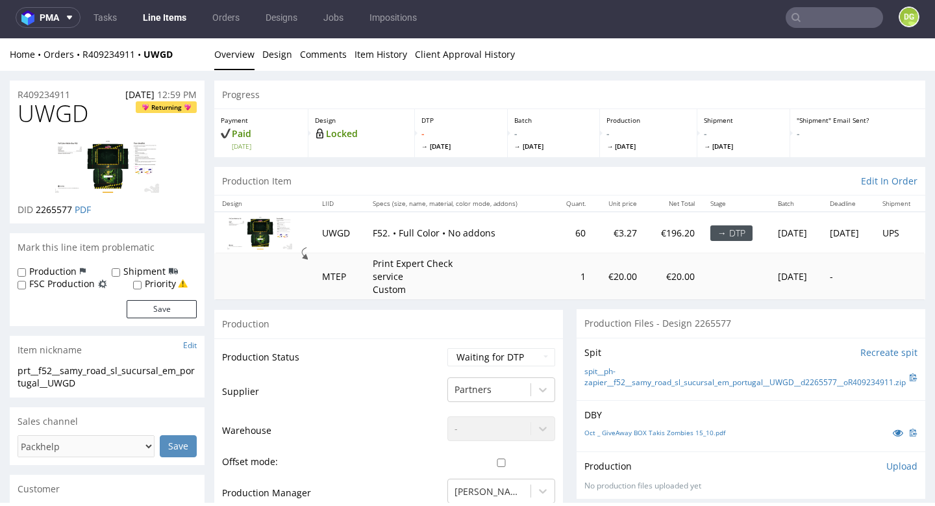
scroll to position [567, 0]
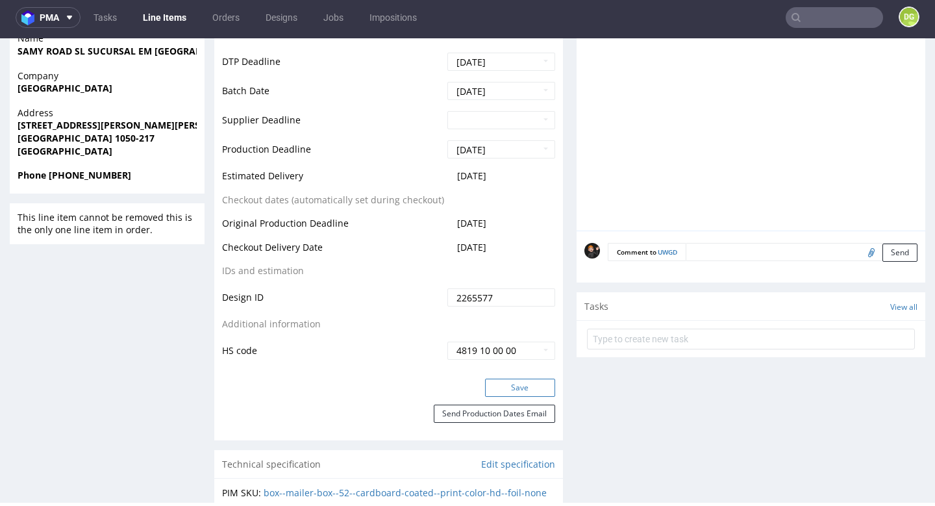
click at [502, 397] on button "Save" at bounding box center [520, 388] width 70 height 18
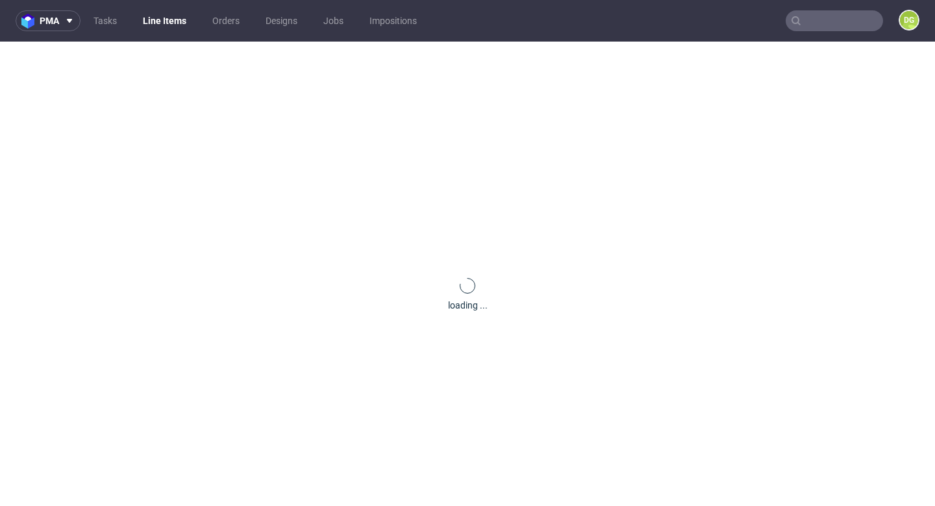
scroll to position [0, 0]
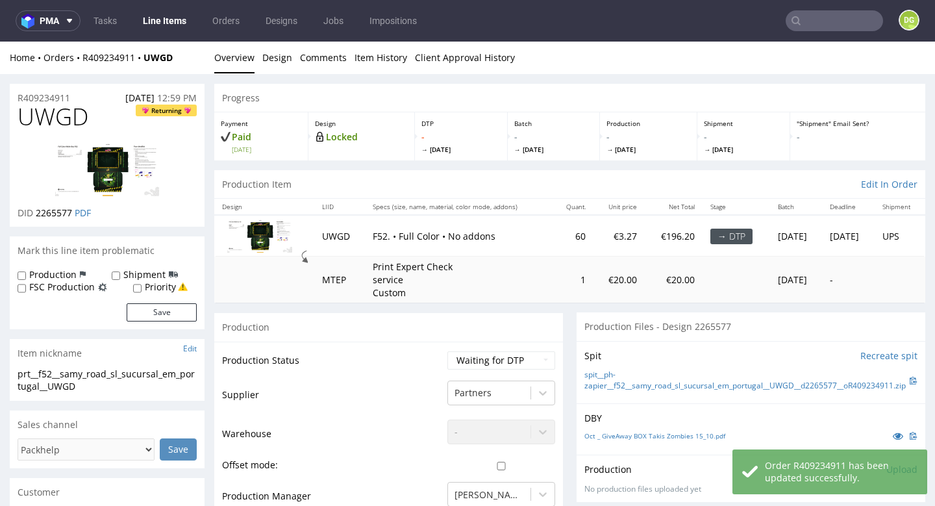
click at [173, 24] on link "Line Items" at bounding box center [164, 20] width 59 height 21
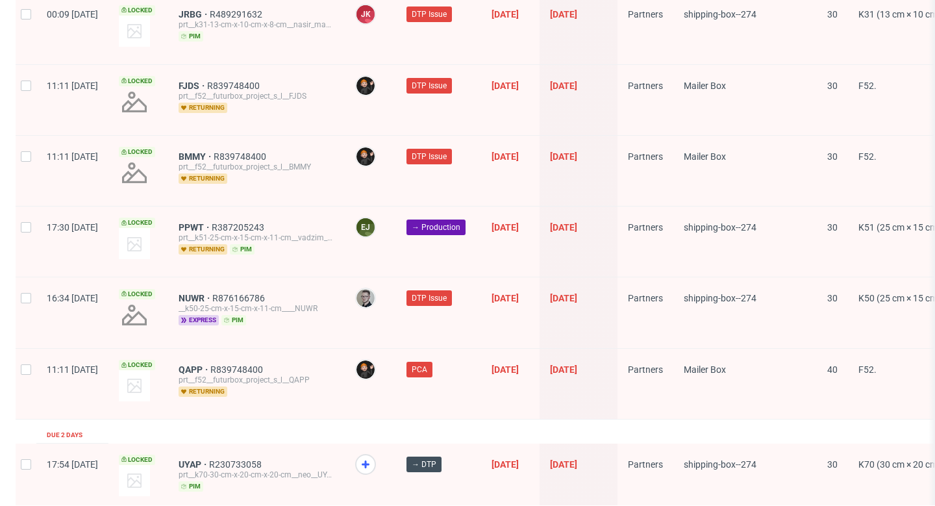
scroll to position [2106, 0]
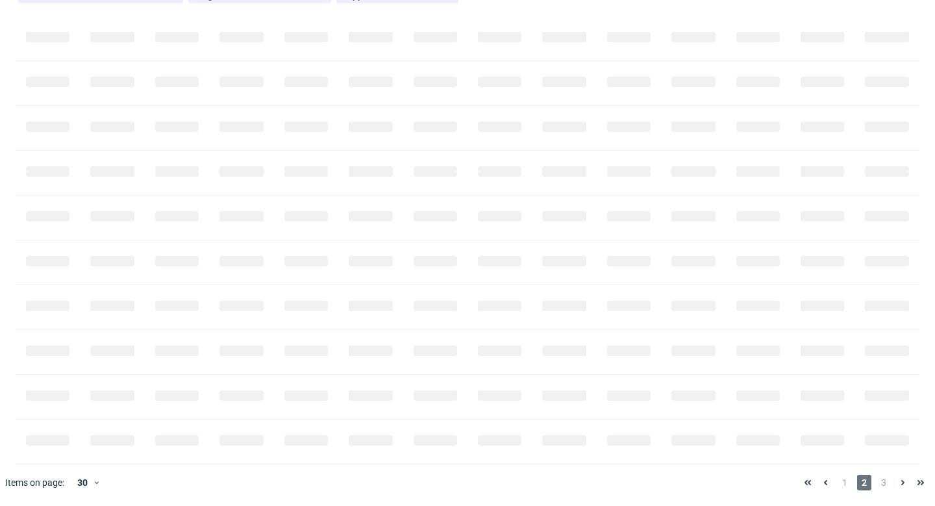
scroll to position [0, 1564]
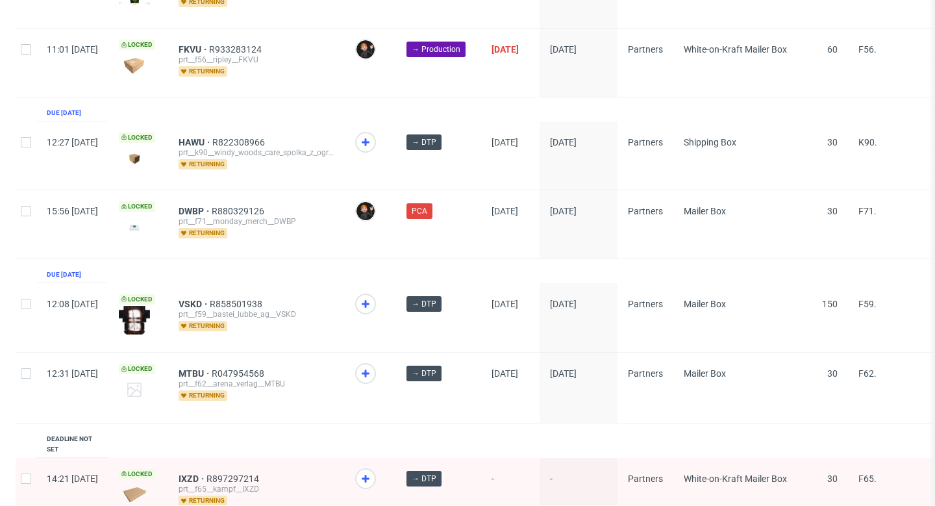
scroll to position [907, 0]
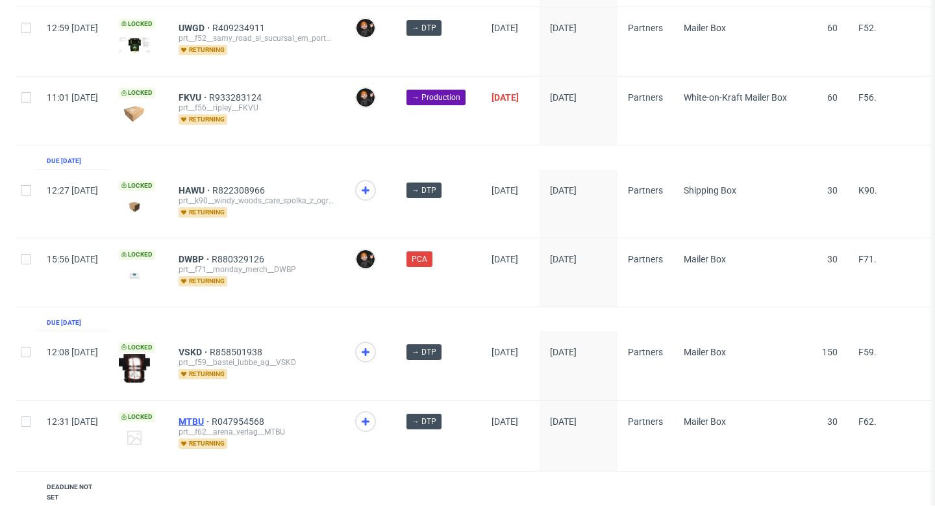
click at [212, 416] on span "MTBU" at bounding box center [195, 421] width 33 height 10
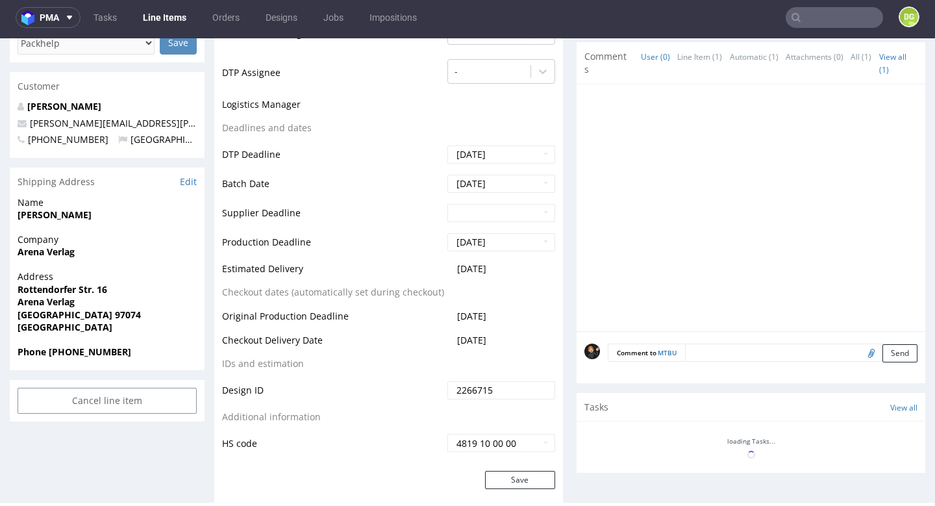
scroll to position [454, 0]
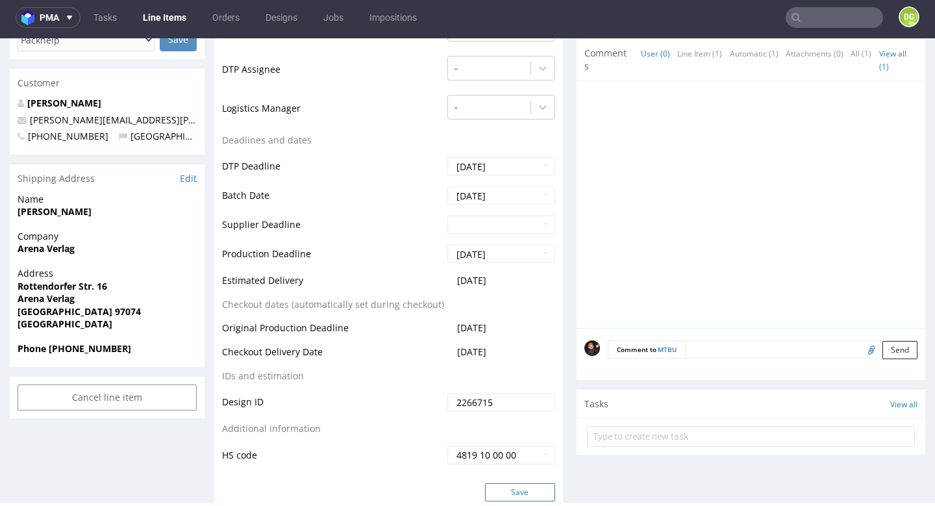
click at [518, 483] on button "Save" at bounding box center [520, 492] width 70 height 18
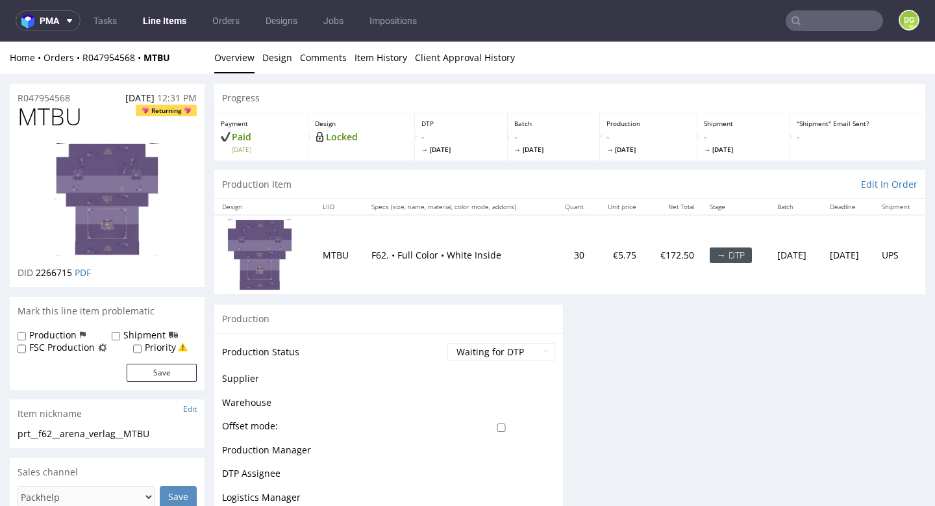
scroll to position [0, 0]
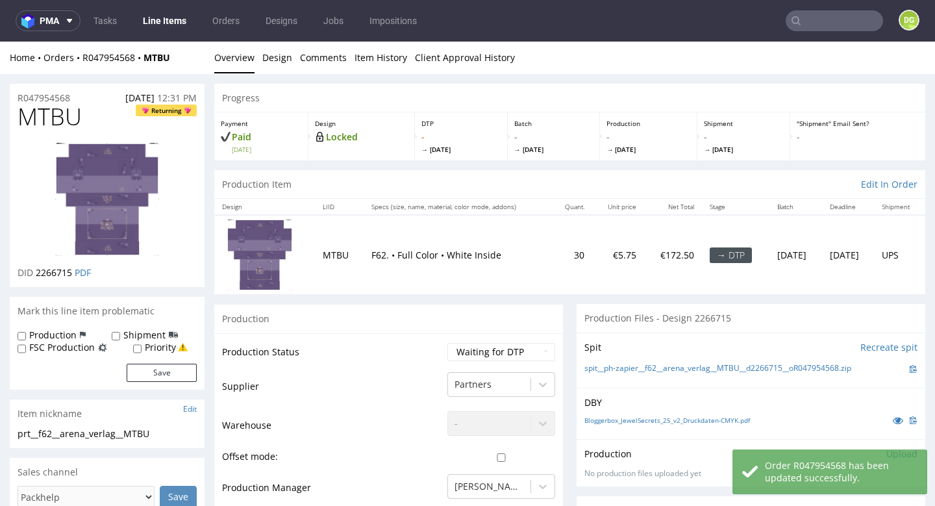
click at [181, 20] on link "Line Items" at bounding box center [164, 20] width 59 height 21
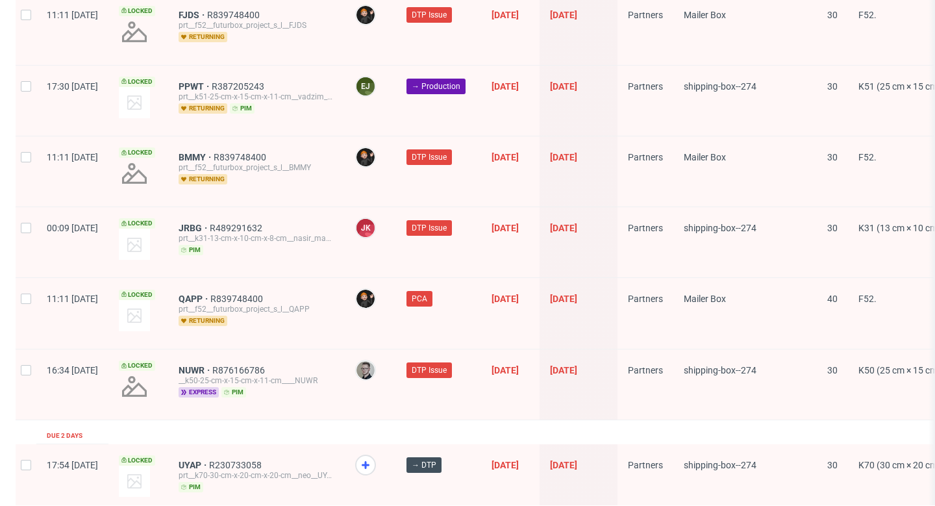
scroll to position [2106, 0]
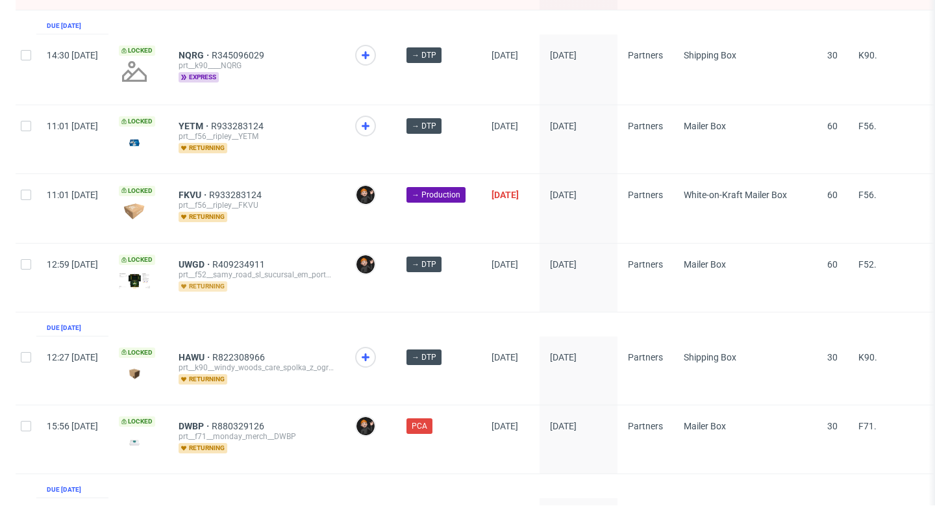
scroll to position [737, 0]
